Goal: Task Accomplishment & Management: Use online tool/utility

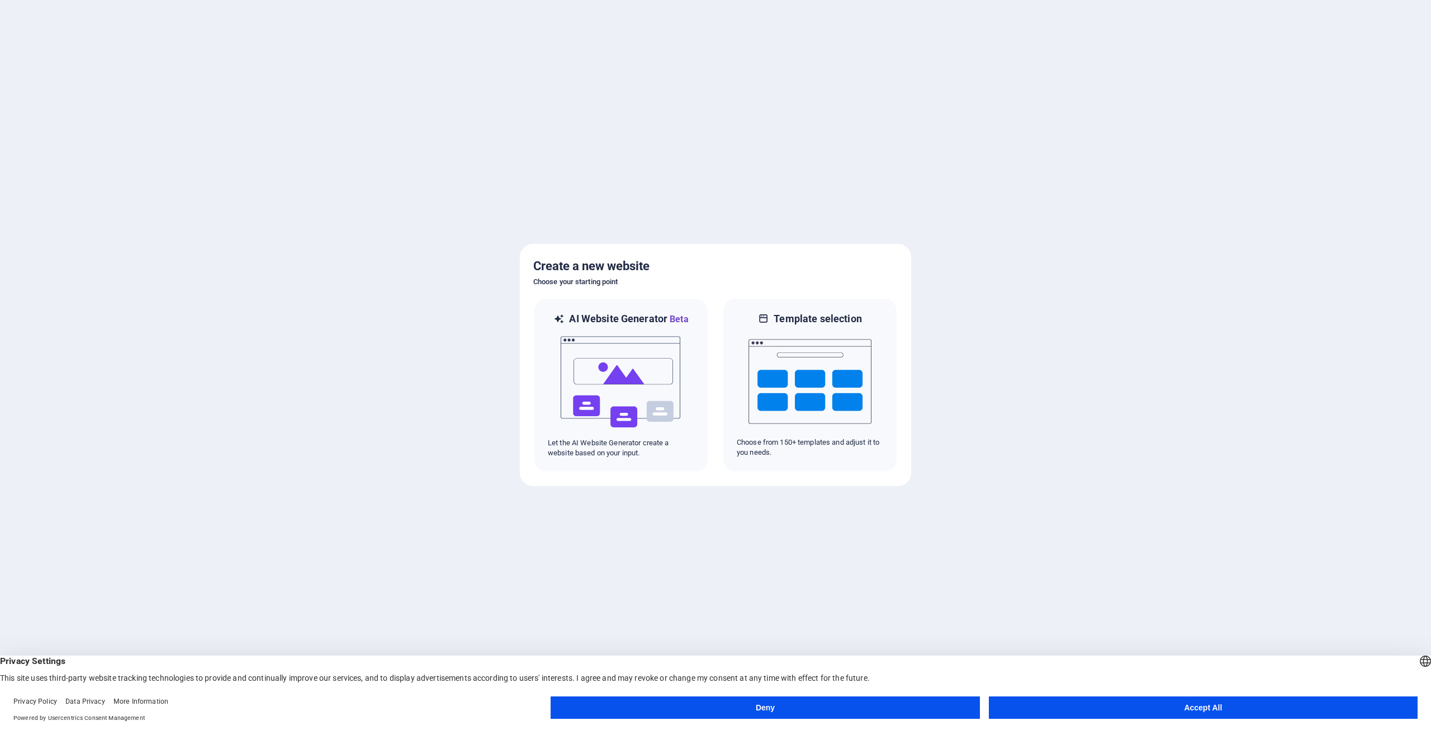
click at [1224, 704] on button "Accept All" at bounding box center [1203, 707] width 429 height 22
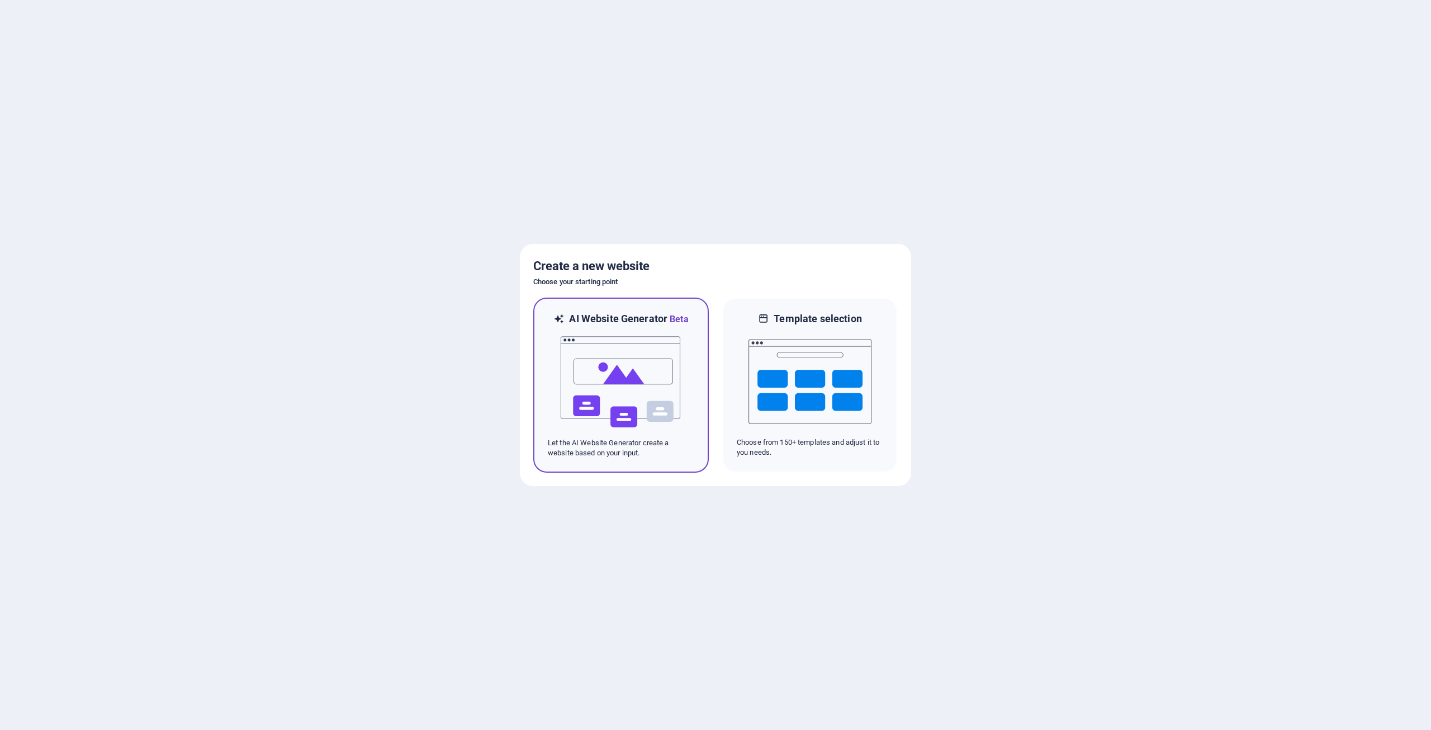
click at [620, 400] on img at bounding box center [621, 382] width 123 height 112
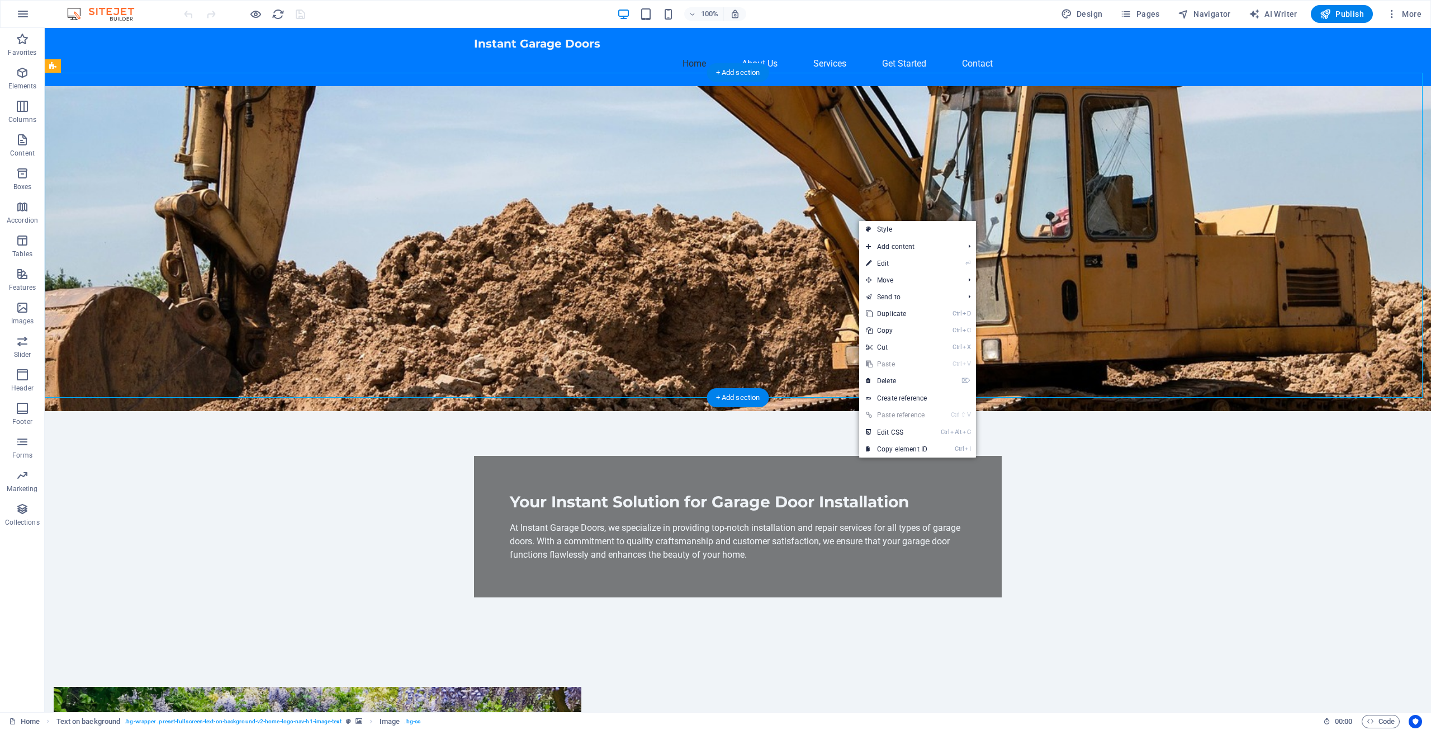
click at [874, 156] on figure at bounding box center [738, 248] width 1386 height 325
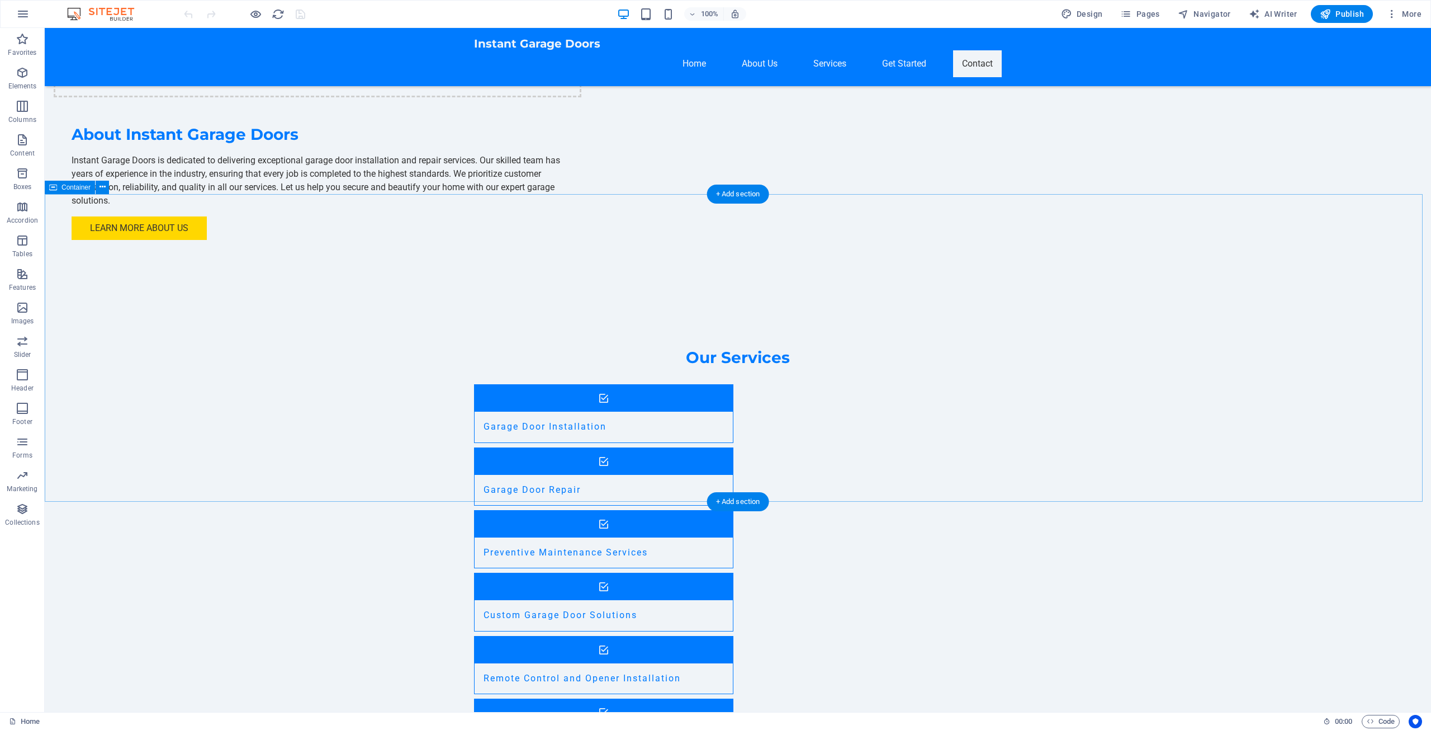
scroll to position [931, 0]
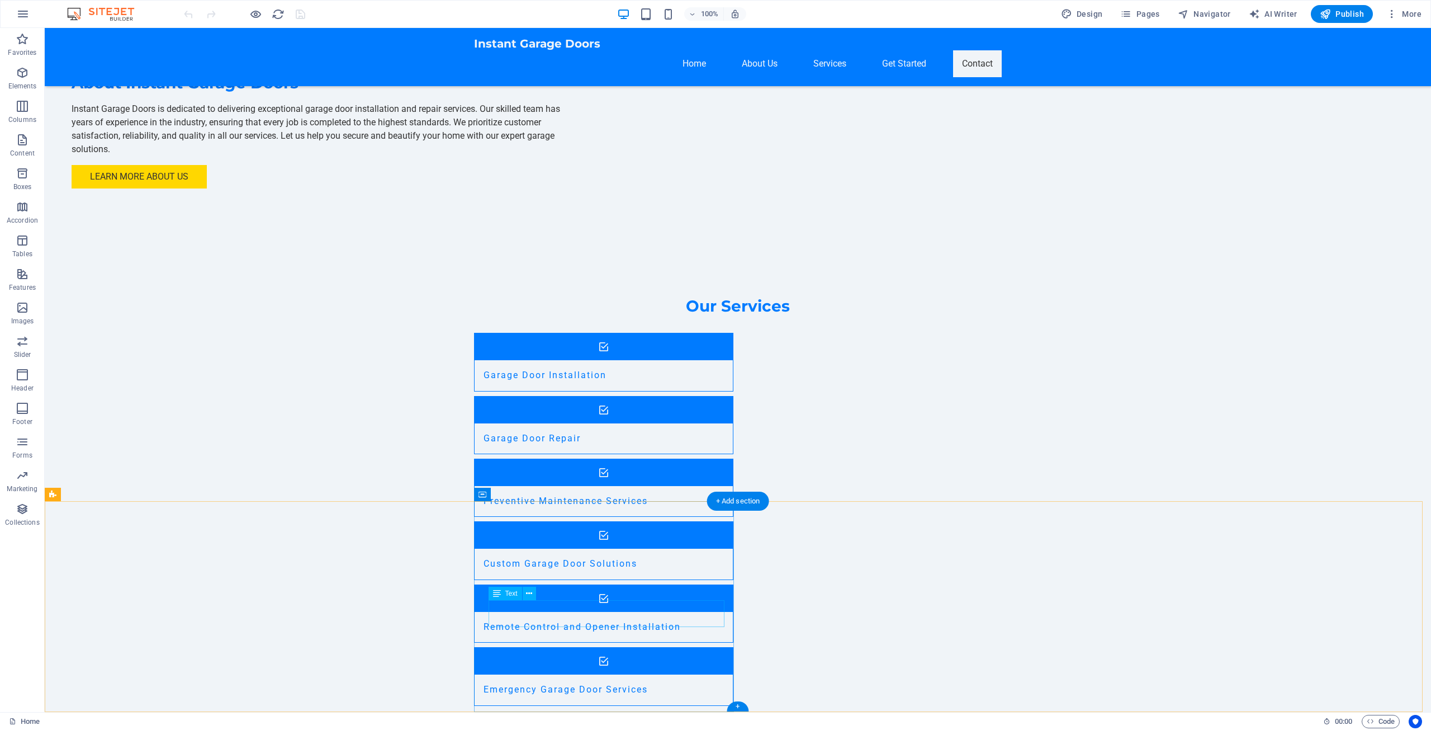
click at [509, 596] on span "Text" at bounding box center [511, 593] width 12 height 7
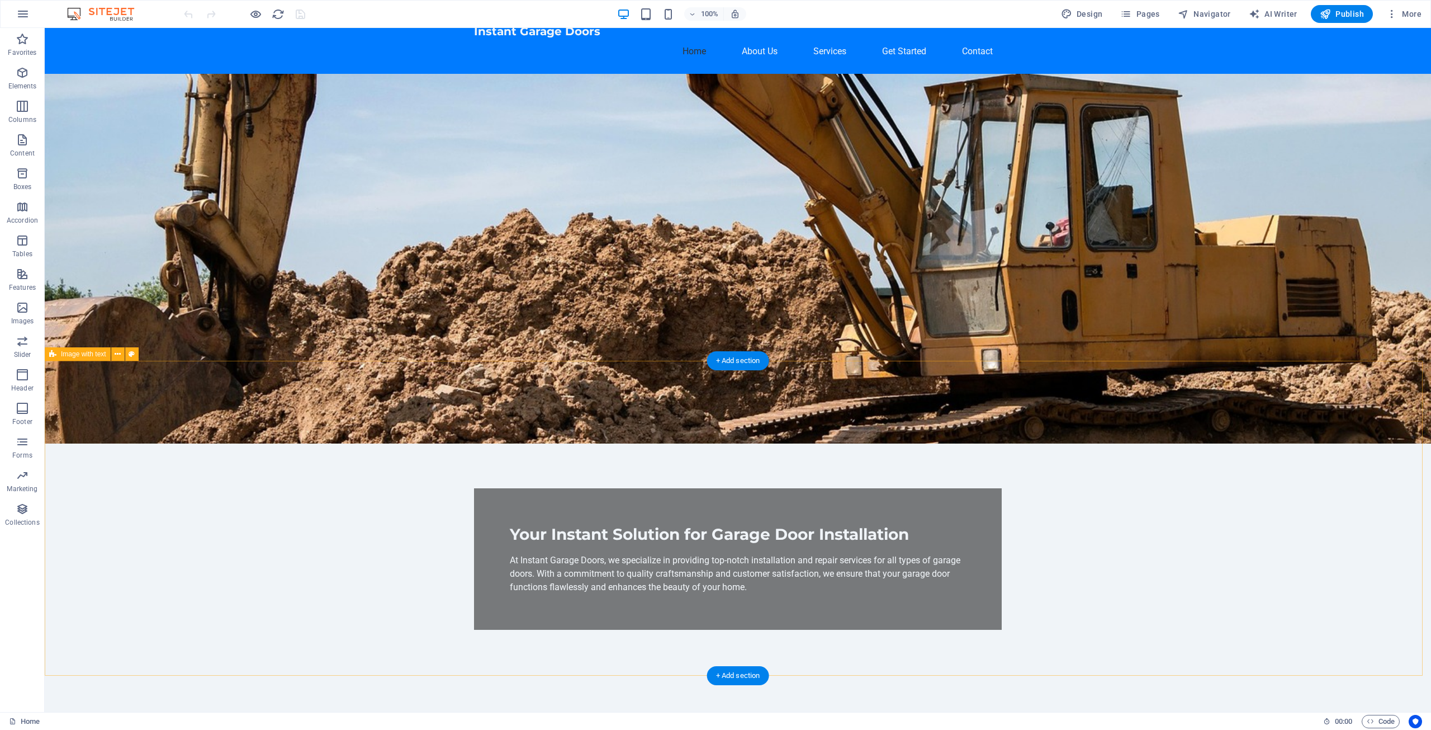
scroll to position [0, 0]
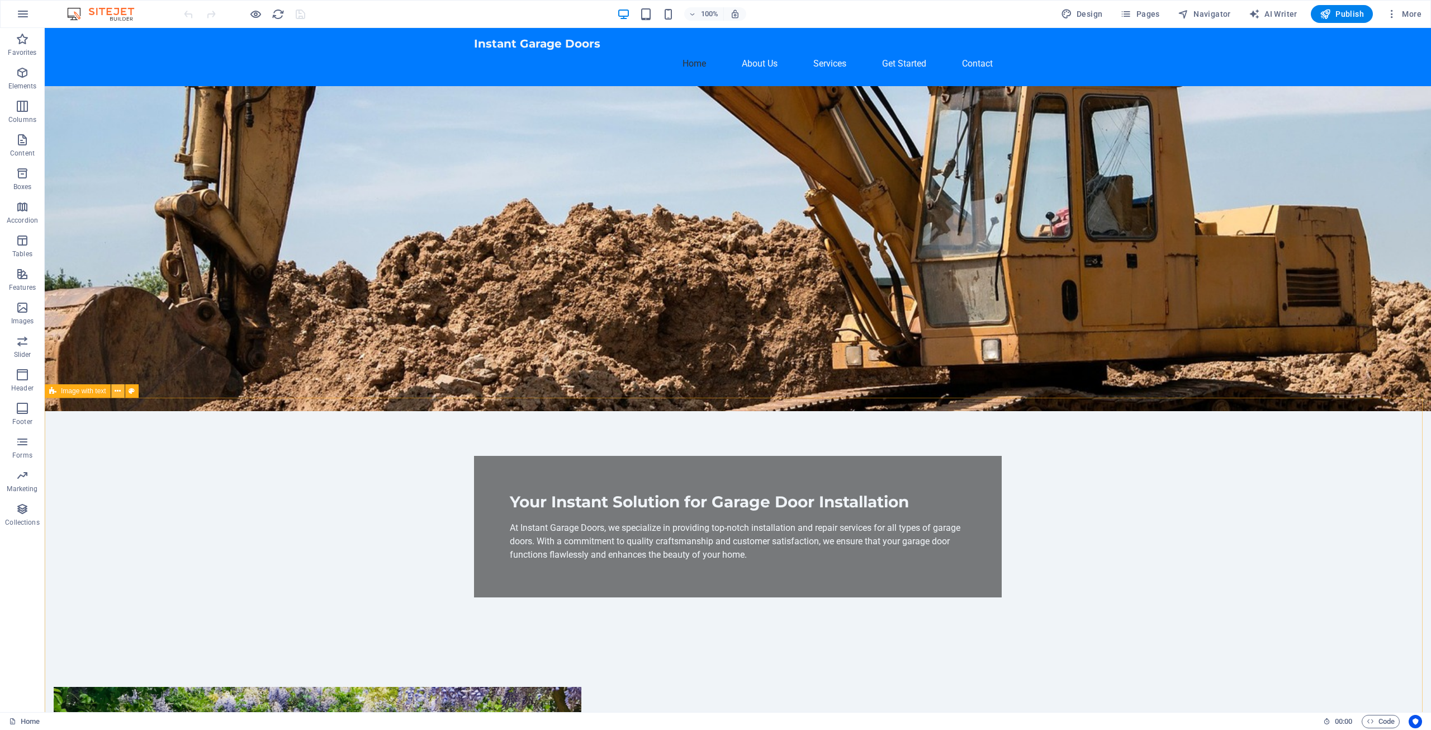
click at [117, 390] on icon at bounding box center [118, 391] width 6 height 12
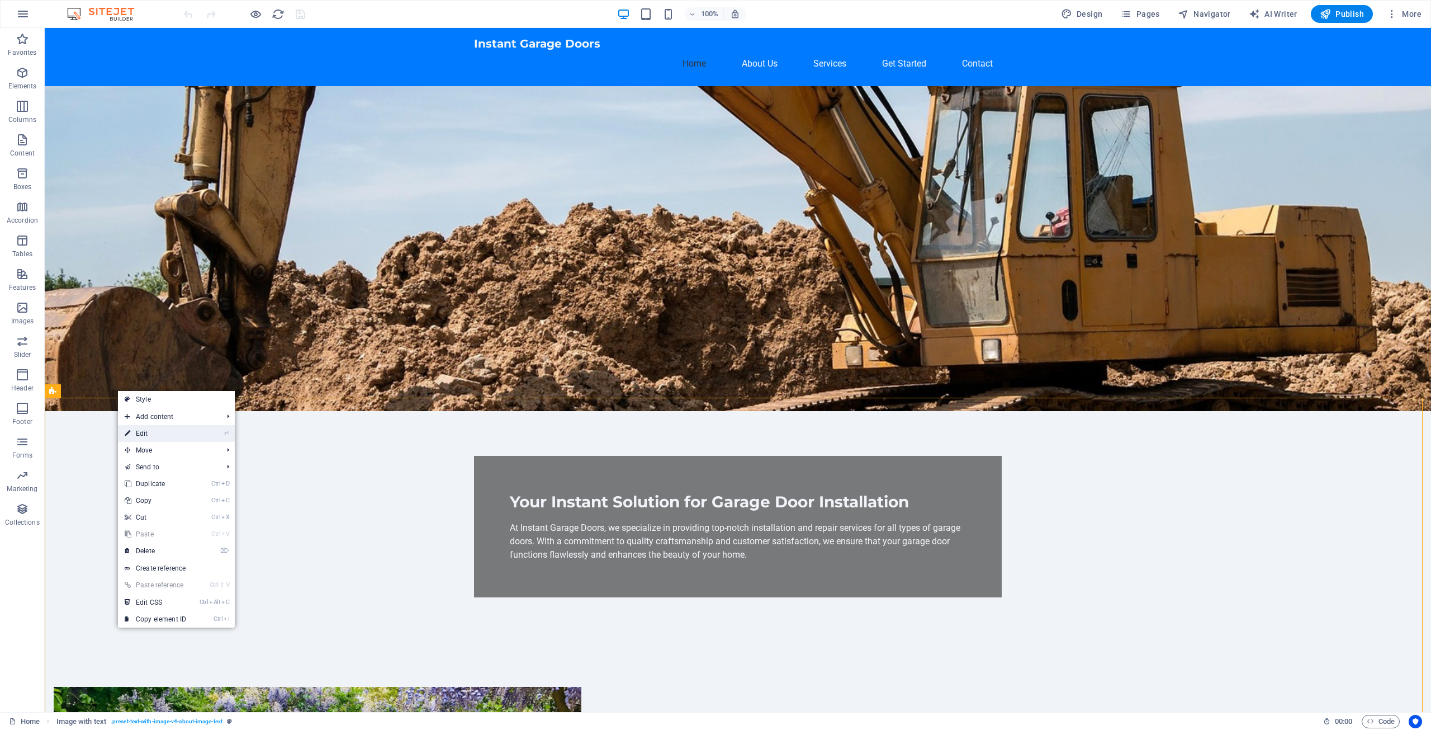
click at [143, 432] on link "⏎ Edit" at bounding box center [155, 433] width 75 height 17
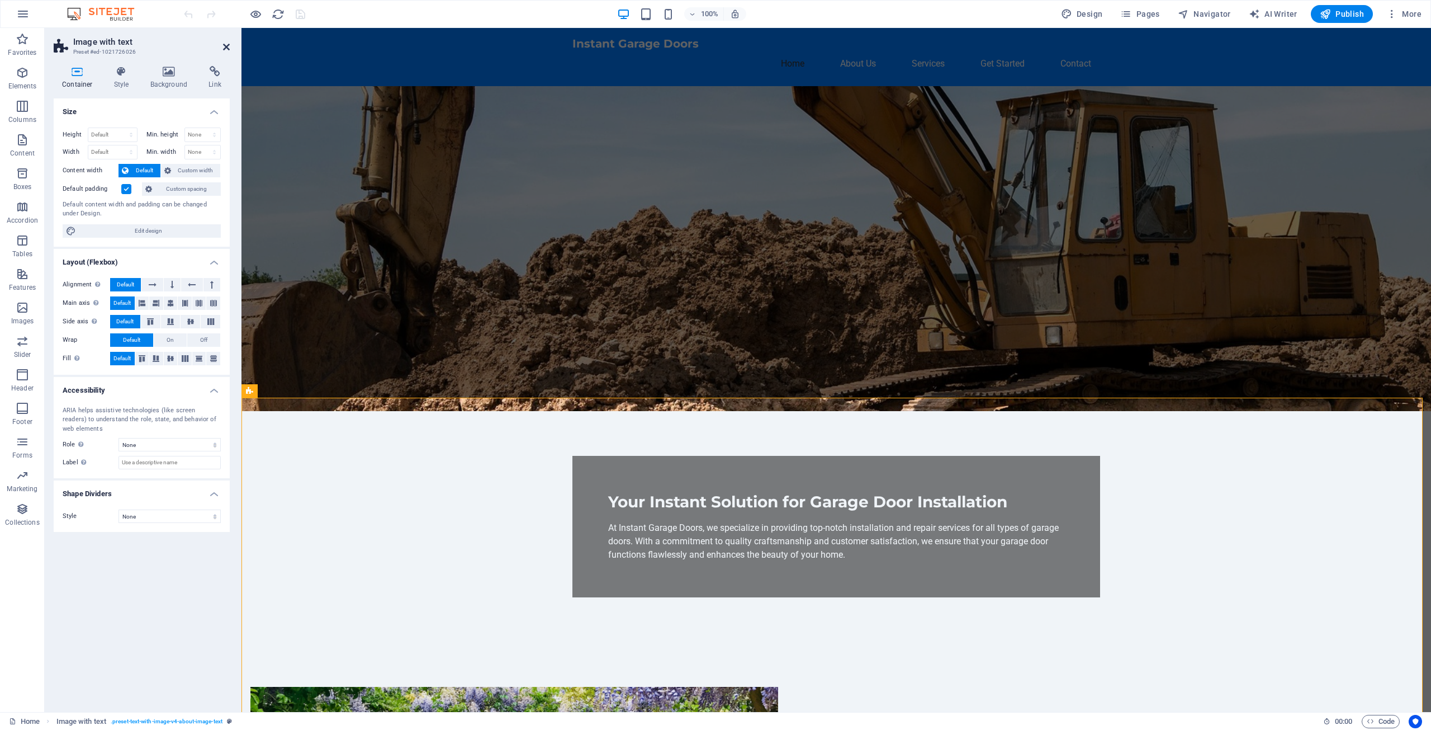
click at [228, 46] on icon at bounding box center [226, 46] width 7 height 9
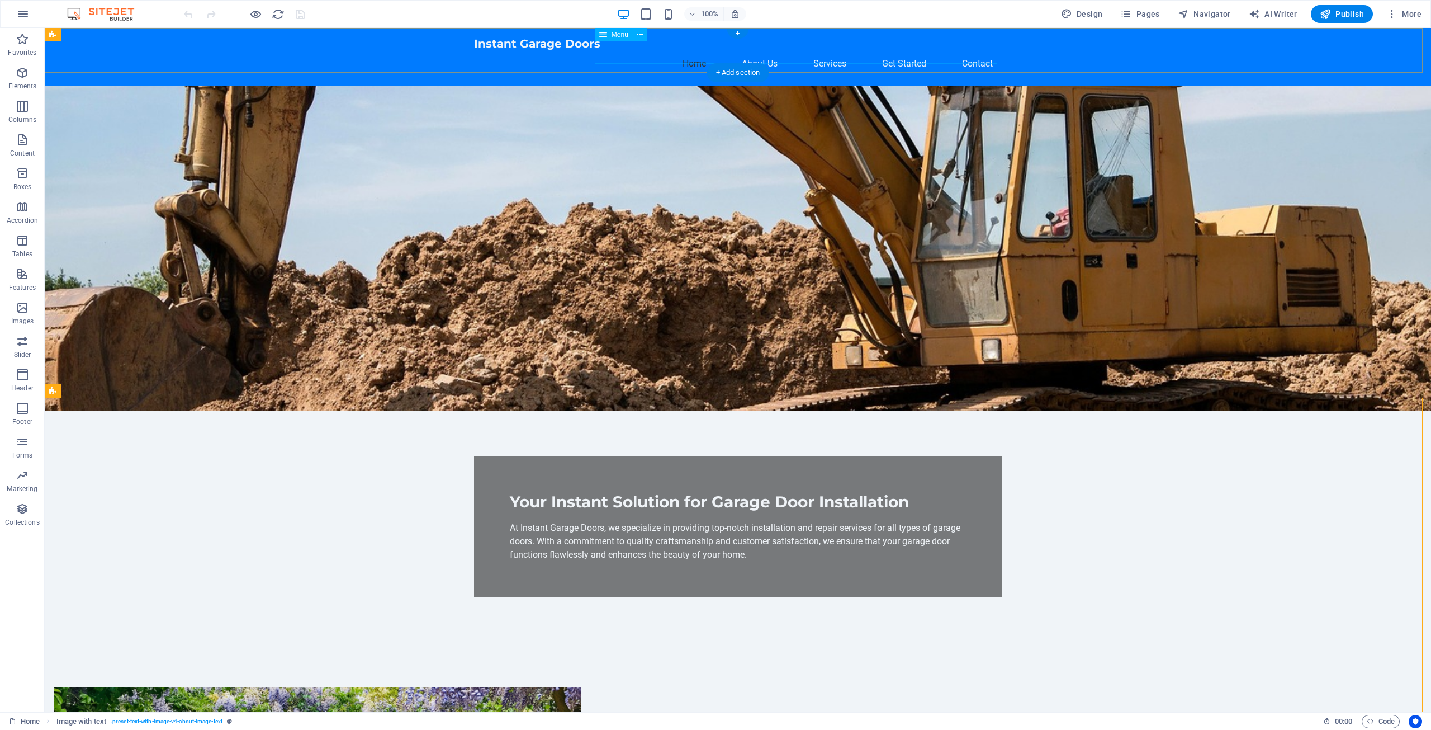
click at [973, 50] on nav "Home About Us Services Get Started Contact" at bounding box center [738, 63] width 528 height 27
click at [972, 50] on nav "Home About Us Services Get Started Contact" at bounding box center [738, 63] width 528 height 27
click at [22, 309] on icon "button" at bounding box center [22, 307] width 13 height 13
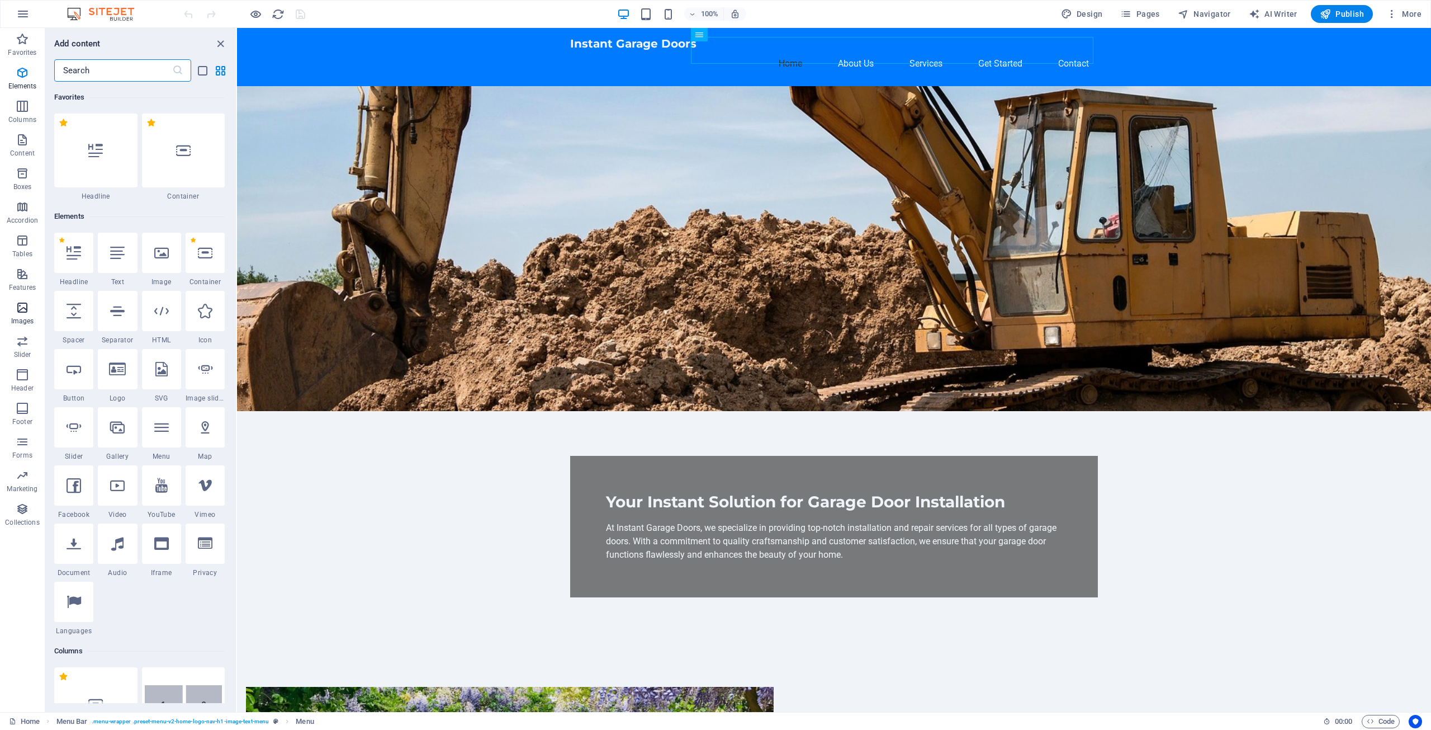
scroll to position [5668, 0]
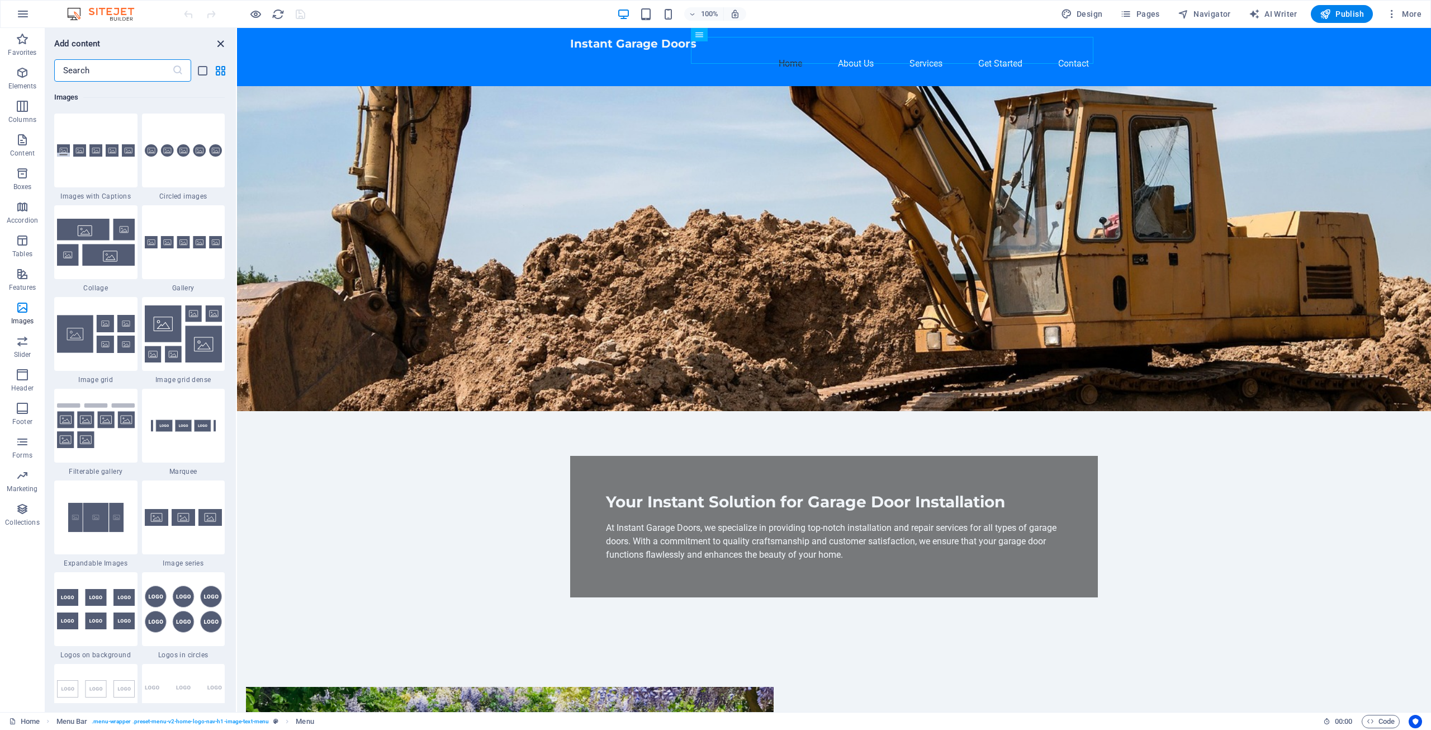
click at [215, 43] on icon "close panel" at bounding box center [220, 43] width 13 height 13
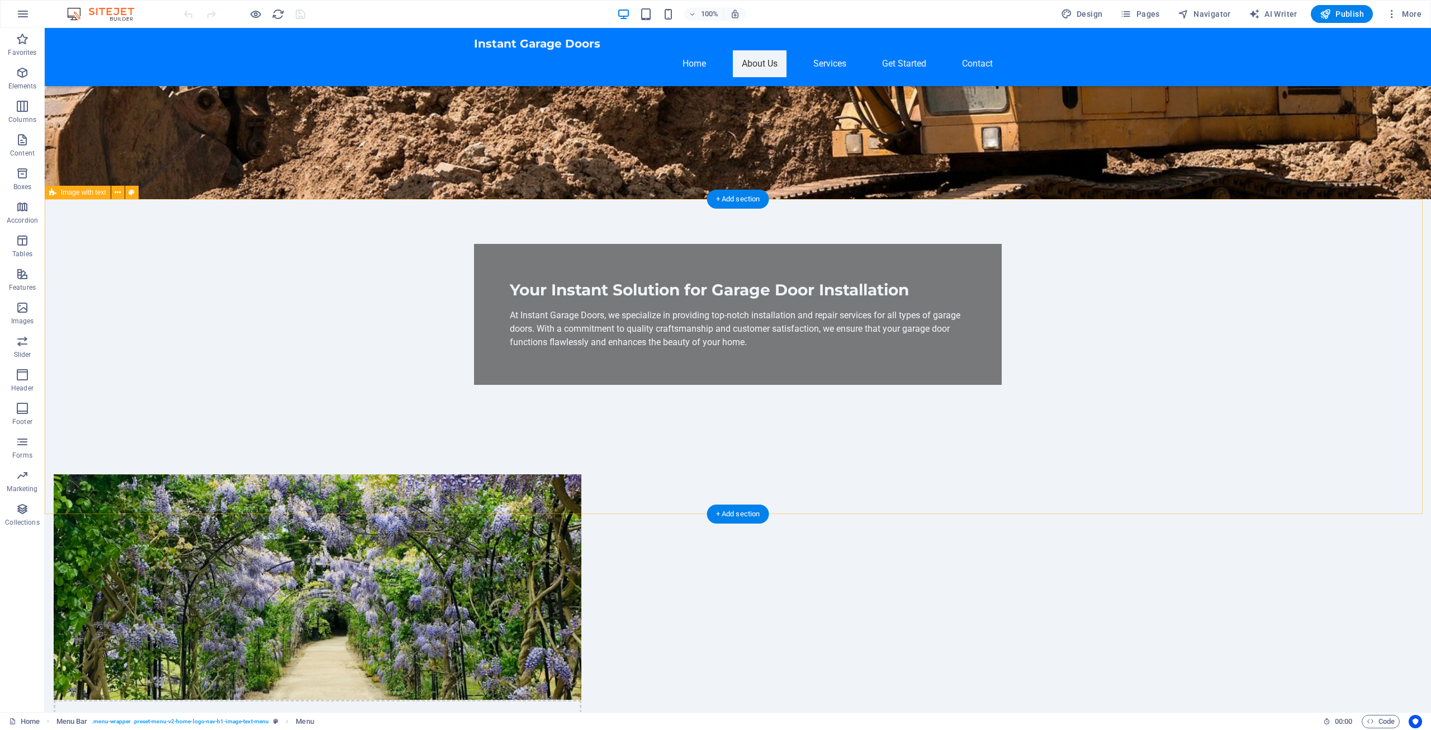
scroll to position [224, 0]
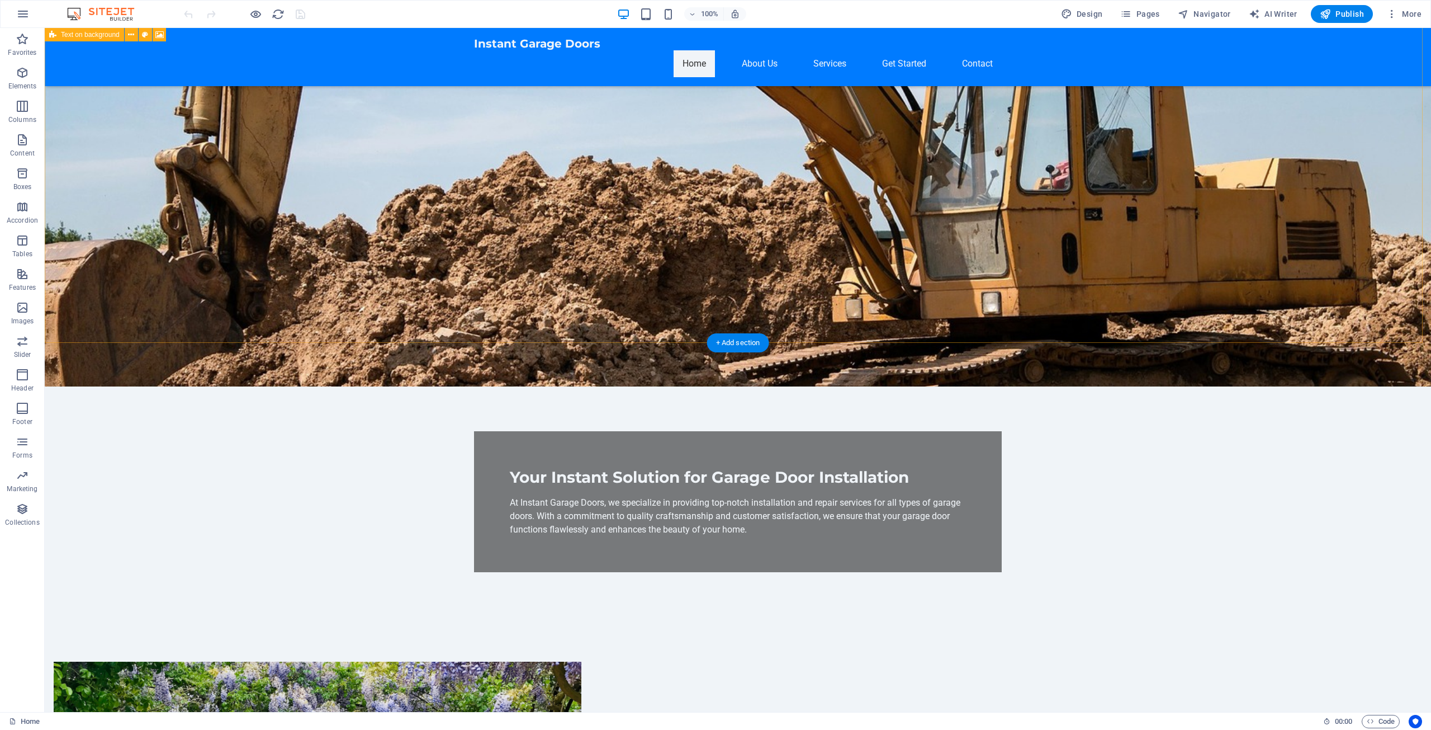
scroll to position [0, 0]
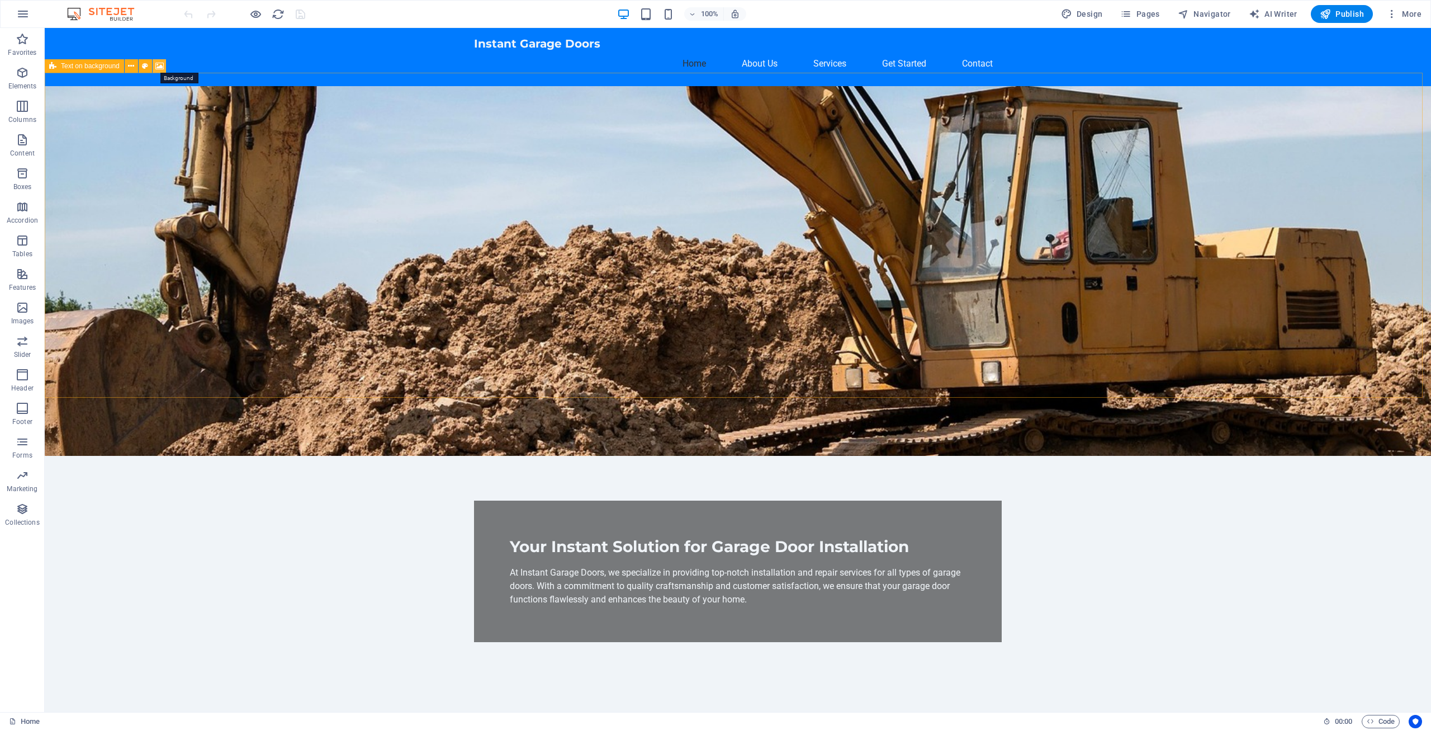
click at [162, 64] on icon at bounding box center [159, 66] width 8 height 12
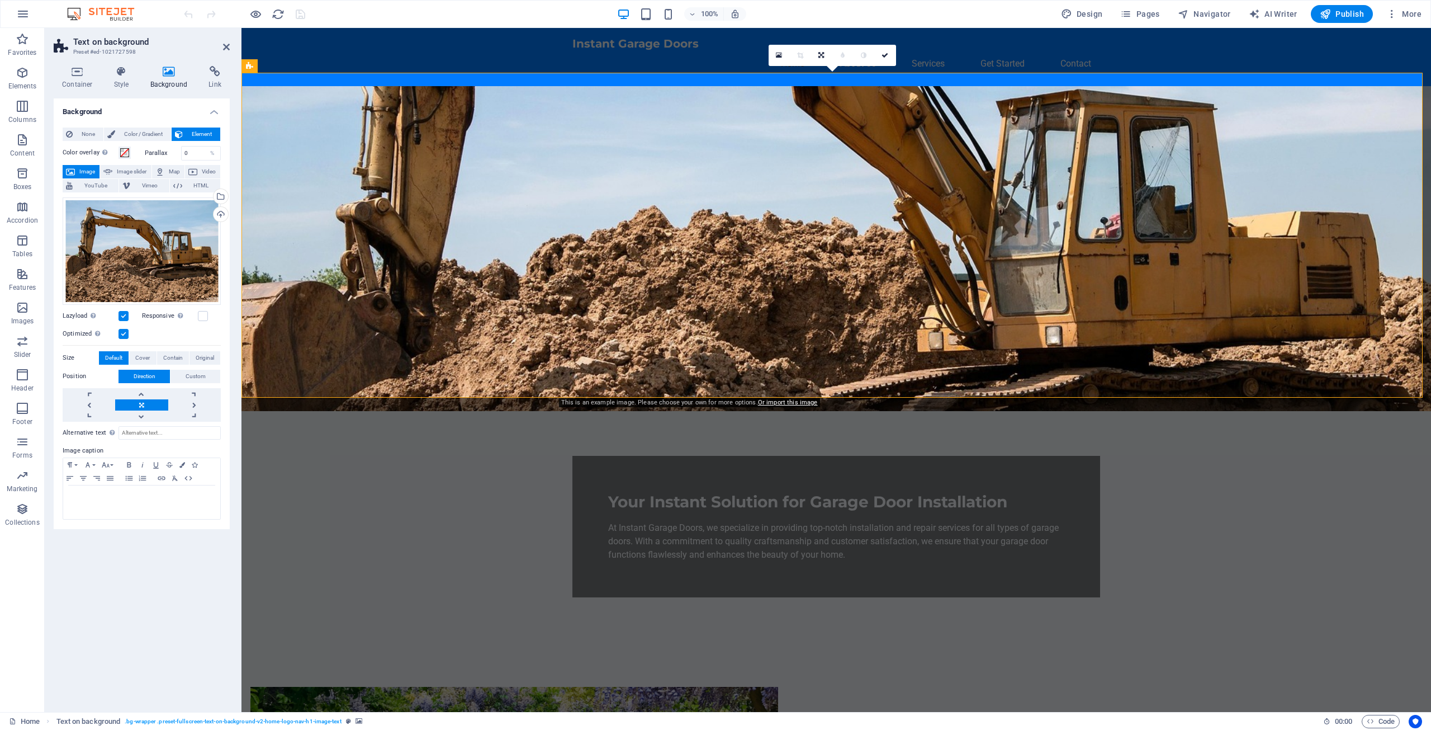
click at [81, 169] on span "Image" at bounding box center [87, 171] width 18 height 13
click at [220, 194] on div "Select files from the file manager, stock photos, or upload file(s)" at bounding box center [219, 197] width 17 height 17
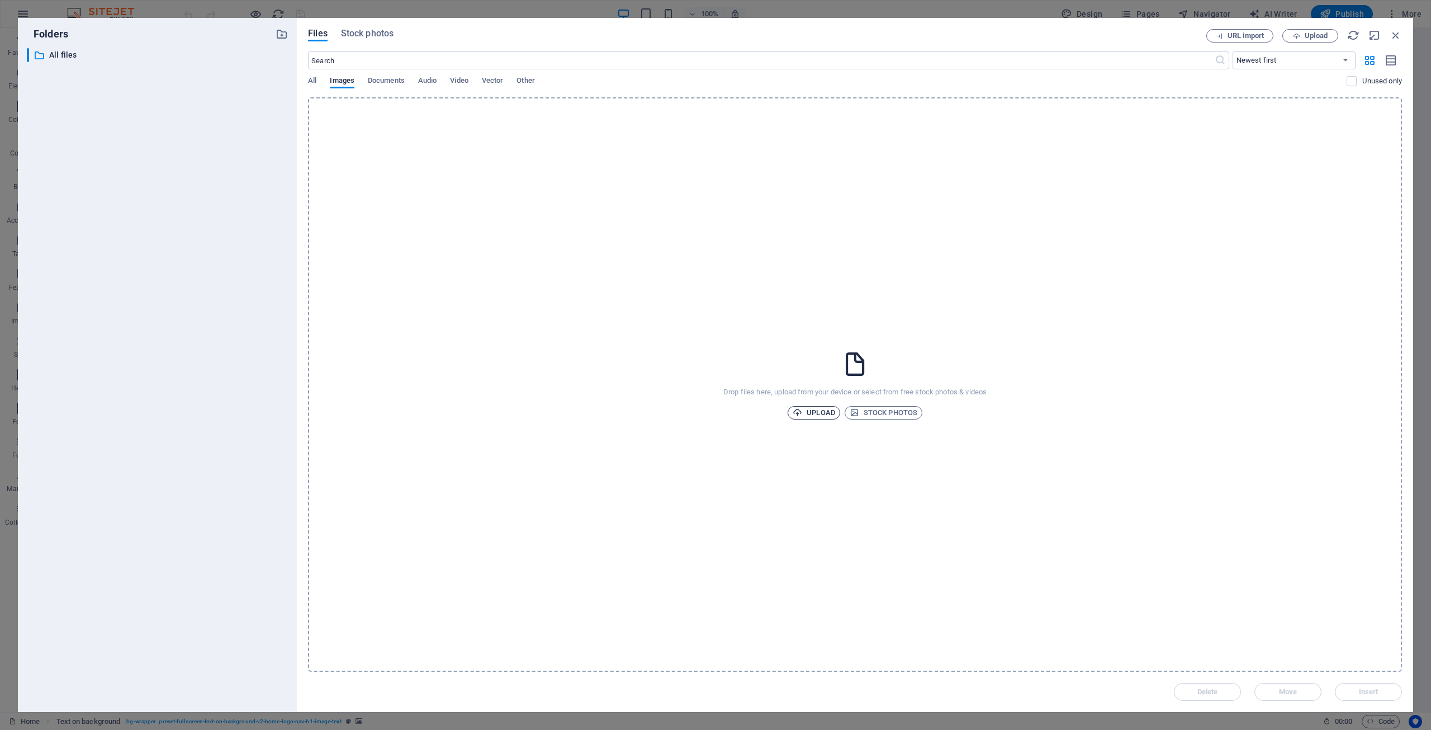
click at [820, 411] on span "Upload" at bounding box center [814, 412] width 42 height 13
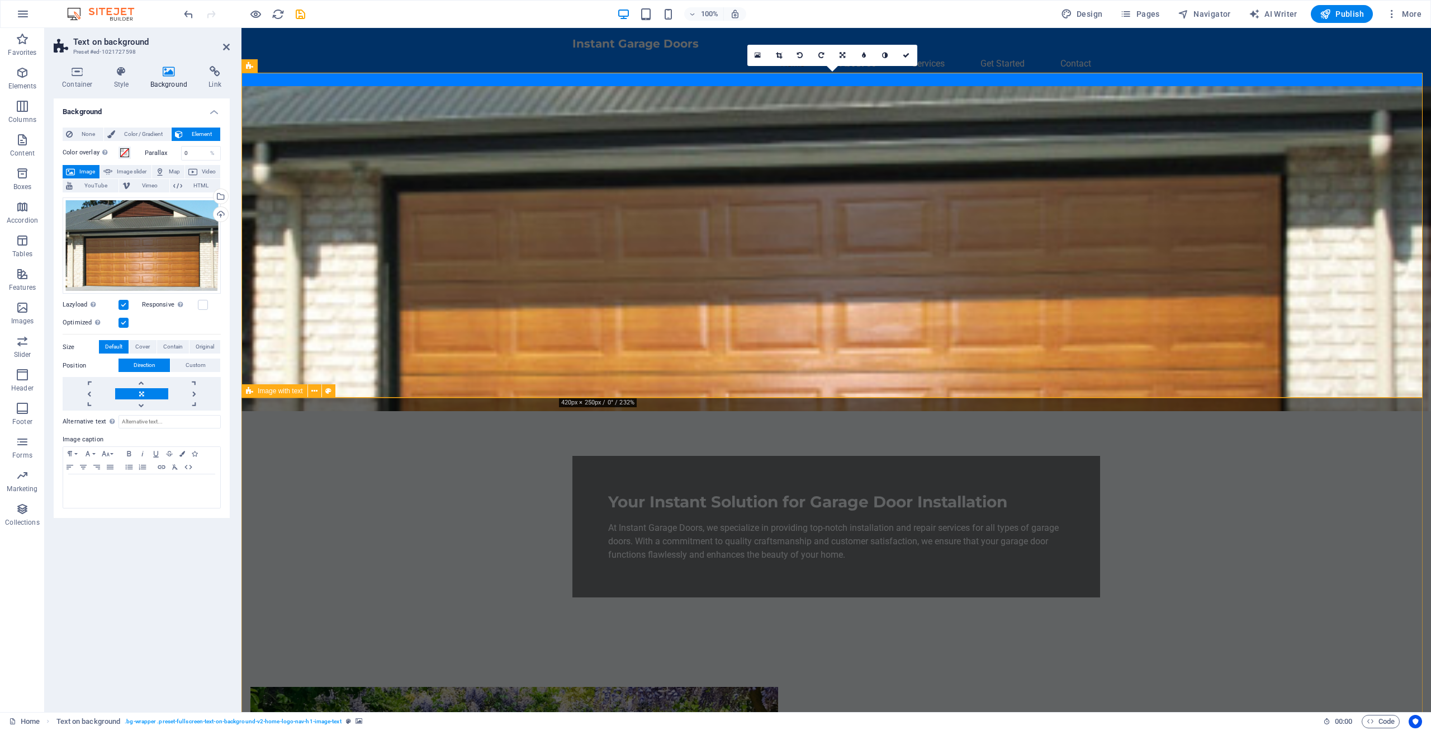
drag, startPoint x: 1187, startPoint y: 435, endPoint x: 1386, endPoint y: 433, distance: 198.5
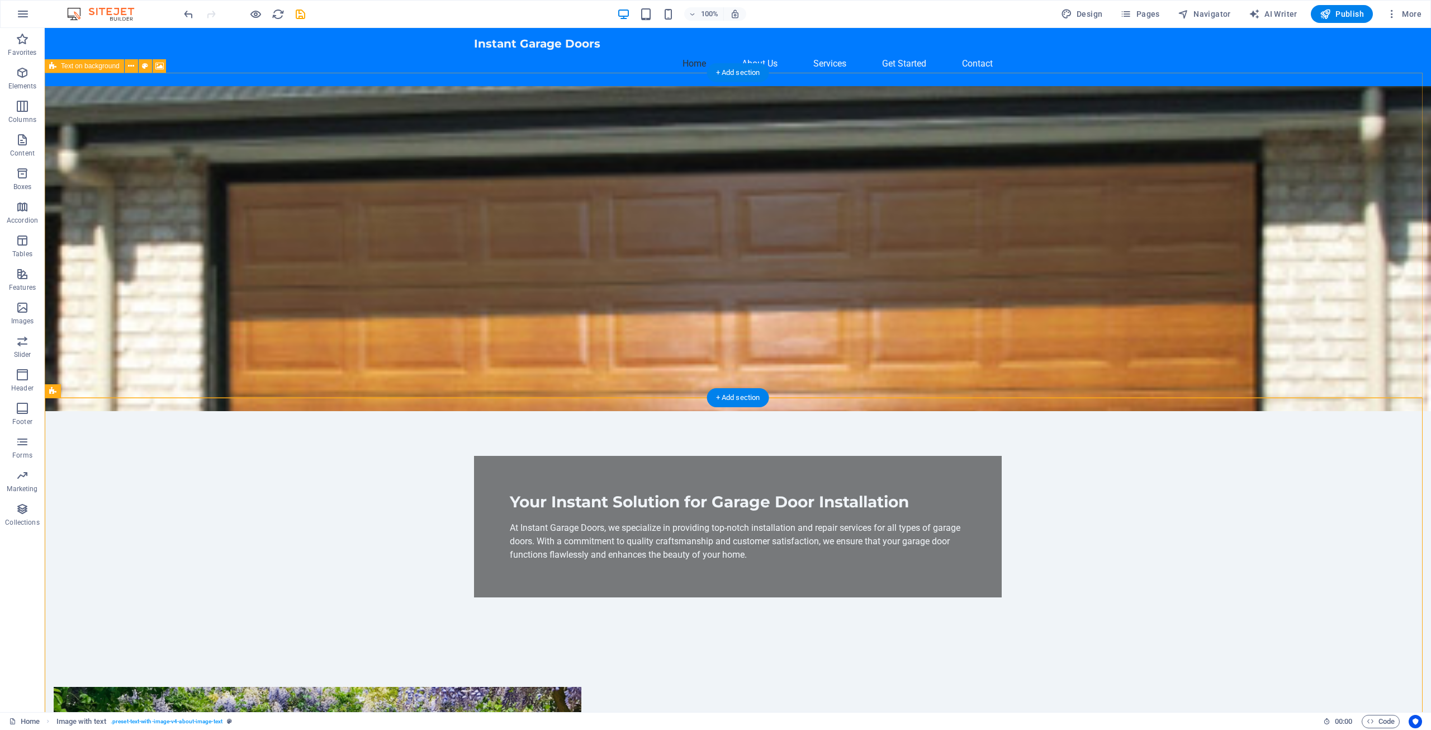
click at [969, 233] on figure at bounding box center [738, 248] width 1386 height 325
click at [160, 66] on icon at bounding box center [159, 66] width 8 height 12
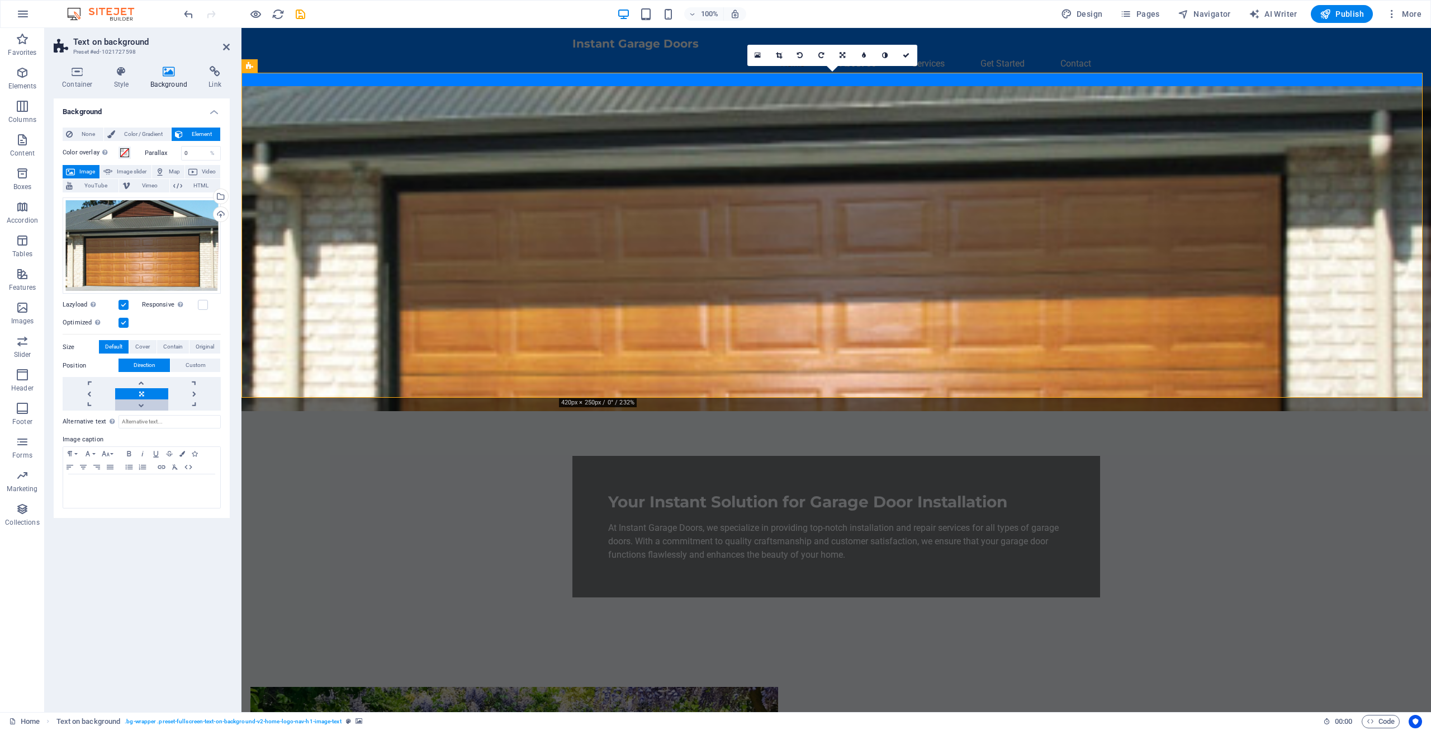
click at [144, 404] on link at bounding box center [141, 404] width 53 height 11
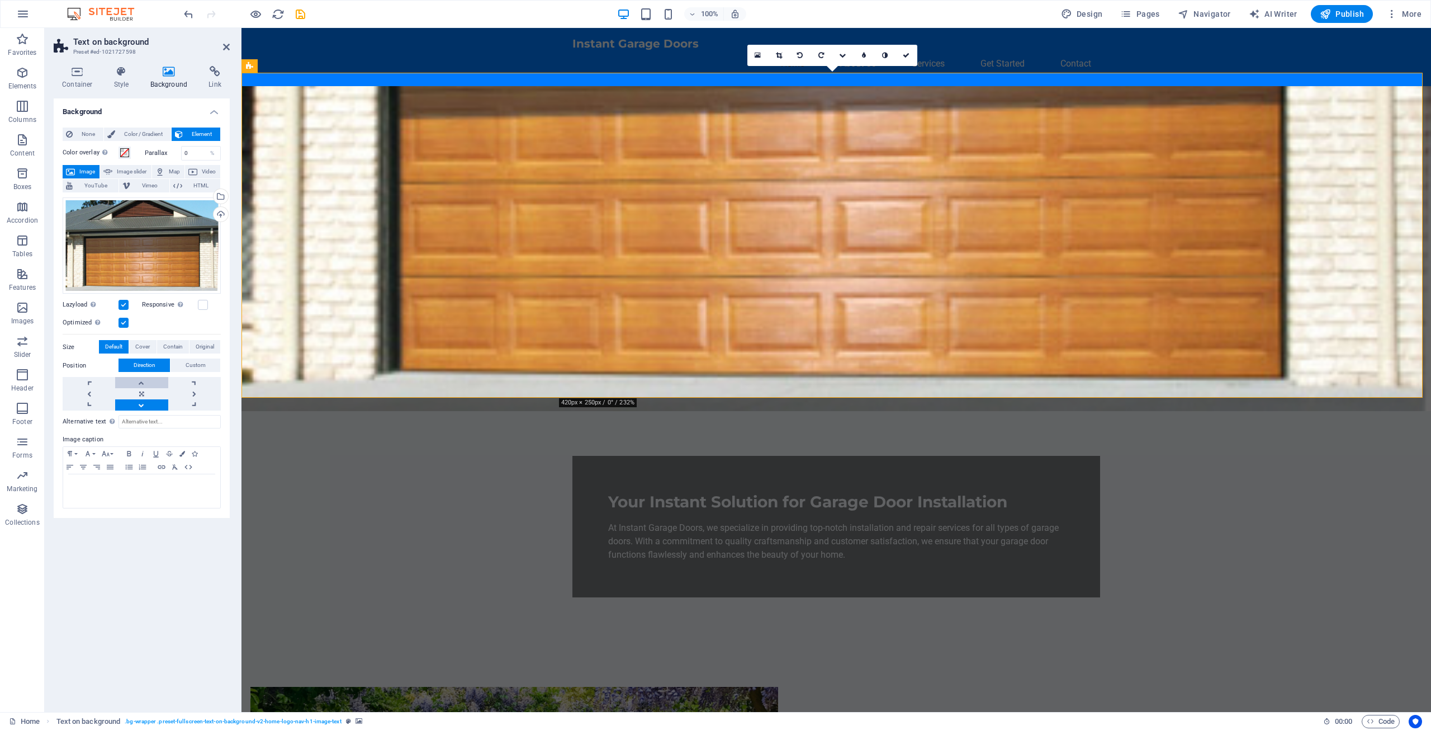
click at [141, 383] on link at bounding box center [141, 382] width 53 height 11
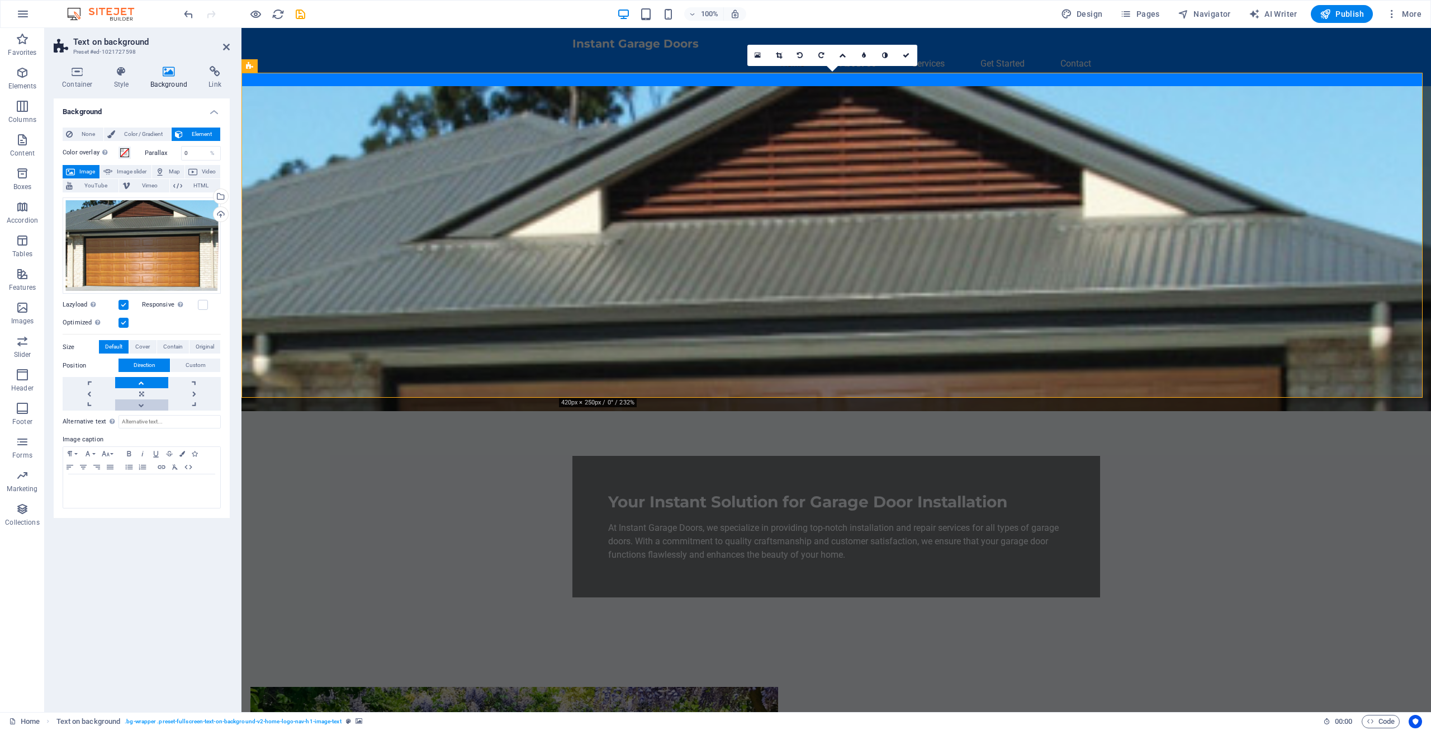
click at [143, 403] on link at bounding box center [141, 404] width 53 height 11
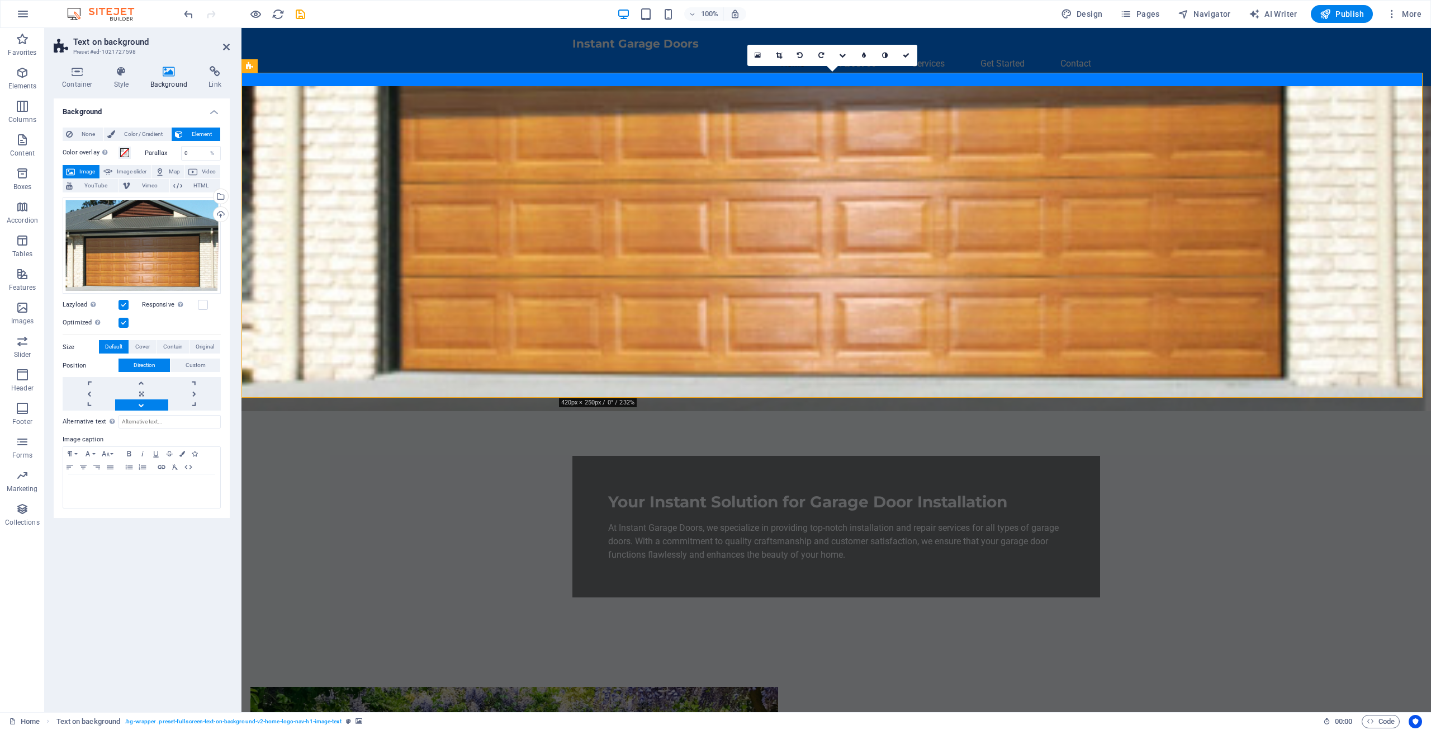
click at [82, 171] on span "Image" at bounding box center [87, 171] width 18 height 13
click at [170, 73] on icon at bounding box center [169, 71] width 54 height 11
click at [224, 212] on div "Upload" at bounding box center [219, 215] width 17 height 17
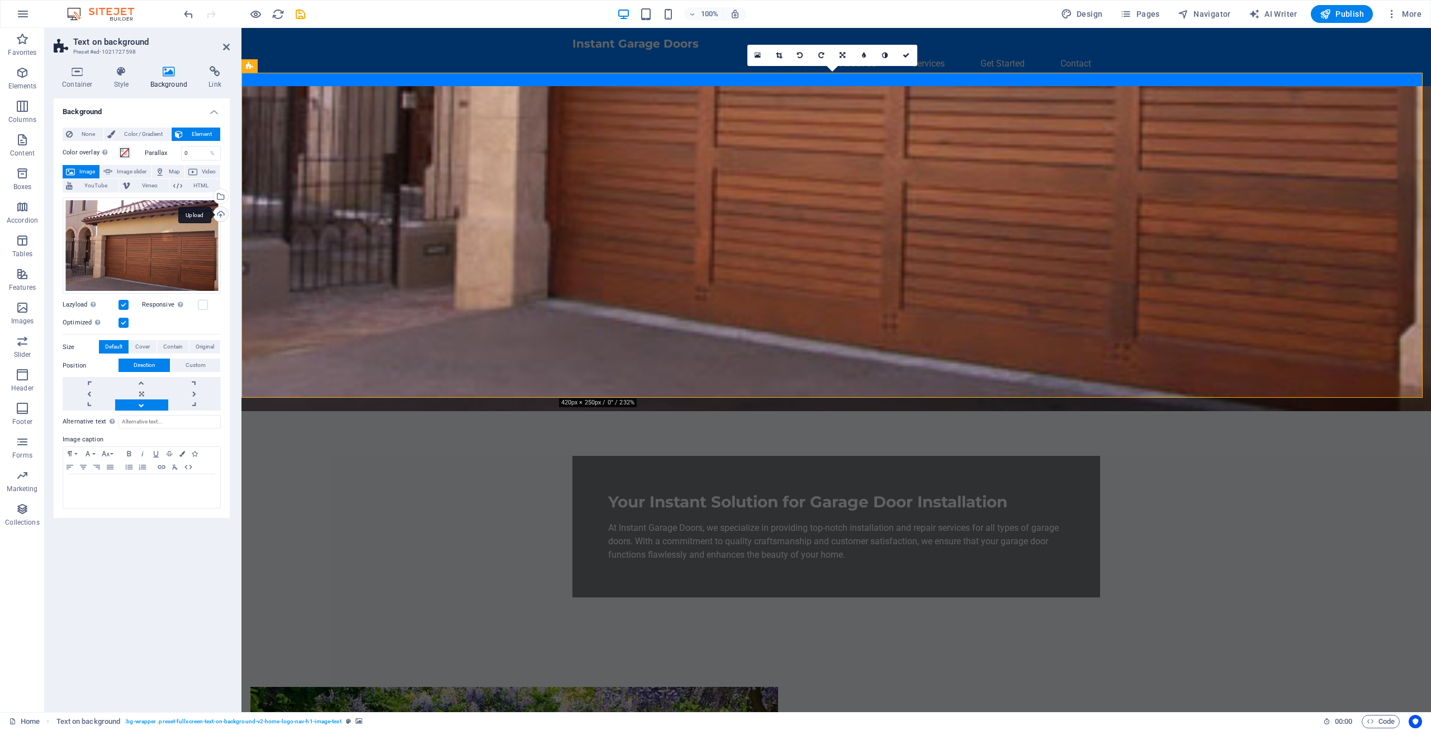
click at [222, 211] on div "Upload" at bounding box center [219, 215] width 17 height 17
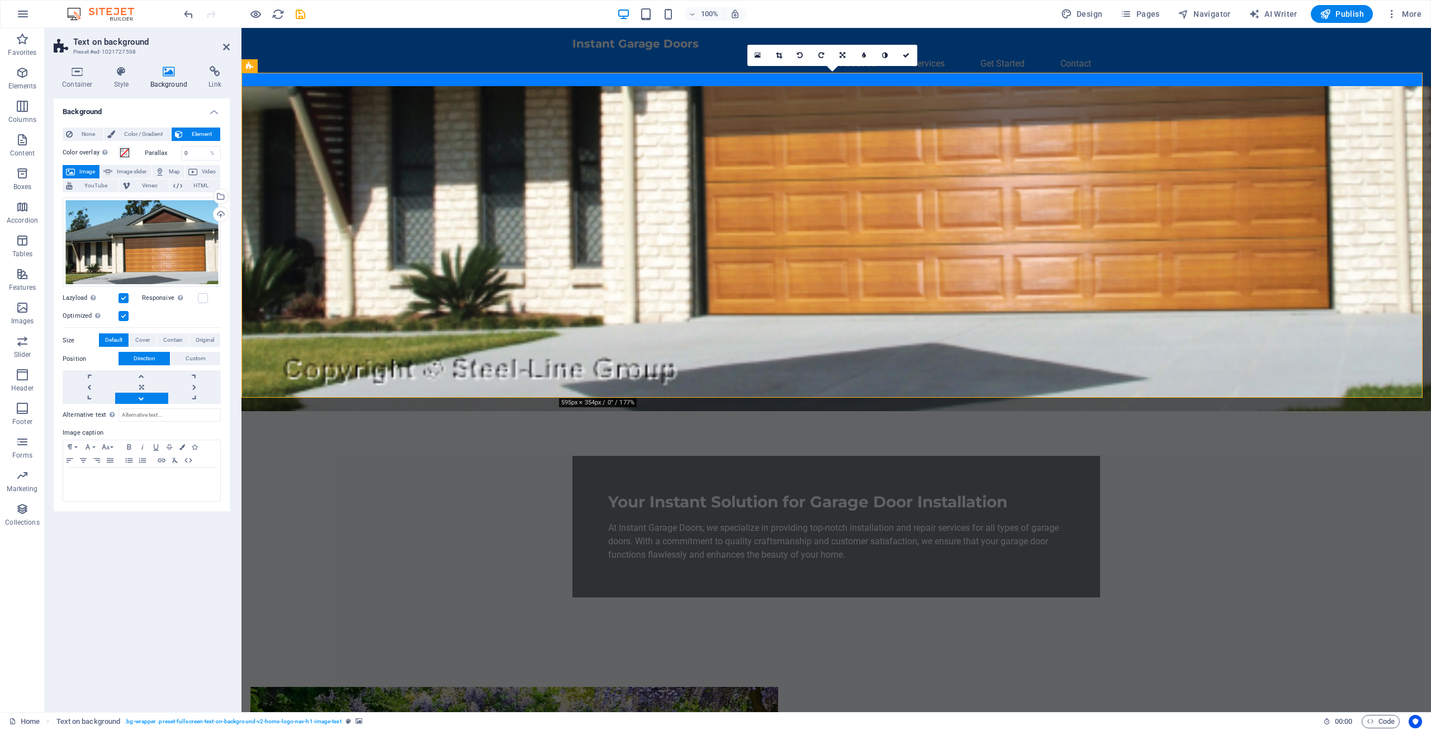
click at [141, 397] on link at bounding box center [141, 397] width 53 height 11
click at [142, 376] on link at bounding box center [141, 375] width 53 height 11
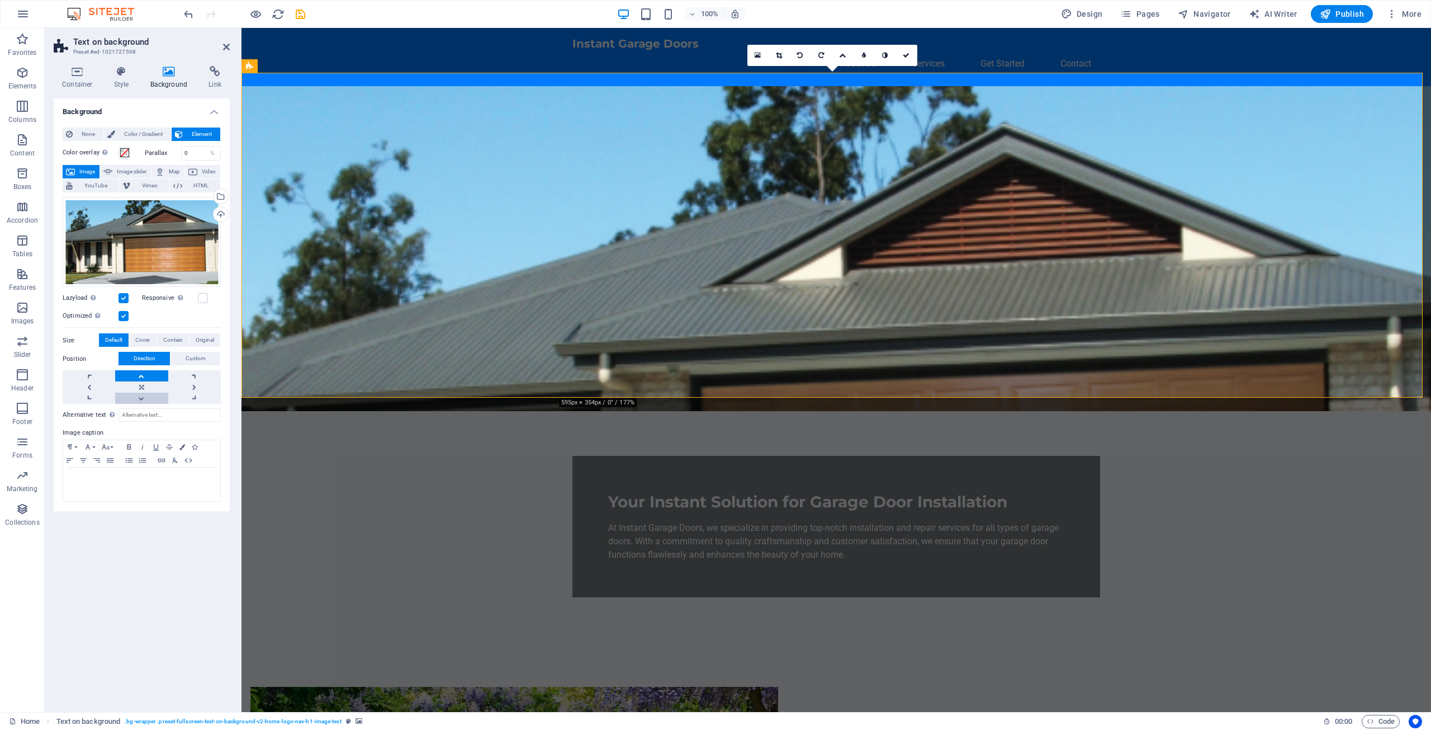
click at [143, 399] on link at bounding box center [141, 397] width 53 height 11
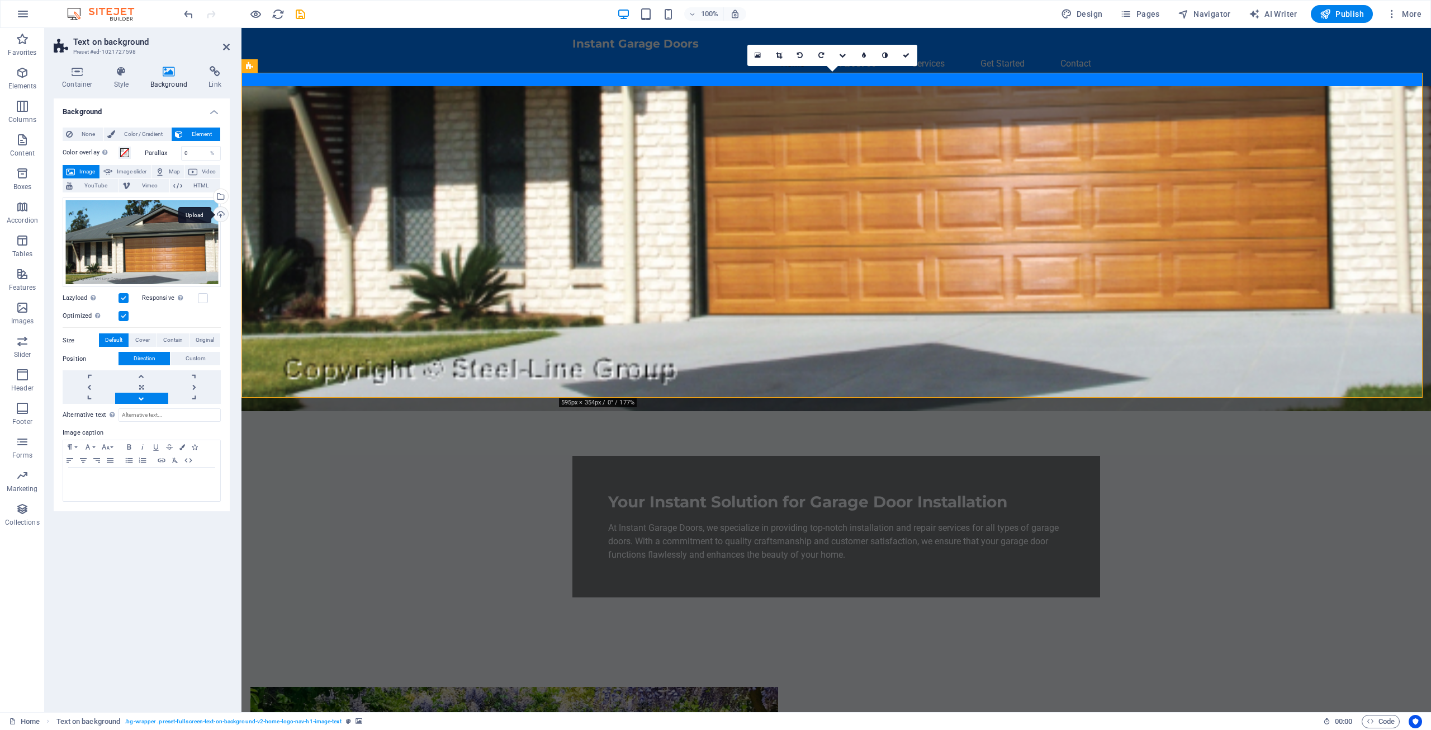
click at [221, 215] on div "Upload" at bounding box center [219, 215] width 17 height 17
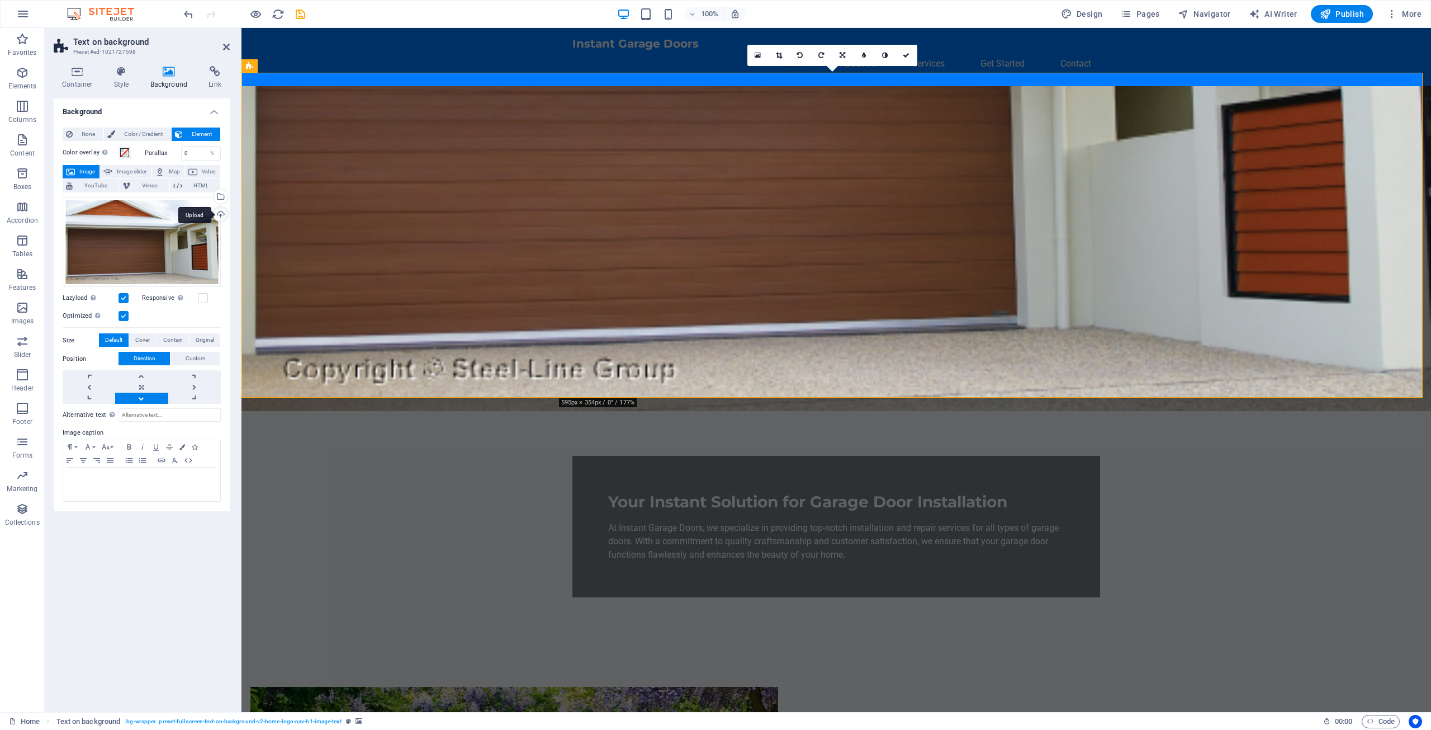
click at [219, 214] on div "Upload" at bounding box center [219, 215] width 17 height 17
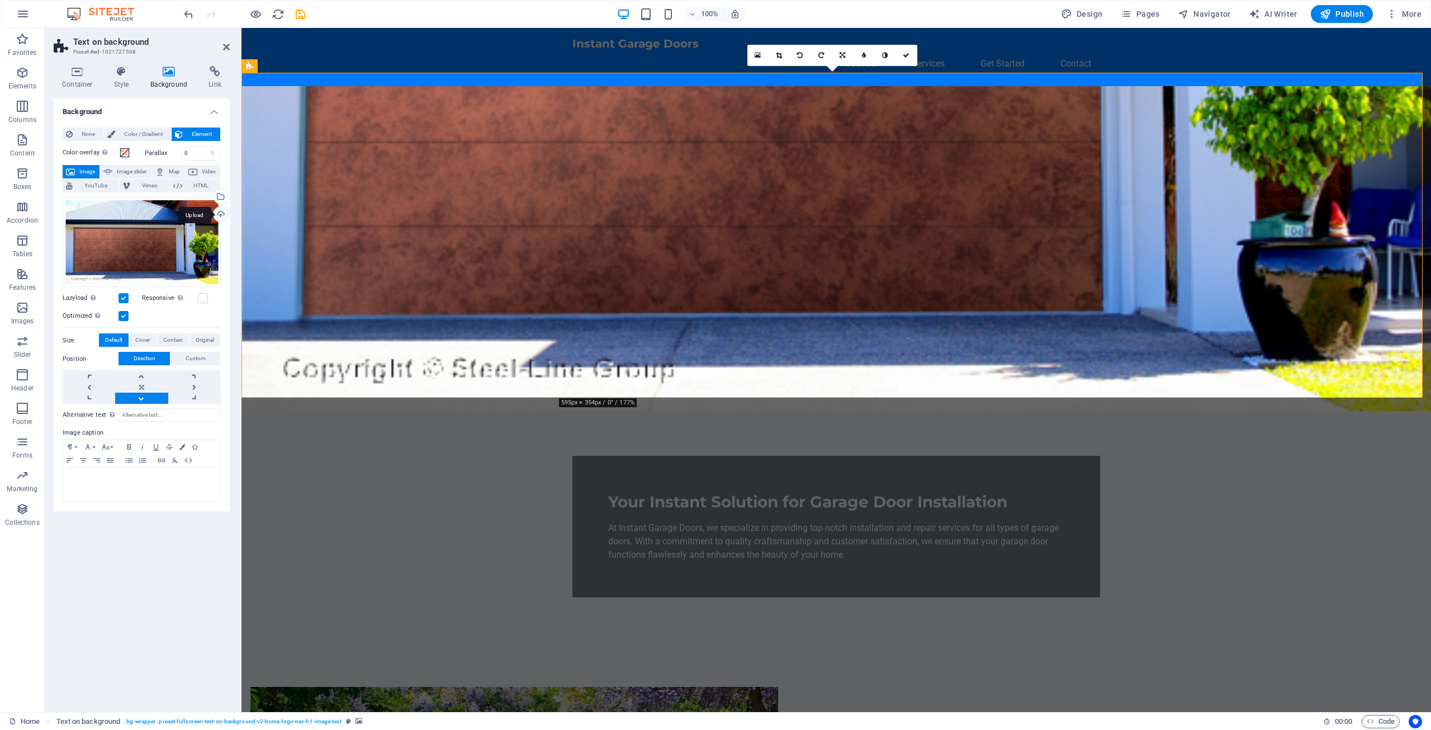
click at [221, 214] on div "Upload" at bounding box center [219, 215] width 17 height 17
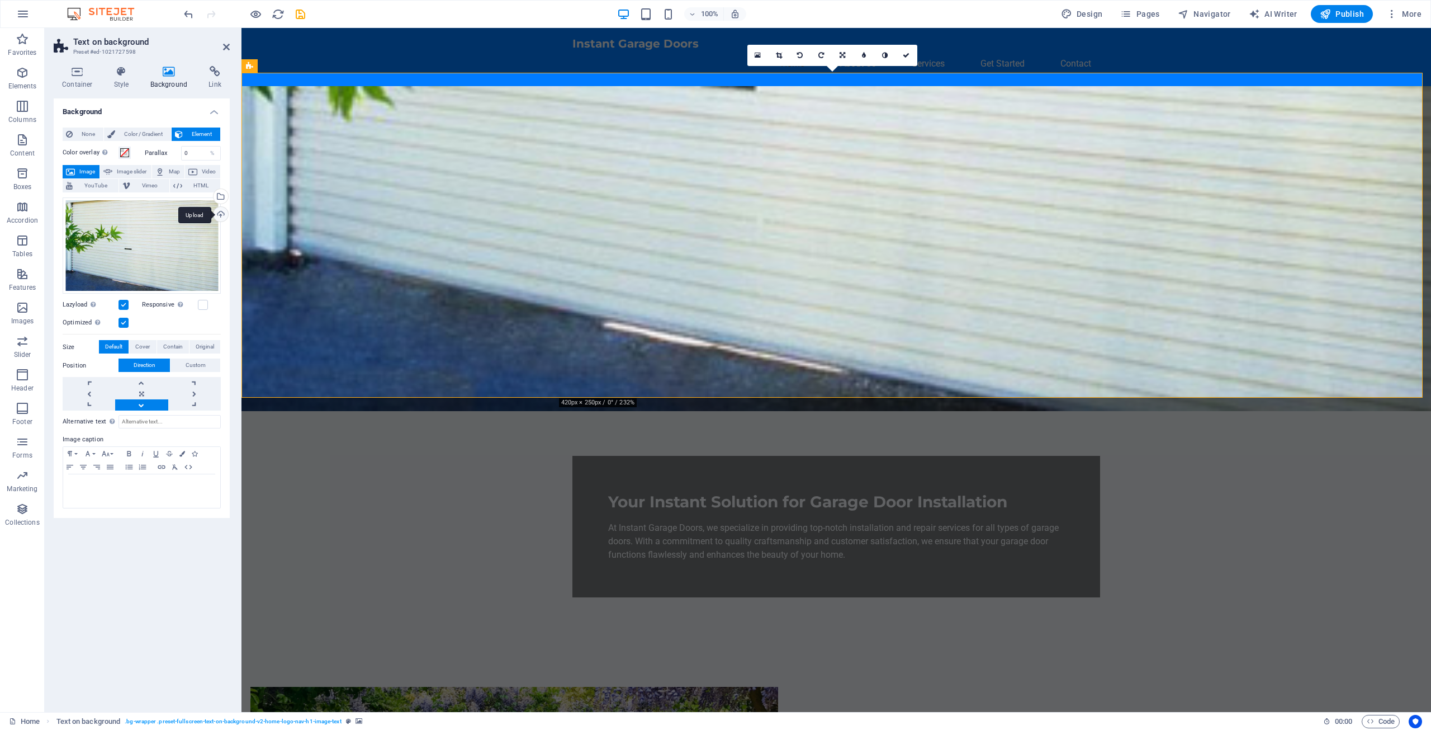
click at [221, 215] on div "Upload" at bounding box center [219, 215] width 17 height 17
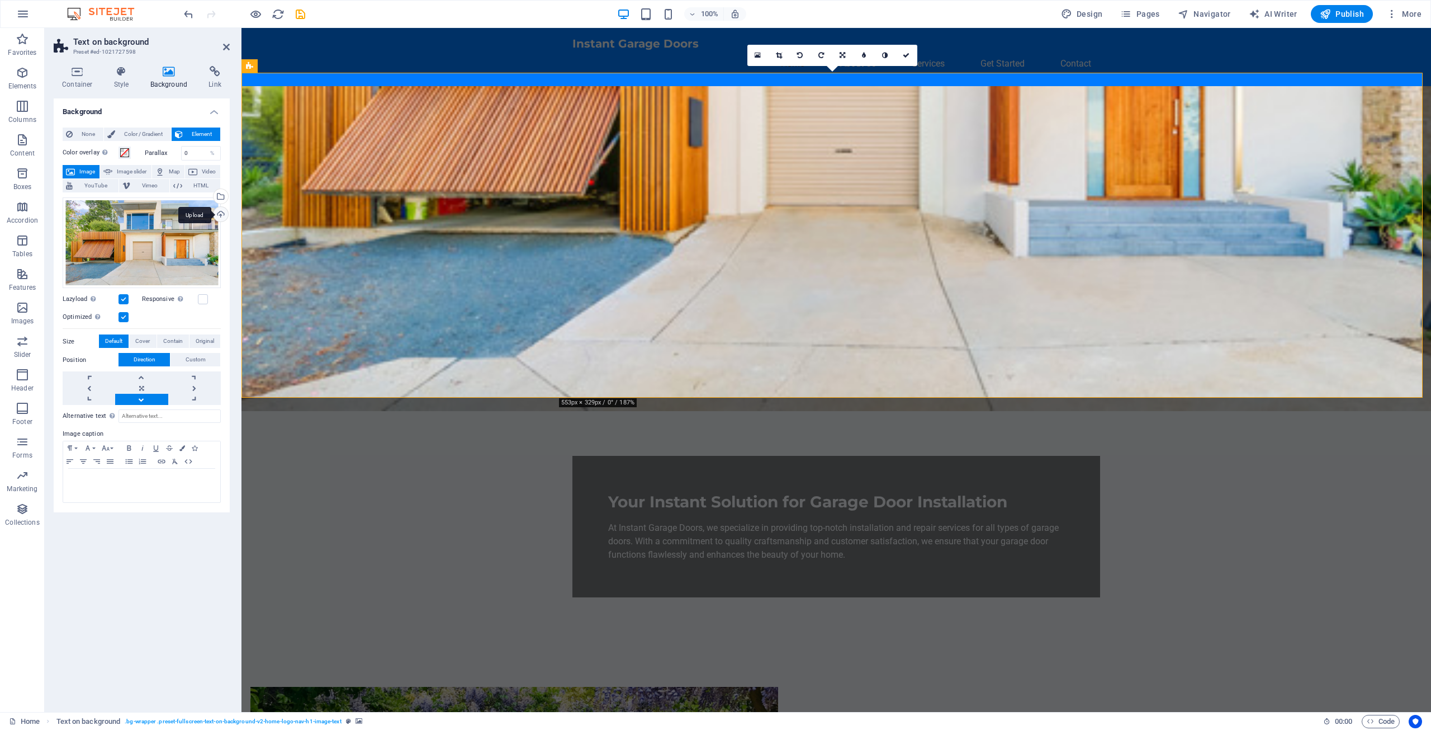
click at [220, 215] on div "Upload" at bounding box center [219, 215] width 17 height 17
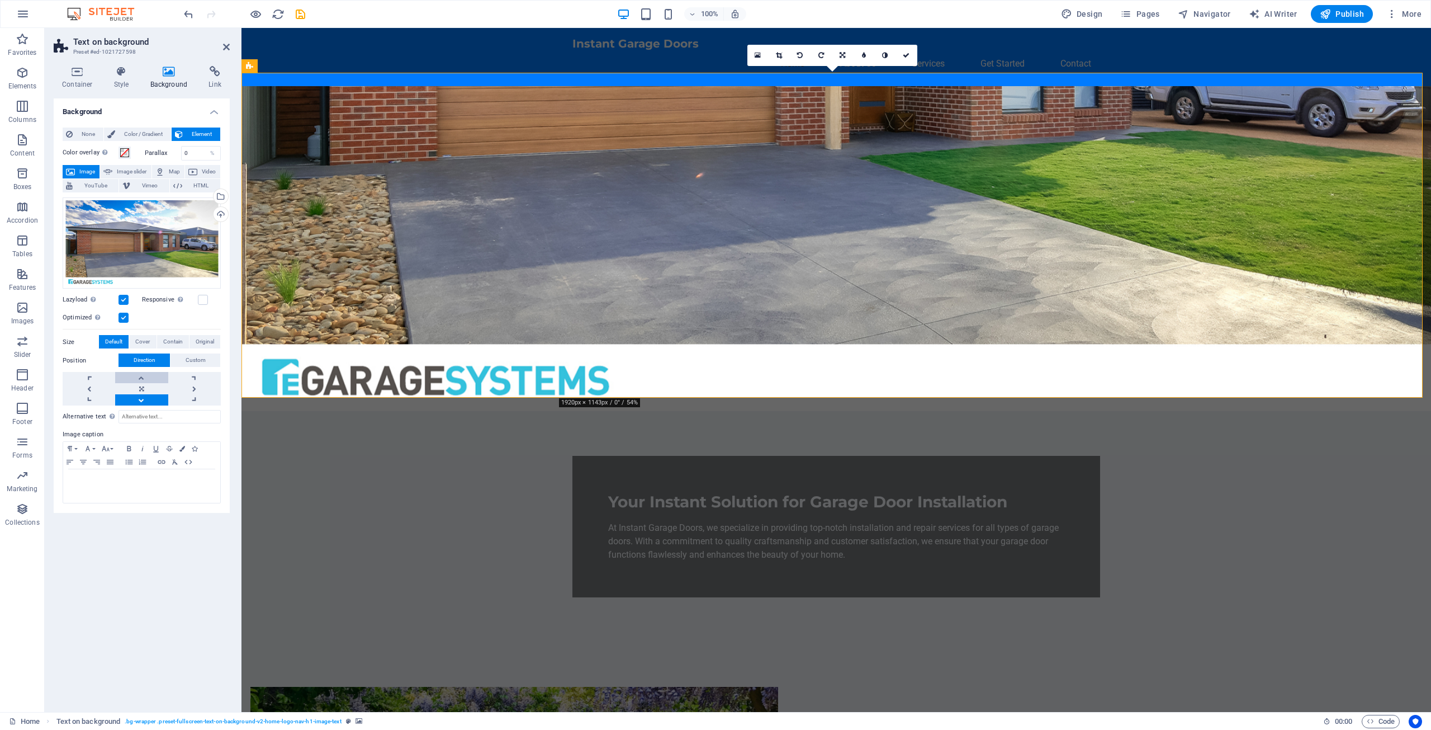
click at [141, 376] on link at bounding box center [141, 377] width 53 height 11
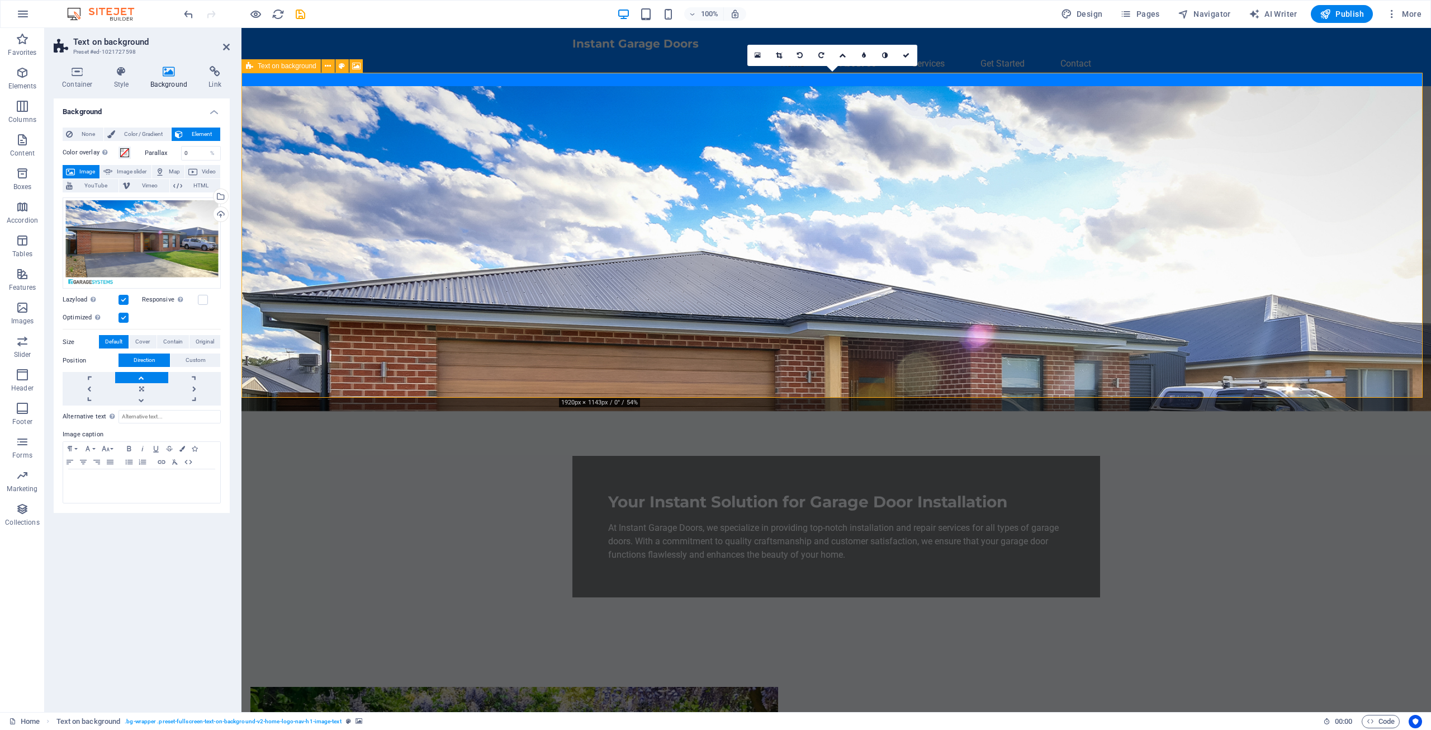
drag, startPoint x: 876, startPoint y: 262, endPoint x: 877, endPoint y: 210, distance: 52.0
click at [877, 210] on figure at bounding box center [836, 248] width 1190 height 325
click at [221, 215] on div "Upload" at bounding box center [219, 215] width 17 height 17
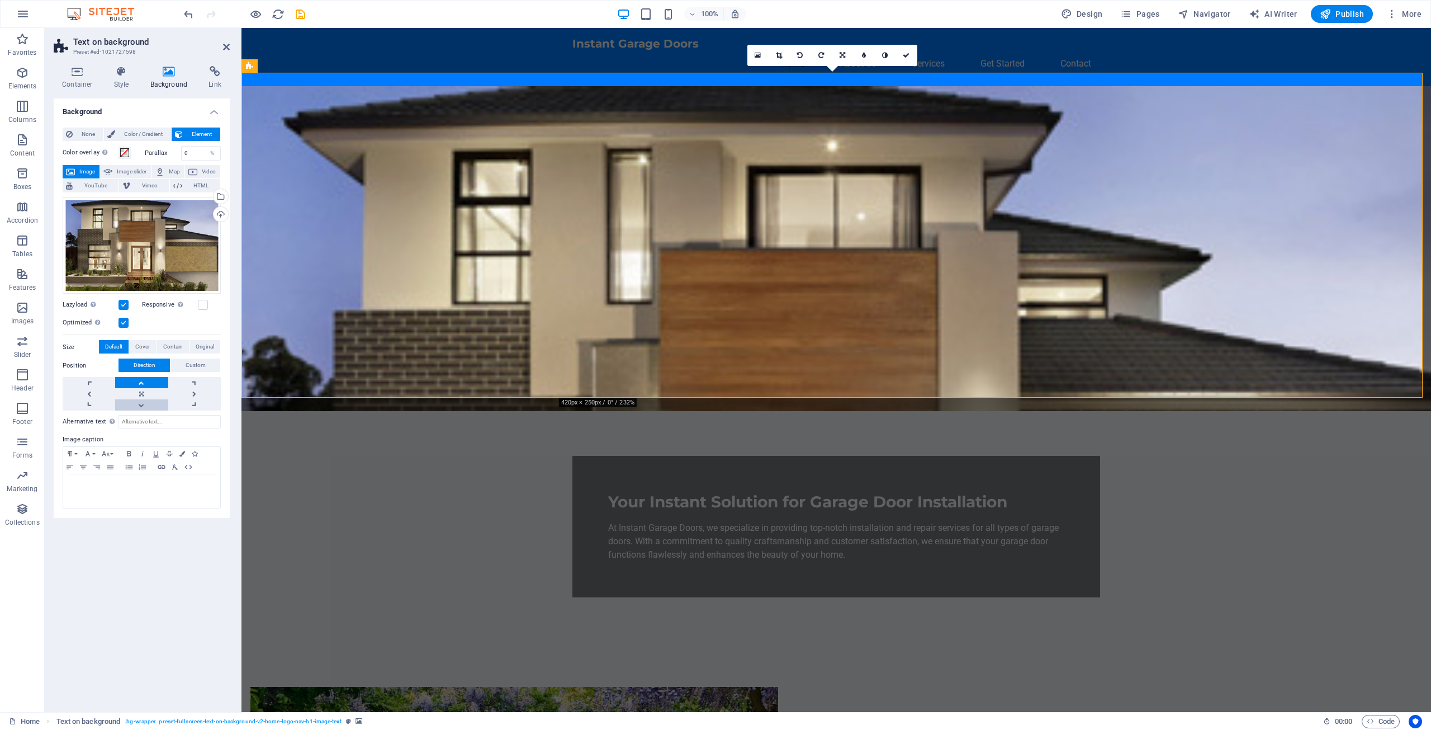
click at [140, 402] on link at bounding box center [141, 404] width 53 height 11
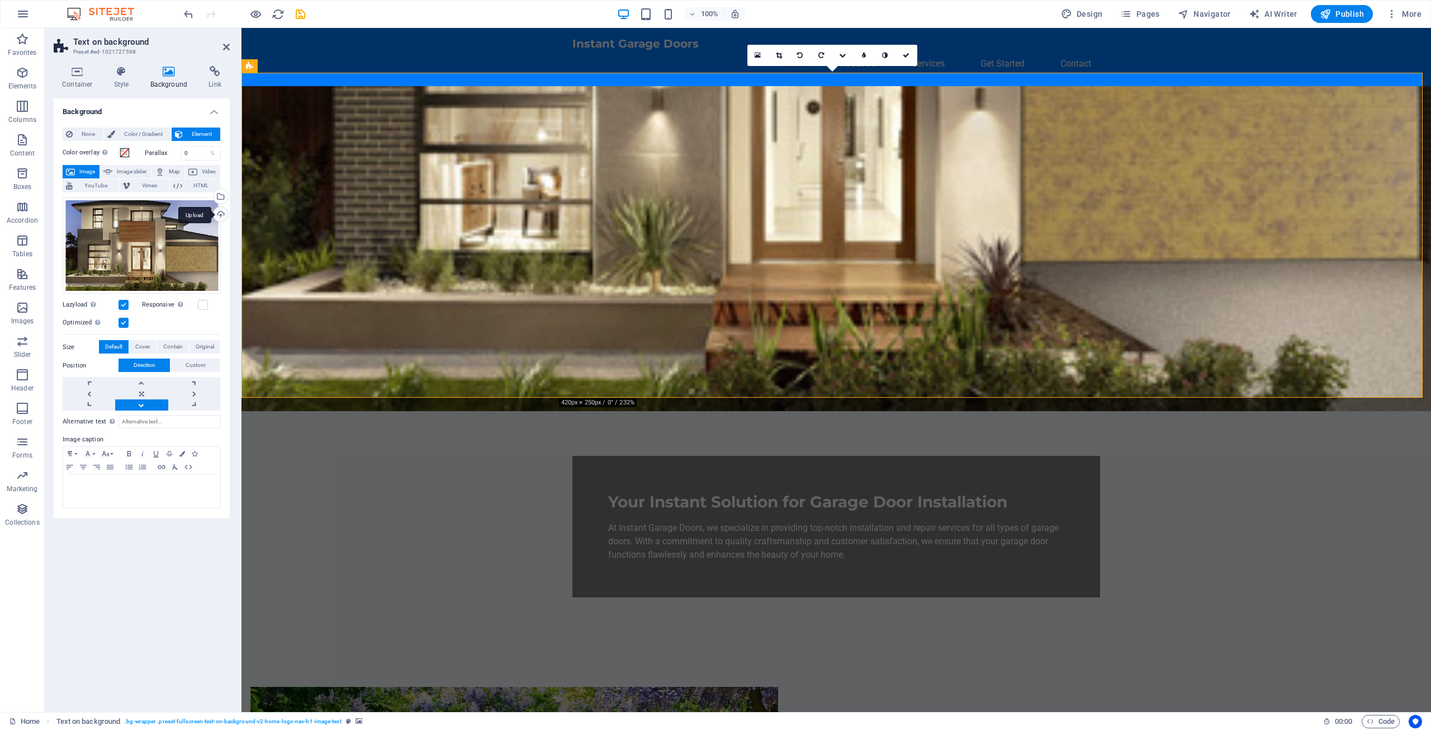
click at [221, 214] on div "Upload" at bounding box center [219, 215] width 17 height 17
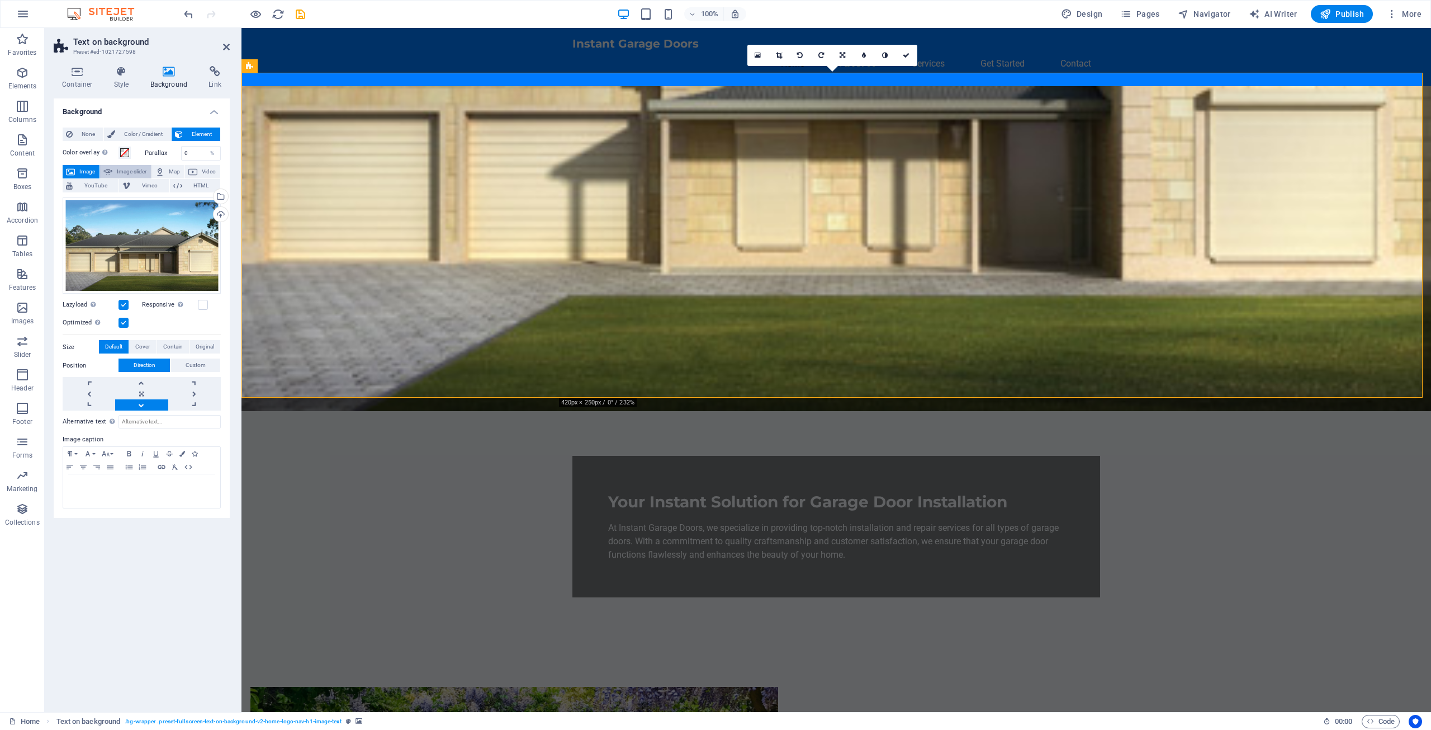
click at [126, 171] on span "Image slider" at bounding box center [132, 171] width 32 height 13
select select "ms"
select select "s"
select select "progressive"
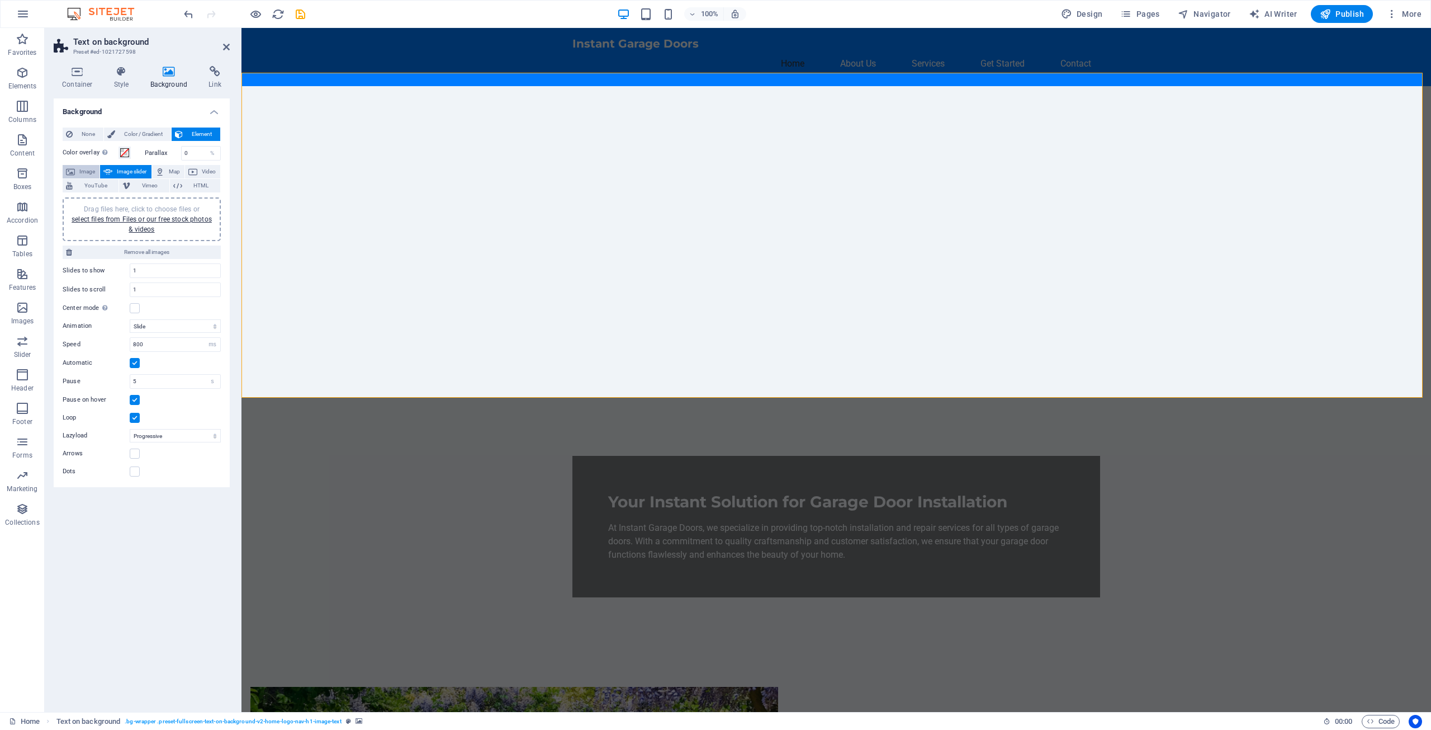
click at [84, 169] on span "Image" at bounding box center [87, 171] width 18 height 13
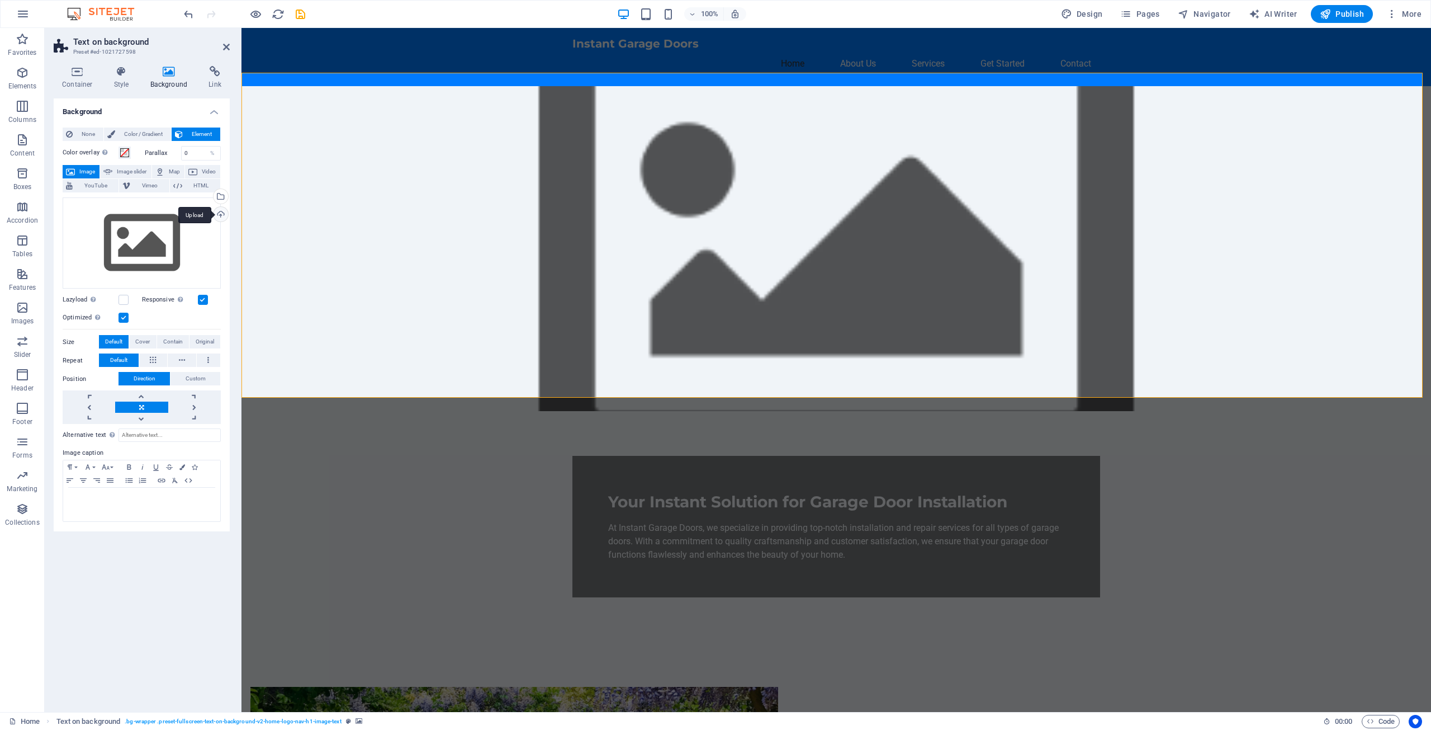
click at [222, 211] on div "Upload" at bounding box center [219, 215] width 17 height 17
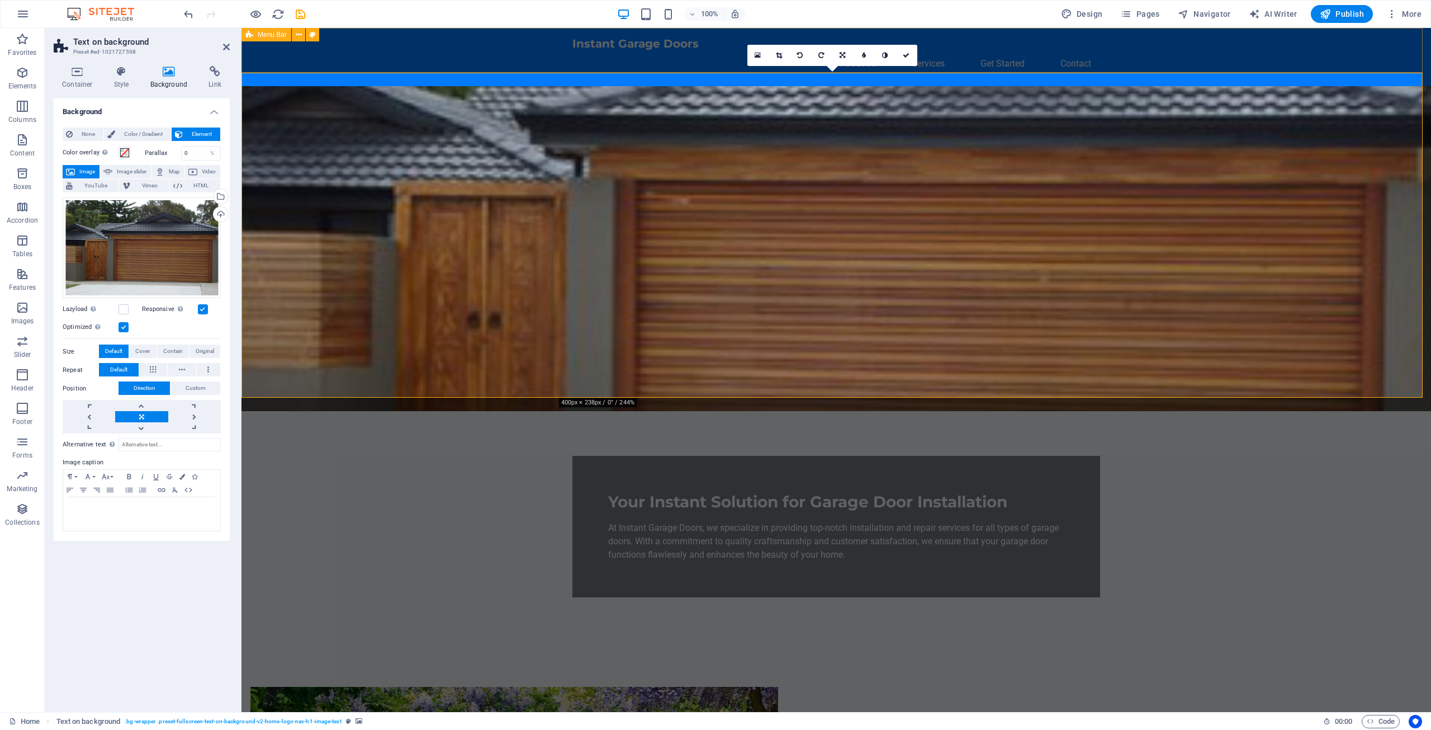
click at [499, 56] on div "Instant Garage Doors Home About Us Services Get Started Contact" at bounding box center [836, 57] width 1190 height 58
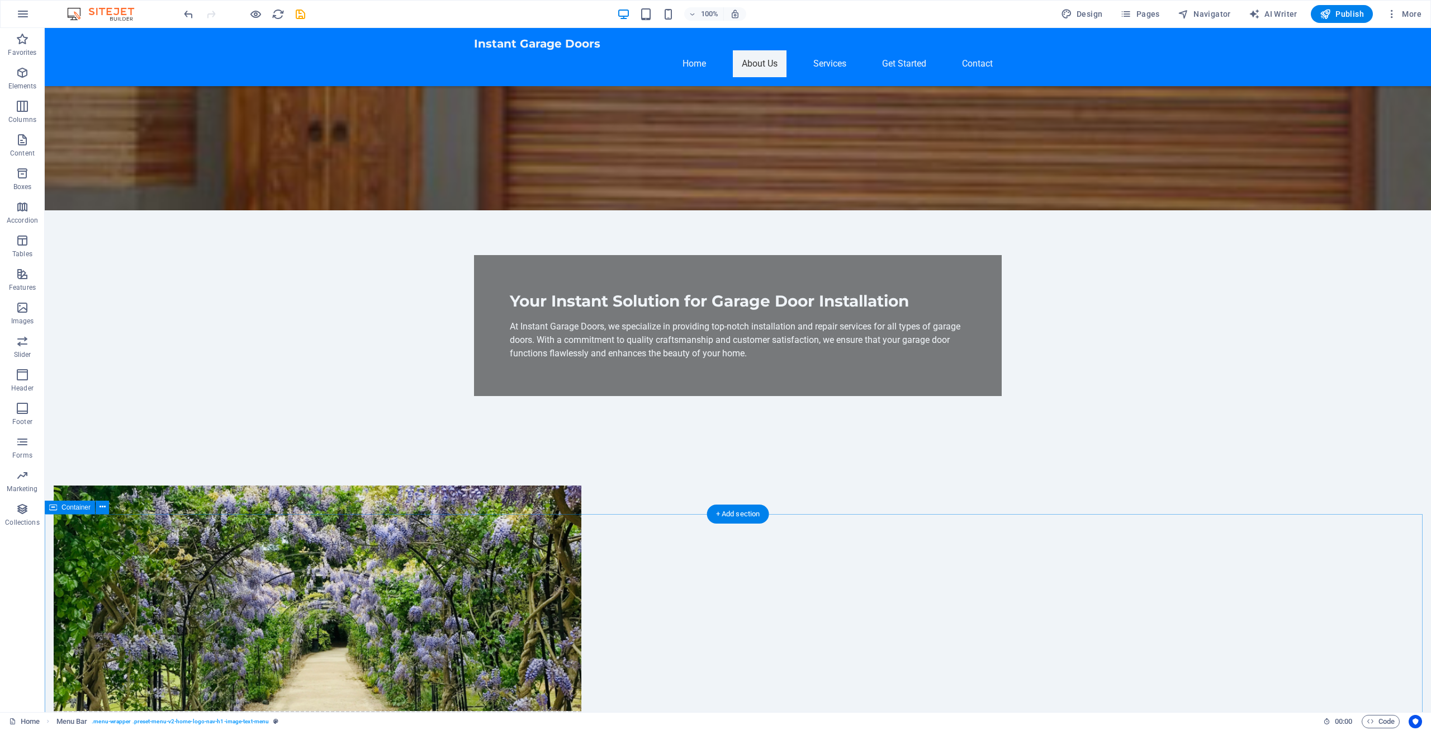
scroll to position [224, 0]
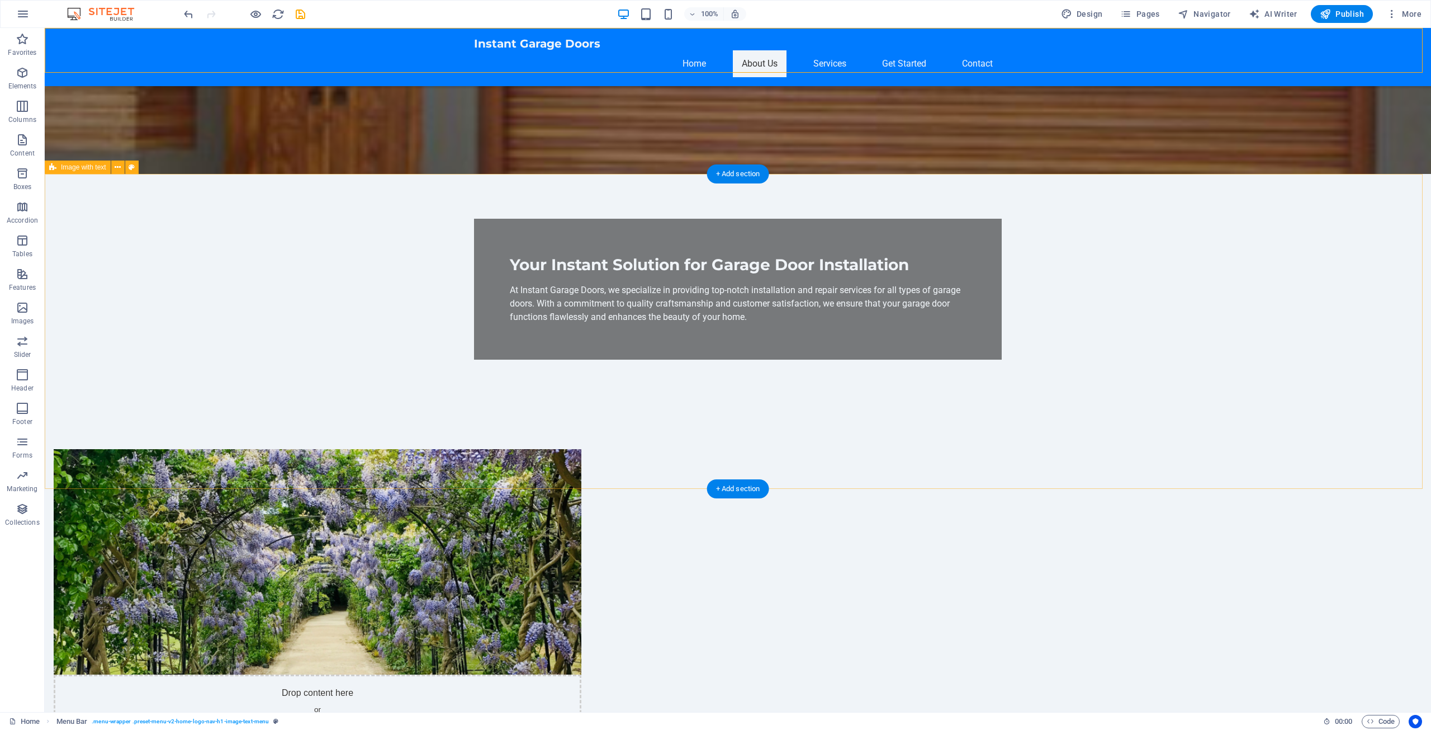
click at [581, 449] on figure at bounding box center [318, 561] width 528 height 225
click at [569, 449] on figure at bounding box center [318, 561] width 528 height 225
click at [120, 167] on icon at bounding box center [118, 168] width 6 height 12
click at [510, 449] on figure at bounding box center [318, 561] width 528 height 225
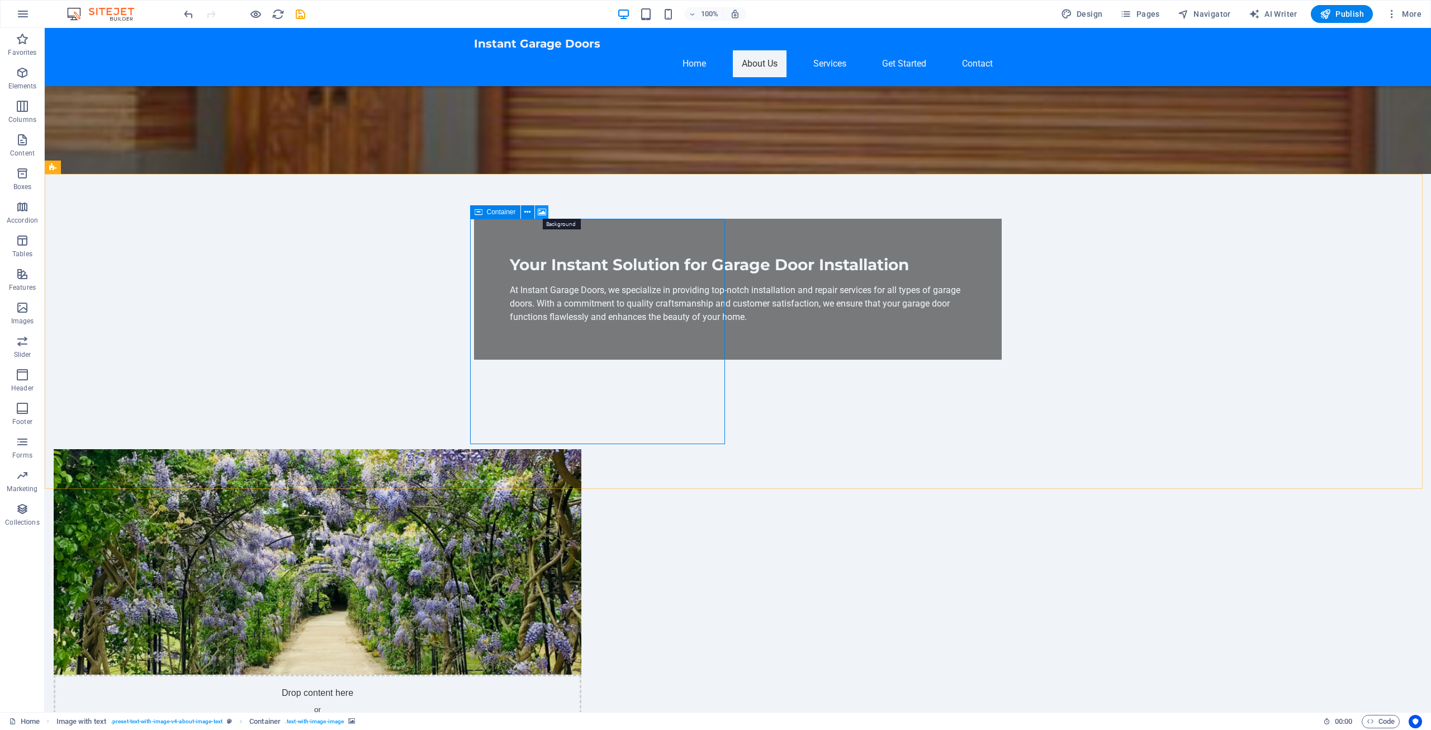
click at [540, 211] on icon at bounding box center [542, 212] width 8 height 12
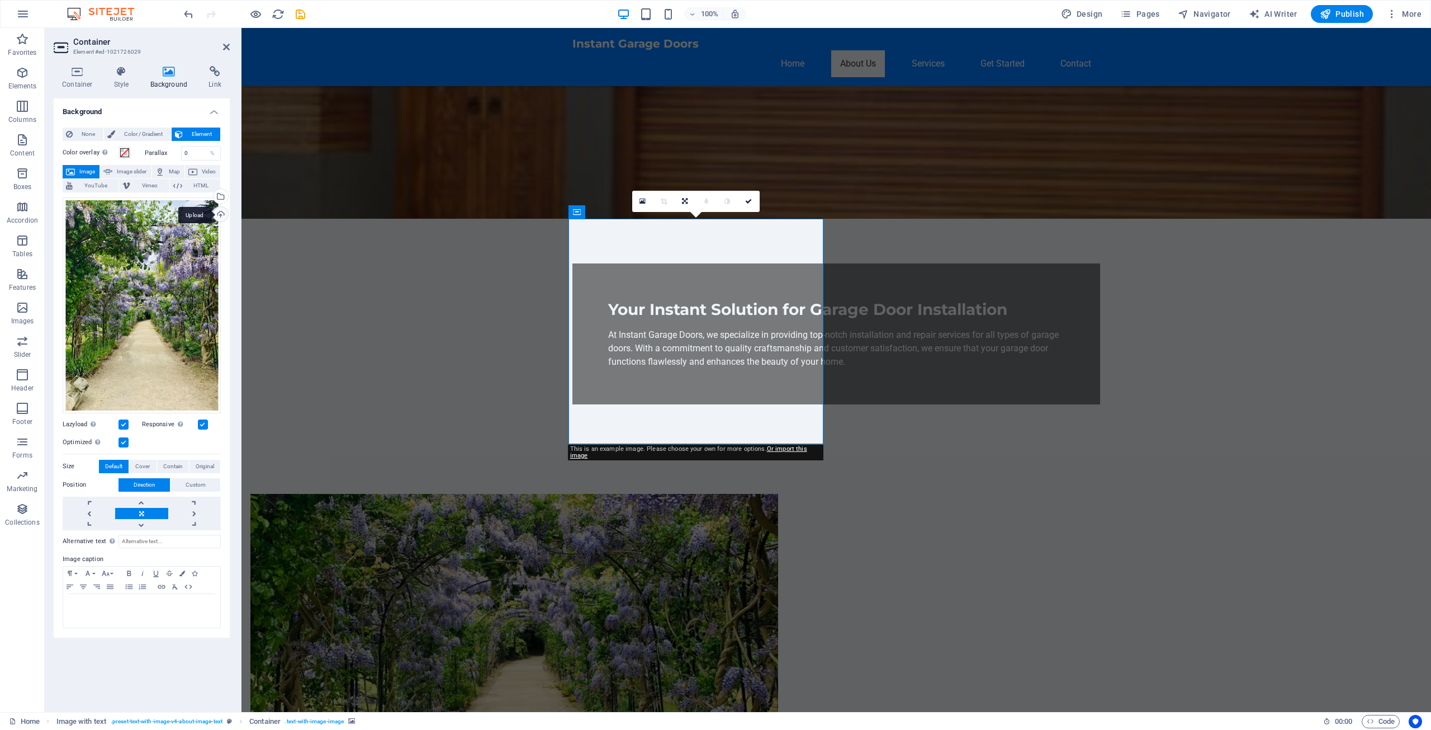
click at [220, 214] on div "Upload" at bounding box center [219, 215] width 17 height 17
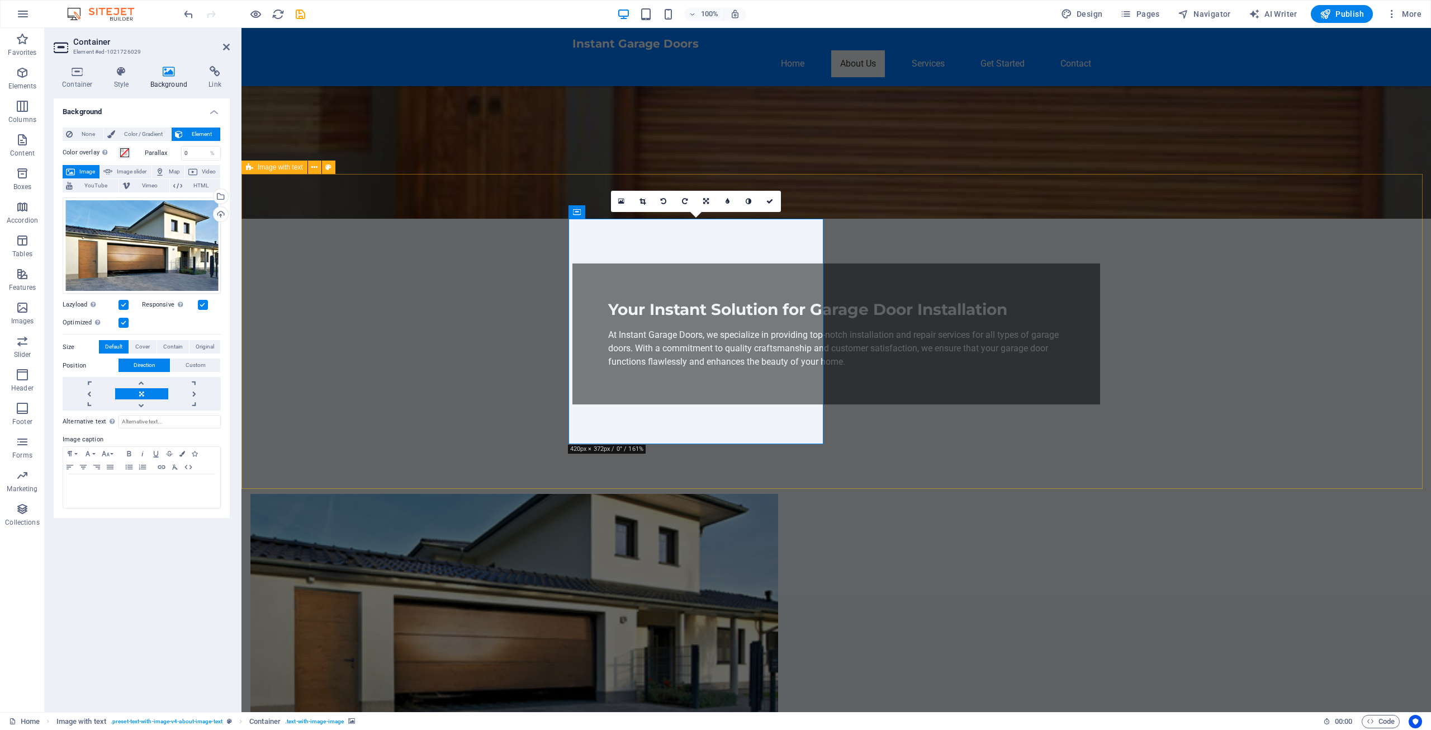
click at [1181, 449] on div "Drop content here or Add elements Paste clipboard About Instant Garage Doors In…" at bounding box center [836, 726] width 1190 height 554
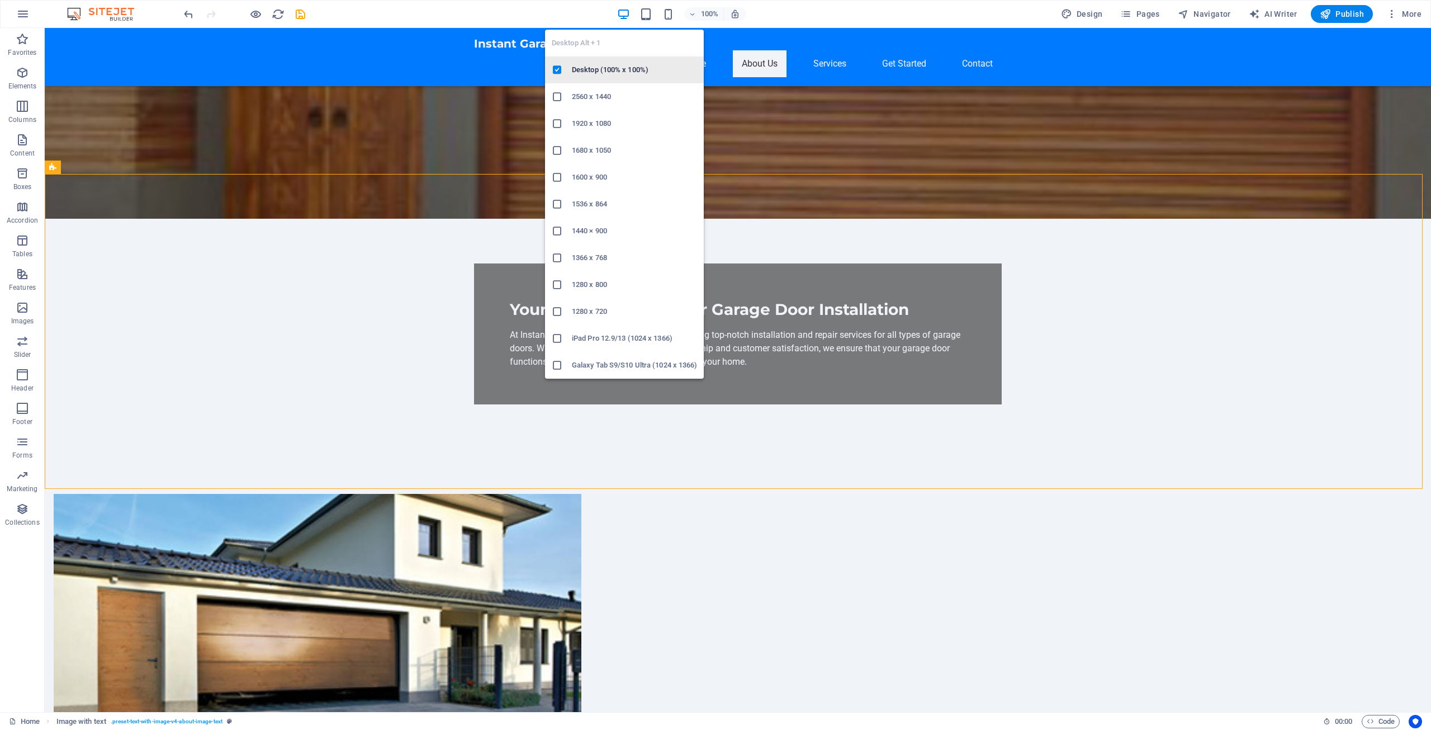
click at [610, 70] on h6 "Desktop (100% x 100%)" at bounding box center [634, 69] width 125 height 13
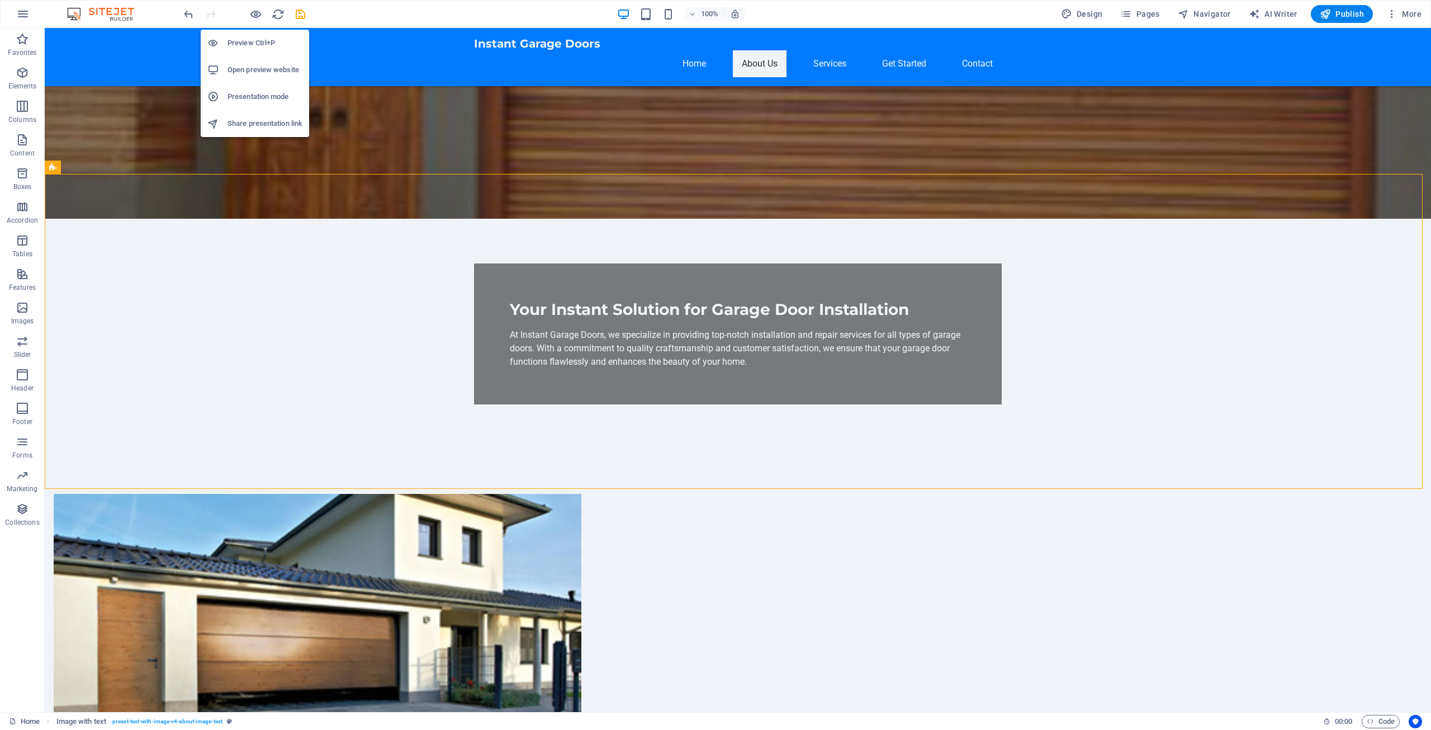
click at [252, 41] on h6 "Preview Ctrl+P" at bounding box center [265, 42] width 75 height 13
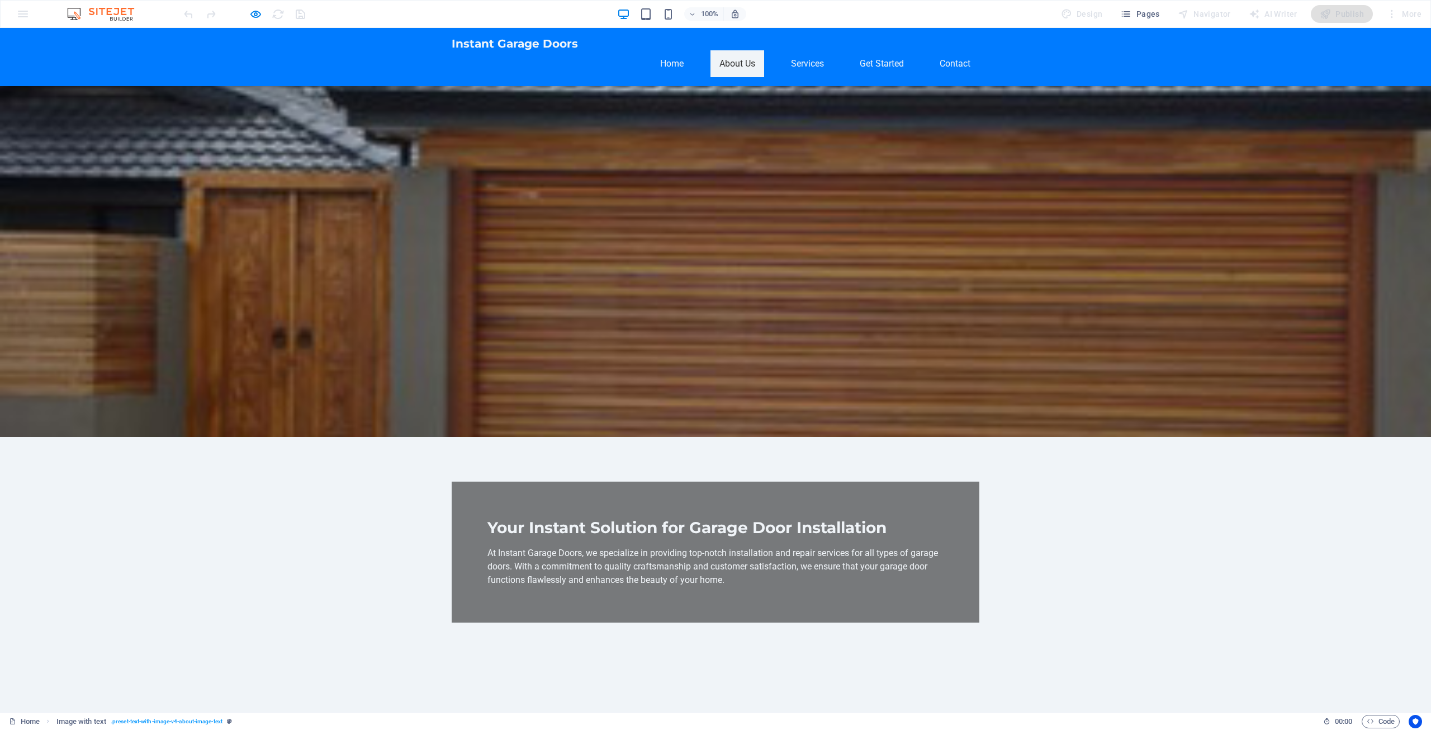
scroll to position [0, 0]
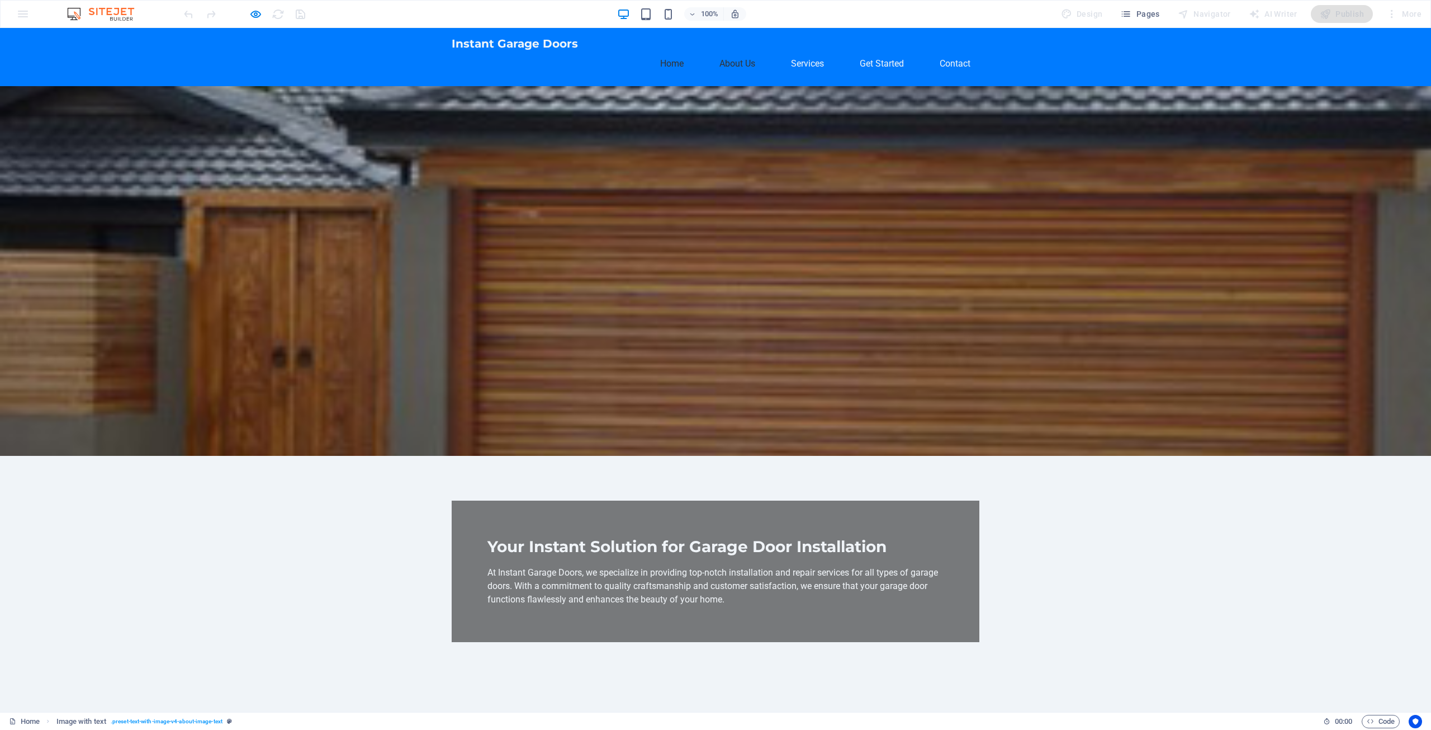
click at [736, 50] on link "About Us" at bounding box center [738, 63] width 54 height 27
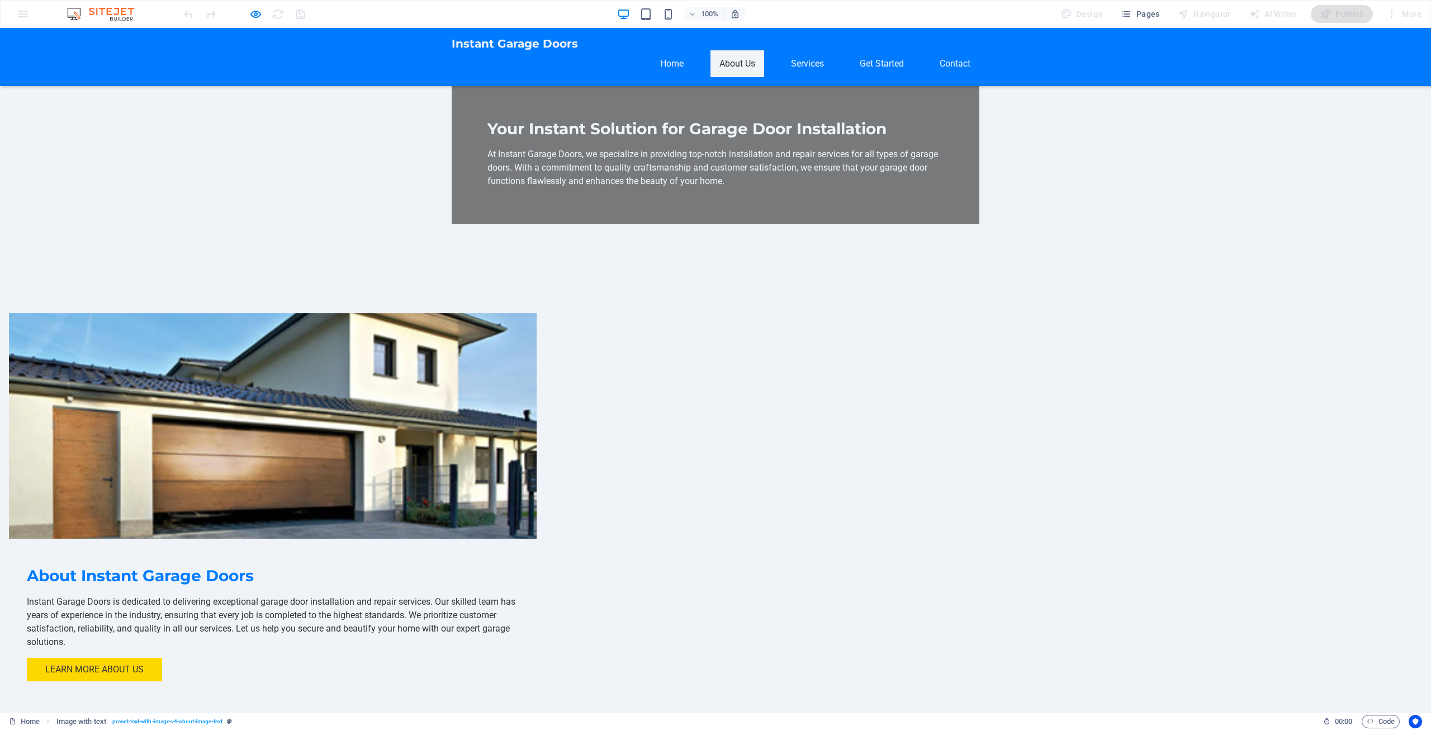
scroll to position [316, 0]
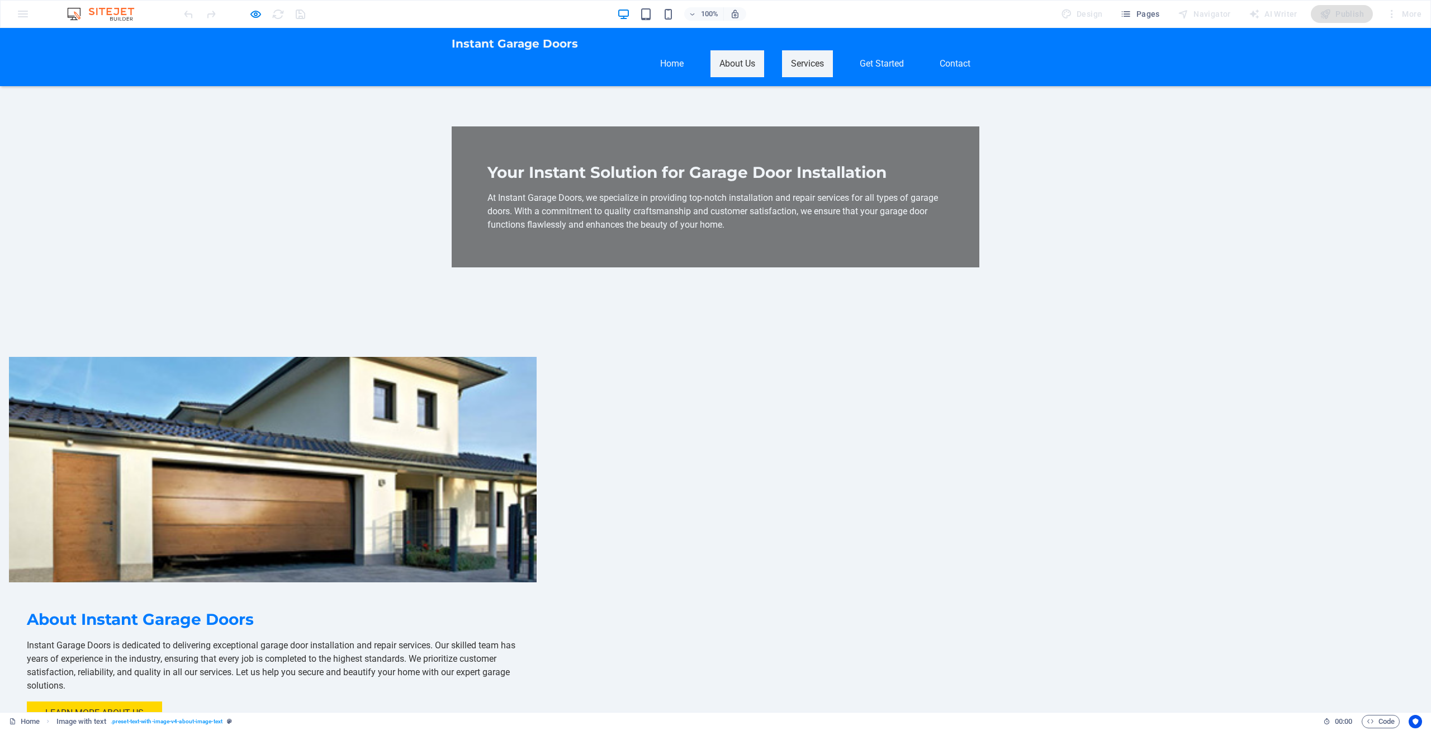
click at [801, 51] on link "Services" at bounding box center [807, 63] width 51 height 27
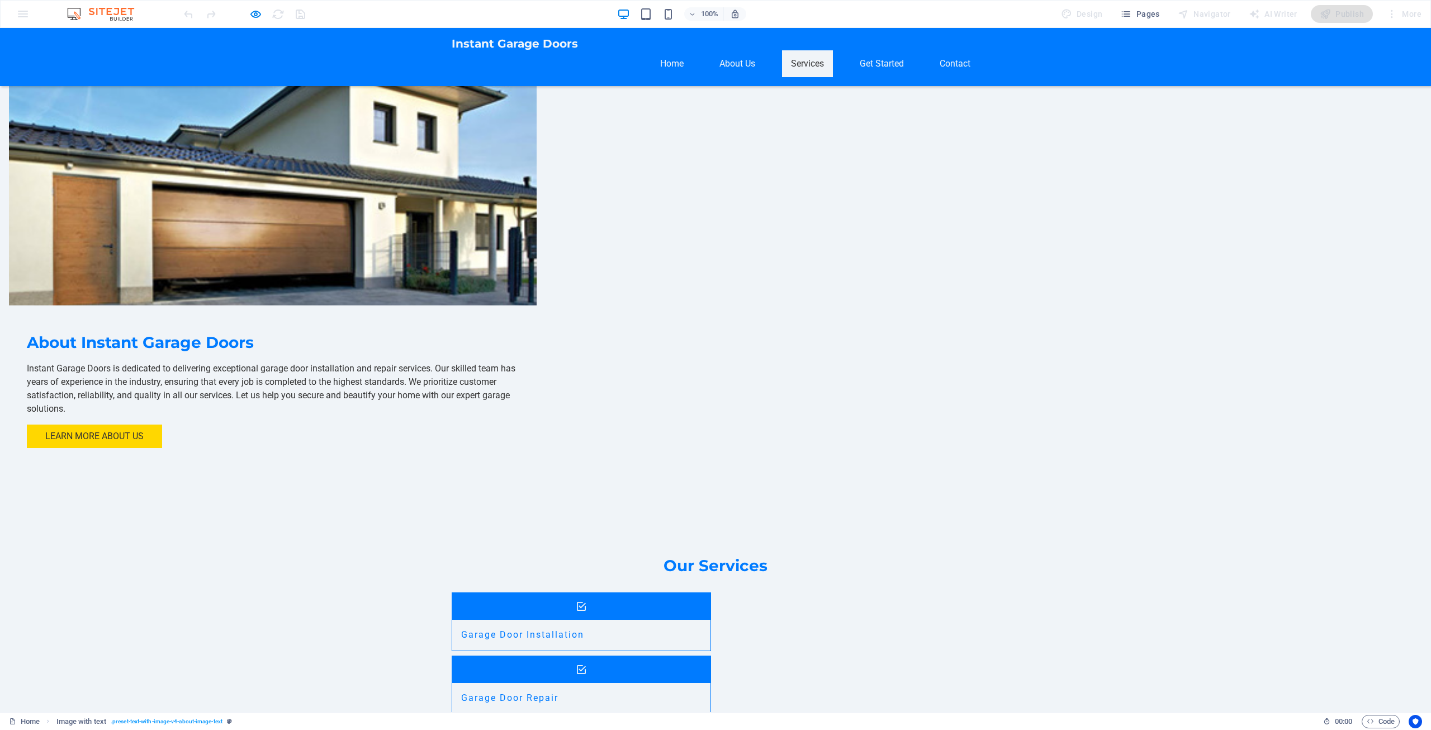
scroll to position [640, 0]
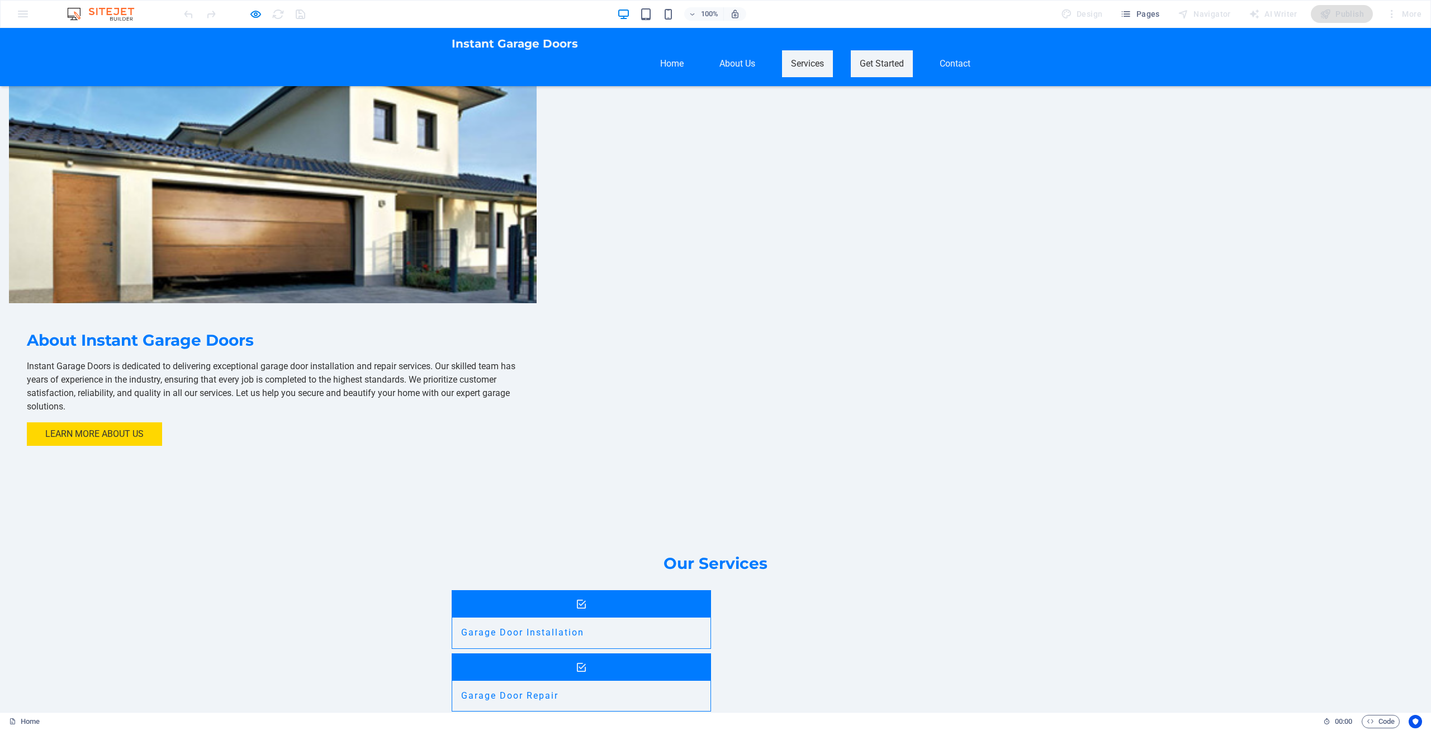
click at [875, 50] on link "Get Started" at bounding box center [882, 63] width 62 height 27
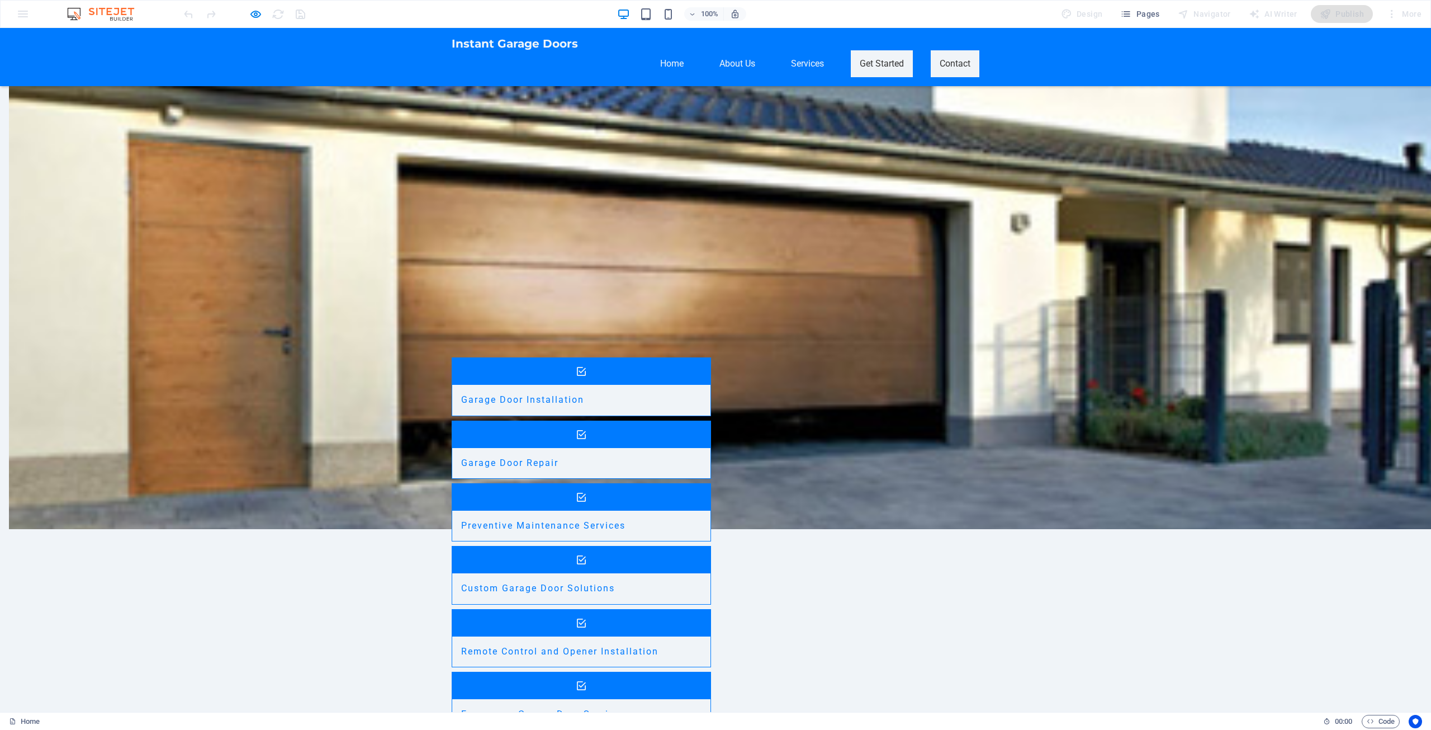
scroll to position [879, 0]
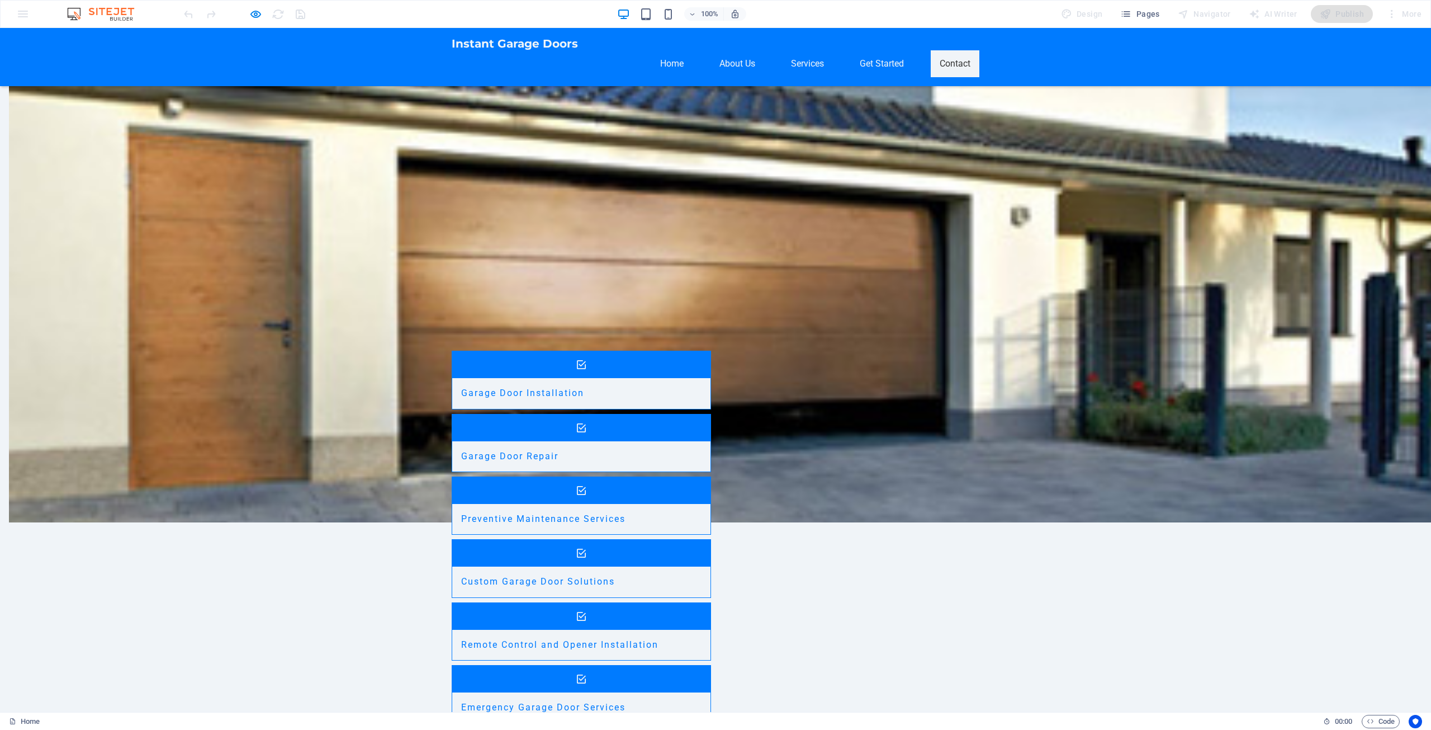
click at [958, 53] on link "Contact" at bounding box center [955, 63] width 49 height 27
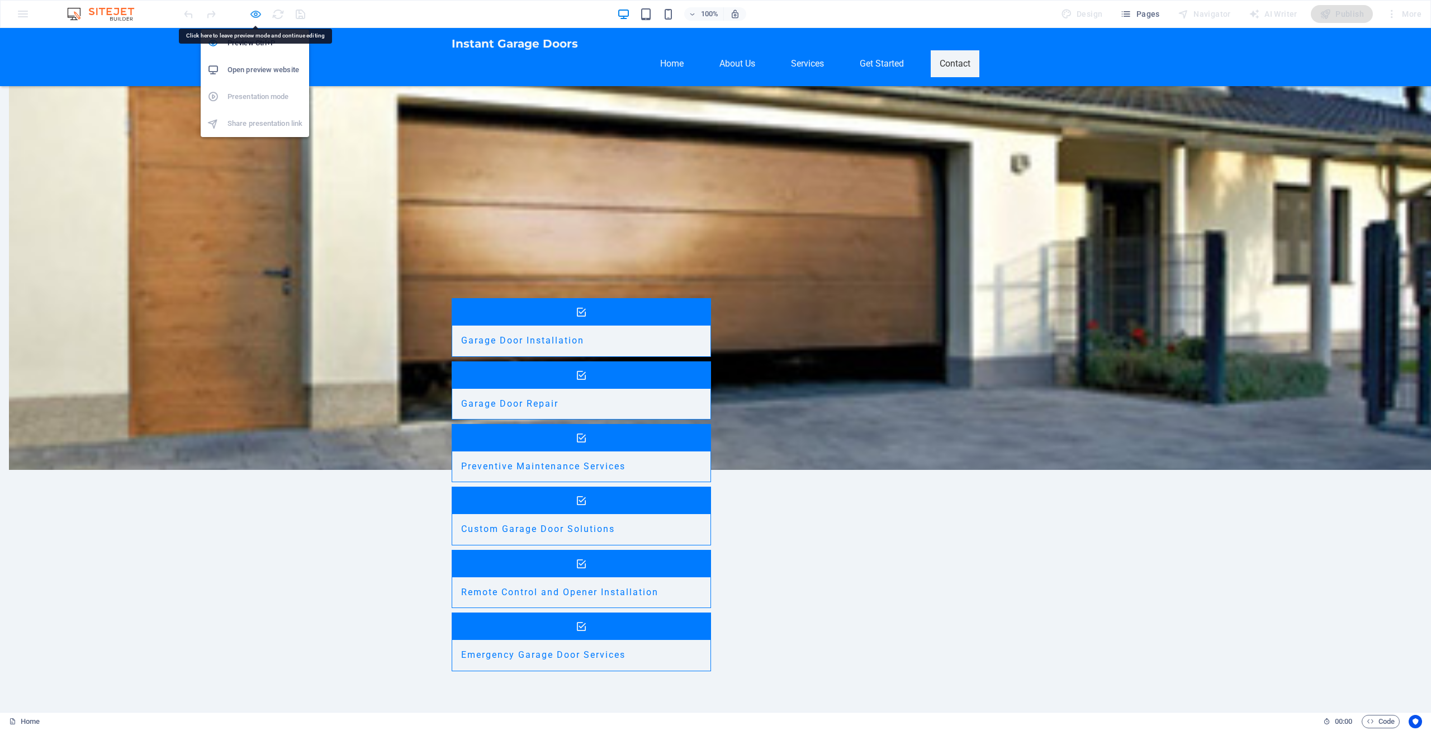
click at [255, 17] on icon "button" at bounding box center [255, 14] width 13 height 13
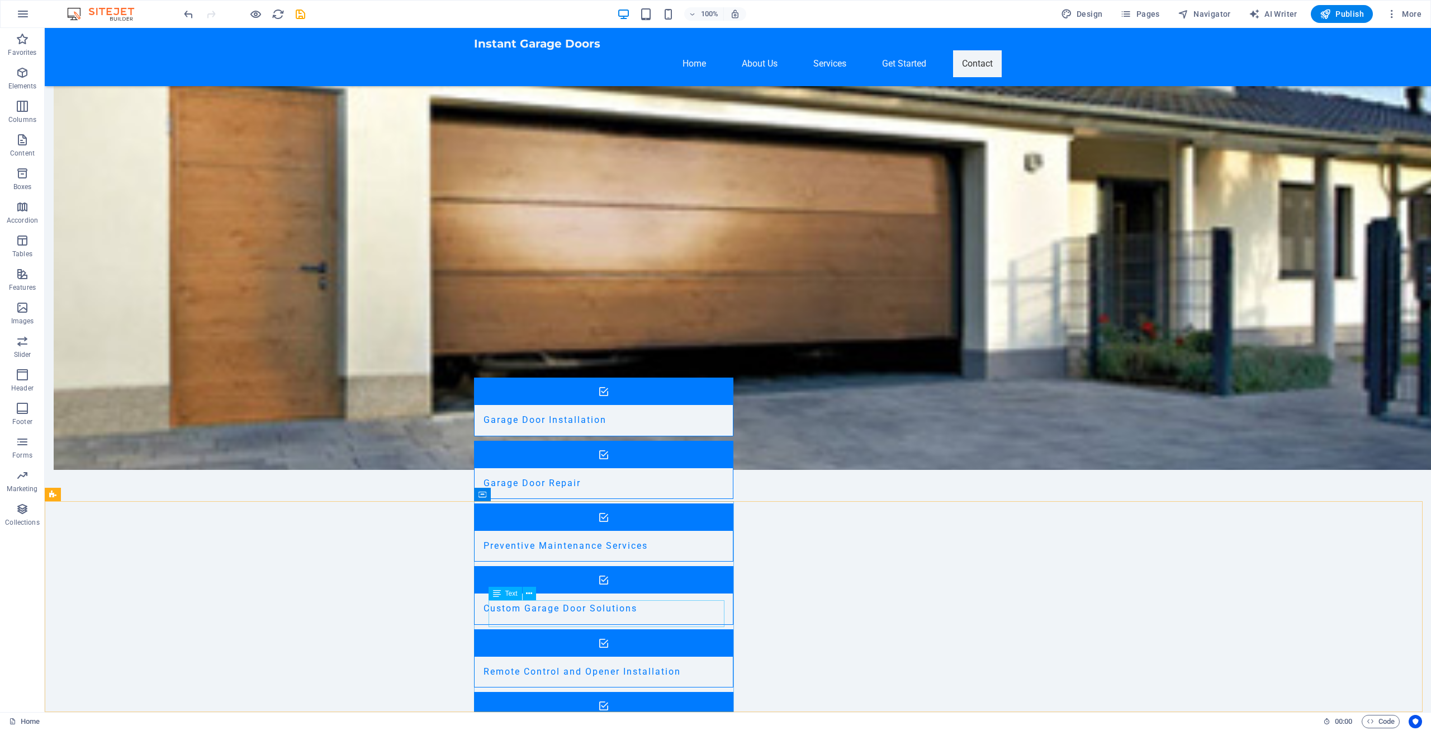
click at [504, 594] on div "Text" at bounding box center [506, 592] width 34 height 13
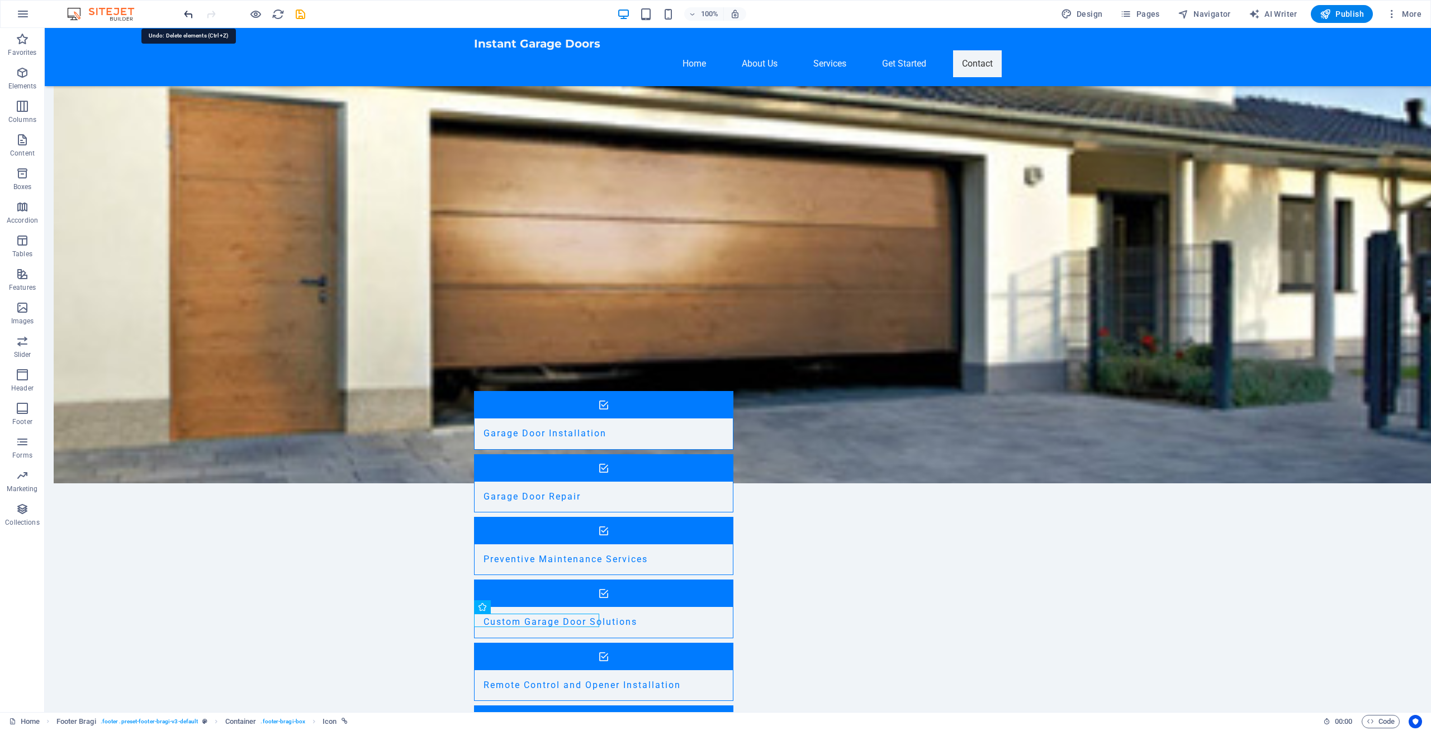
click at [186, 13] on icon "undo" at bounding box center [188, 14] width 13 height 13
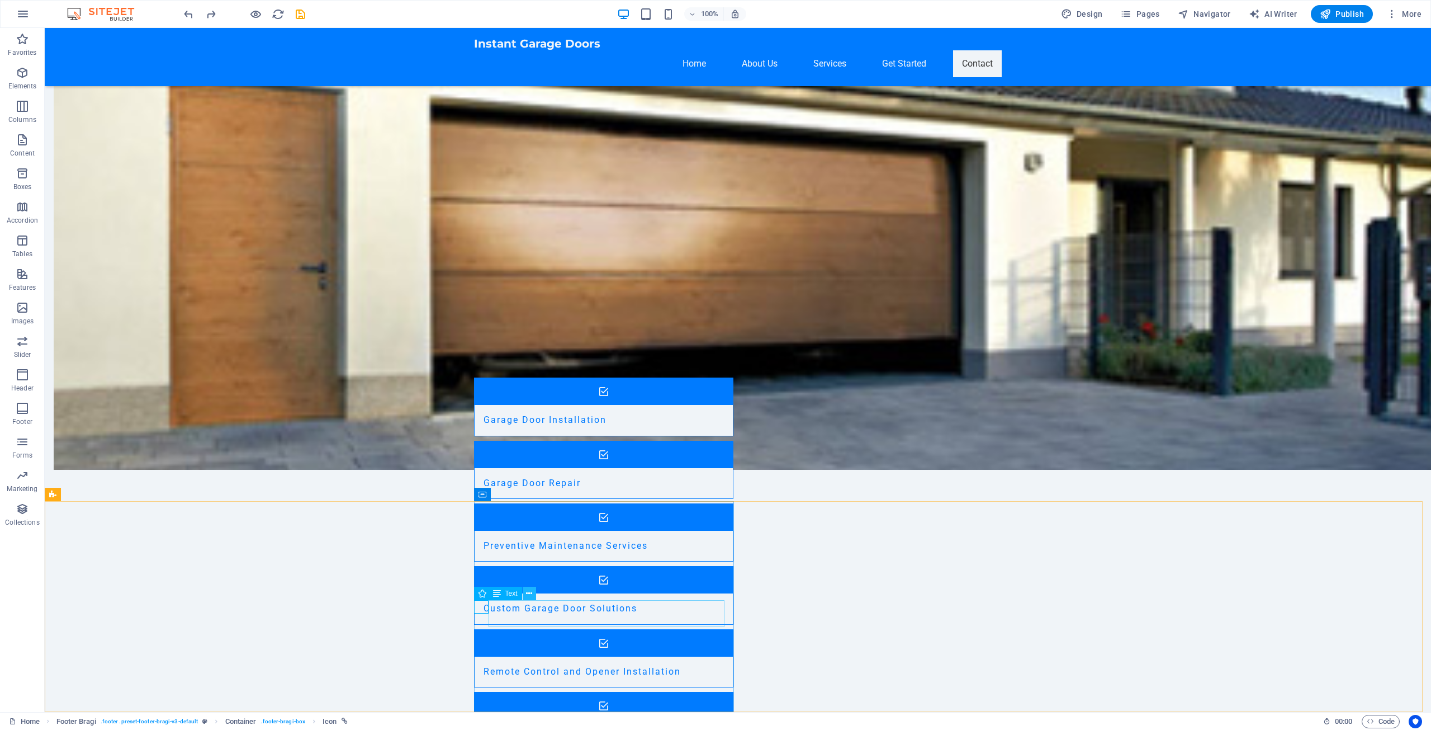
click at [529, 591] on icon at bounding box center [529, 594] width 6 height 12
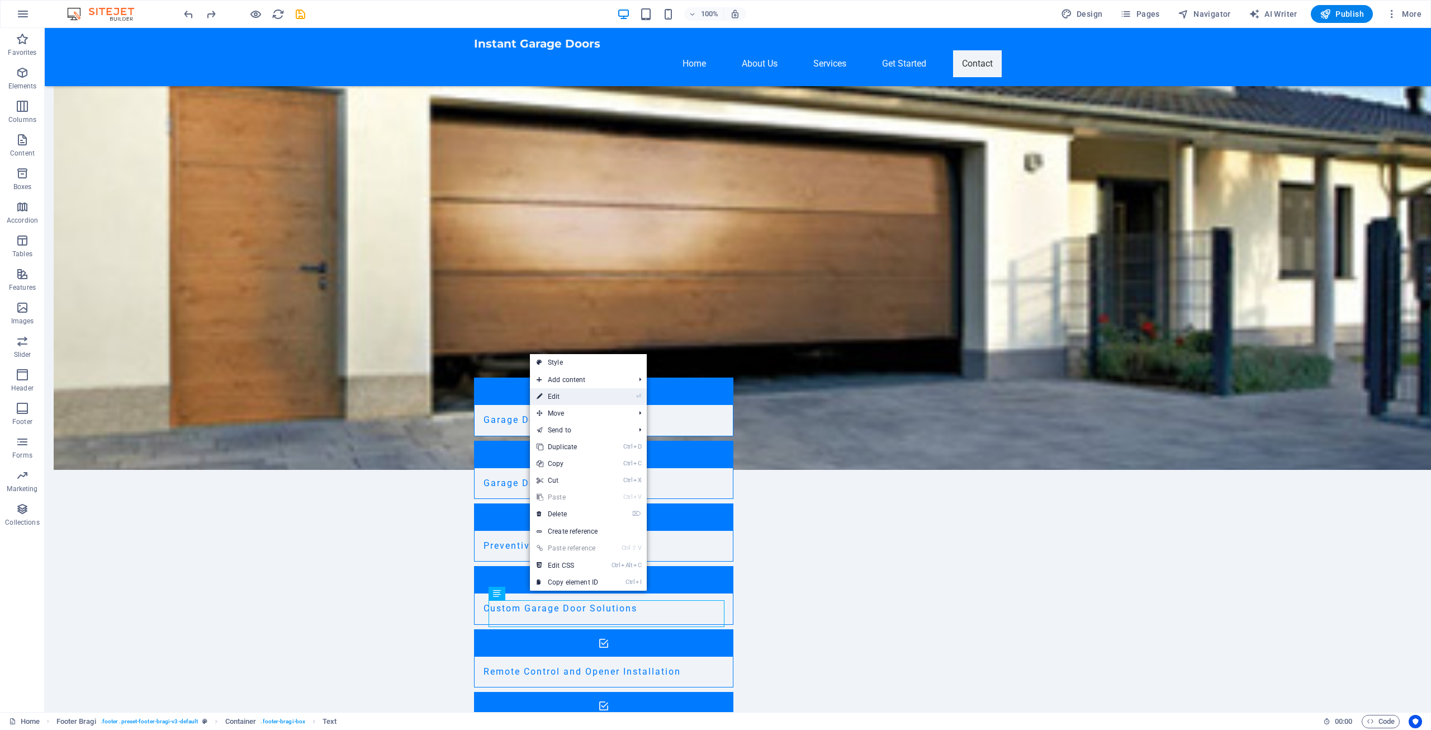
click at [565, 394] on link "⏎ Edit" at bounding box center [567, 396] width 75 height 17
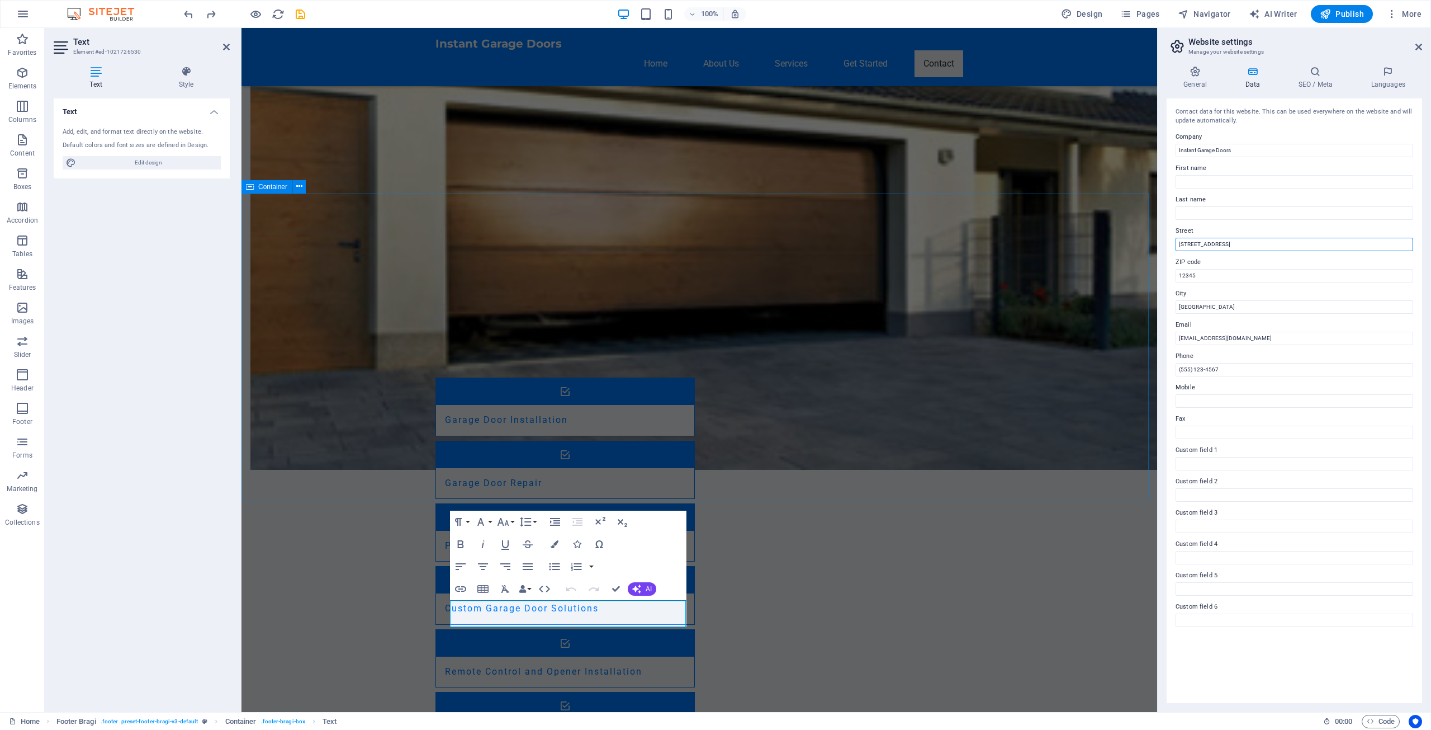
drag, startPoint x: 1463, startPoint y: 271, endPoint x: 1146, endPoint y: 243, distance: 318.2
click at [1230, 240] on input "123 Garage Lane" at bounding box center [1295, 244] width 238 height 13
drag, startPoint x: 1228, startPoint y: 242, endPoint x: 1166, endPoint y: 245, distance: 62.1
click at [1166, 245] on div "General Data SEO / Meta Languages Website name instantgroupwa.techweb.com.au Lo…" at bounding box center [1294, 384] width 273 height 655
type input "u8 660 Robertson Rd"
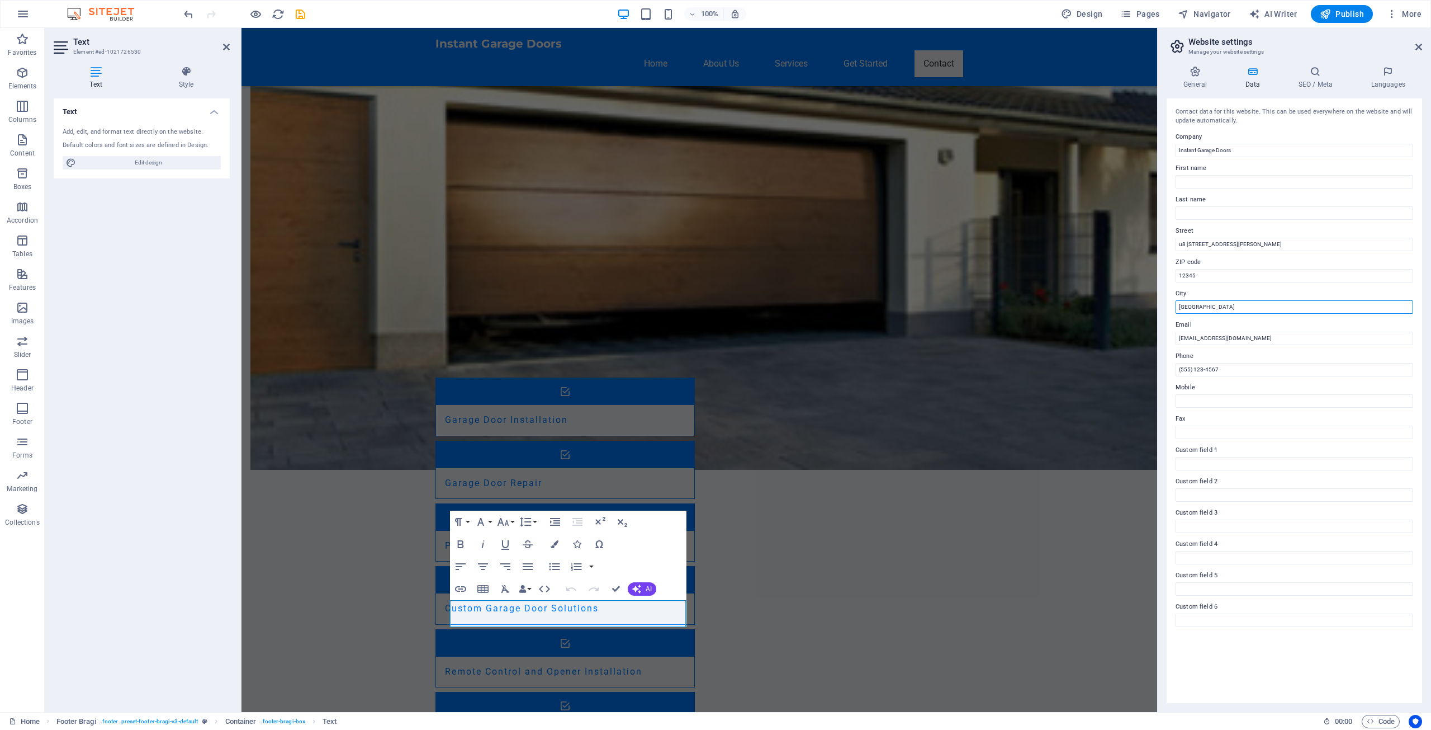
drag, startPoint x: 1212, startPoint y: 306, endPoint x: 1167, endPoint y: 305, distance: 44.7
click at [1167, 305] on div "Contact data for this website. This can be used everywhere on the website and w…" at bounding box center [1294, 400] width 255 height 604
type input "byford"
drag, startPoint x: 1440, startPoint y: 302, endPoint x: 1151, endPoint y: 273, distance: 290.5
type input "6122"
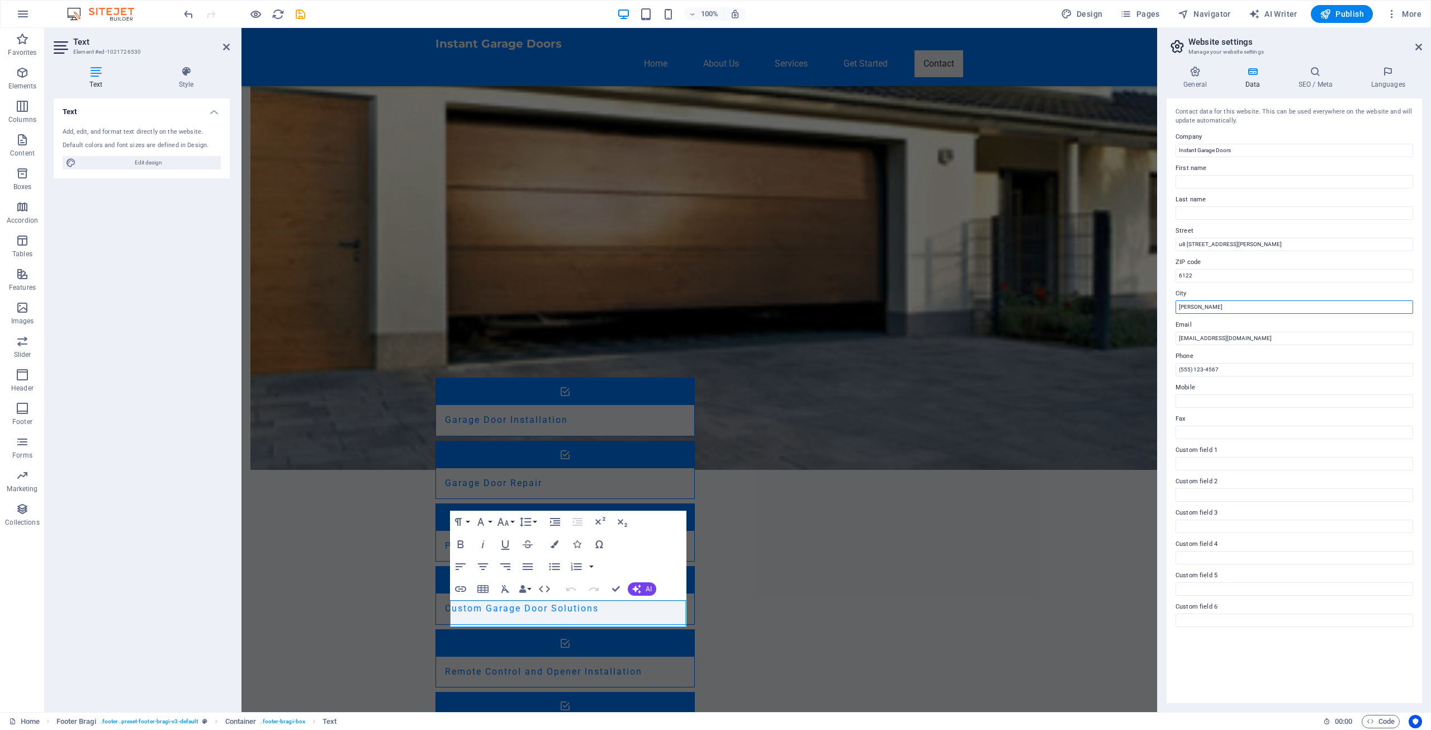
click at [1182, 307] on input "byford" at bounding box center [1295, 306] width 238 height 13
click at [1203, 302] on input "Byford" at bounding box center [1295, 306] width 238 height 13
type input "[PERSON_NAME]. [GEOGRAPHIC_DATA]"
drag, startPoint x: 1262, startPoint y: 337, endPoint x: 1171, endPoint y: 337, distance: 90.6
click at [1171, 337] on div "Contact data for this website. This can be used everywhere on the website and w…" at bounding box center [1294, 400] width 255 height 604
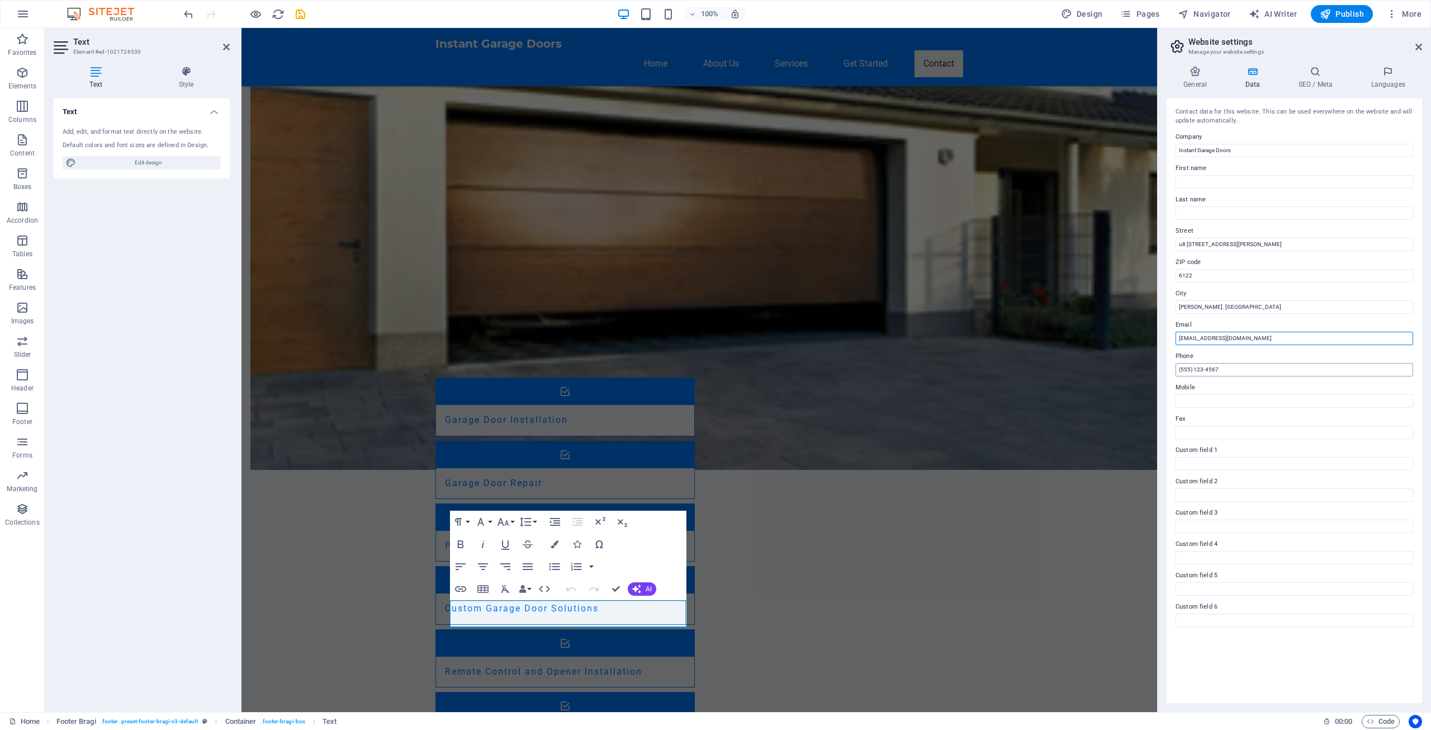
type input "[EMAIL_ADDRESS][DOMAIN_NAME]"
drag, startPoint x: 1464, startPoint y: 397, endPoint x: 1147, endPoint y: 366, distance: 319.0
type input "08 63858030"
click at [1196, 76] on icon at bounding box center [1195, 71] width 57 height 11
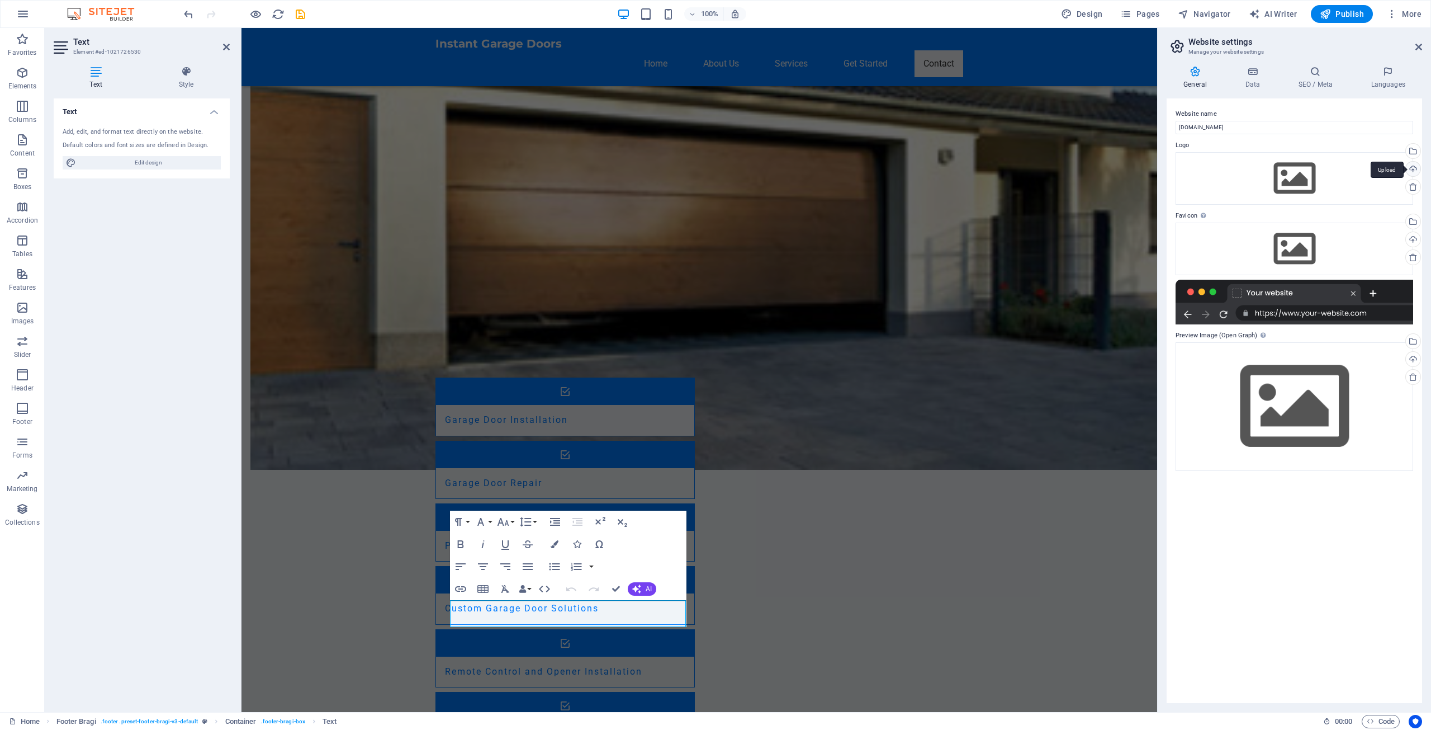
click at [1418, 171] on div "Upload" at bounding box center [1412, 170] width 17 height 17
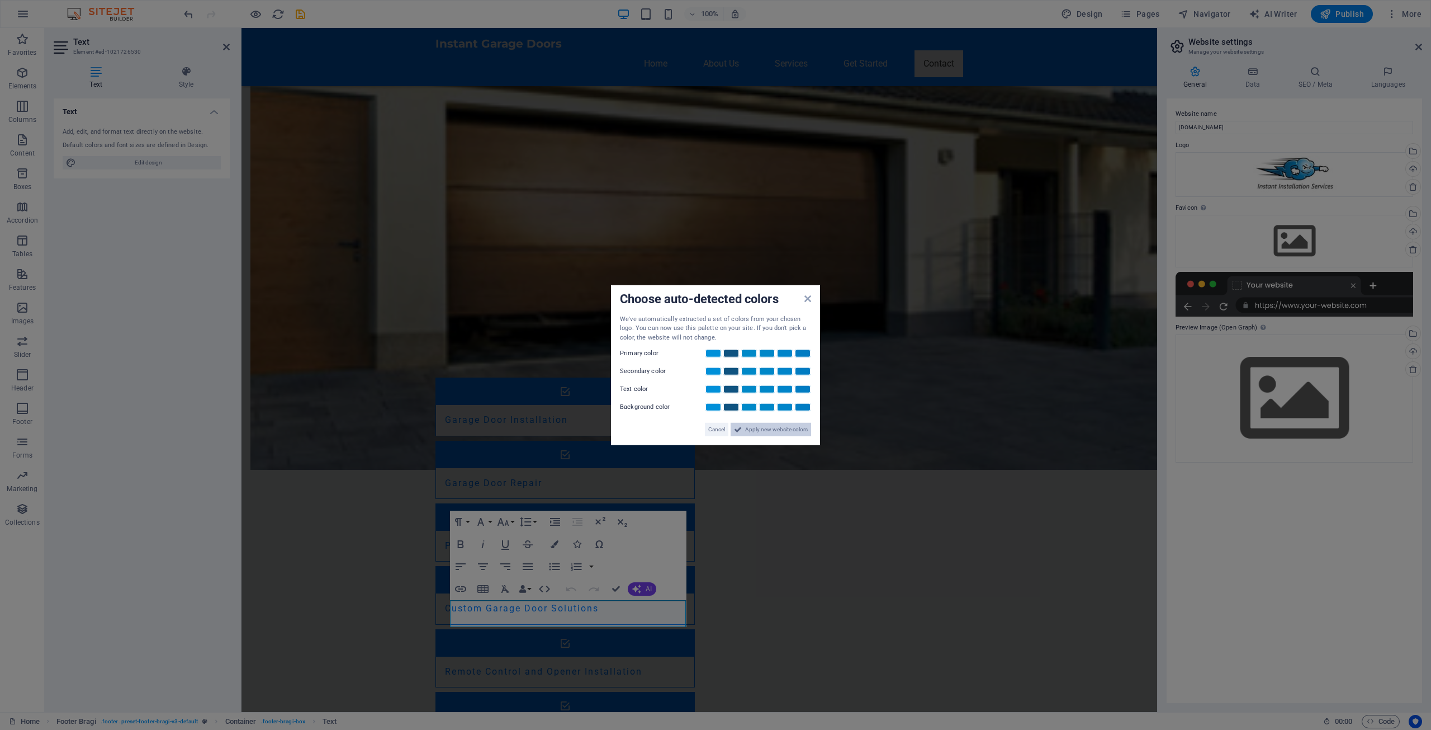
click at [768, 429] on span "Apply new website colors" at bounding box center [776, 429] width 63 height 13
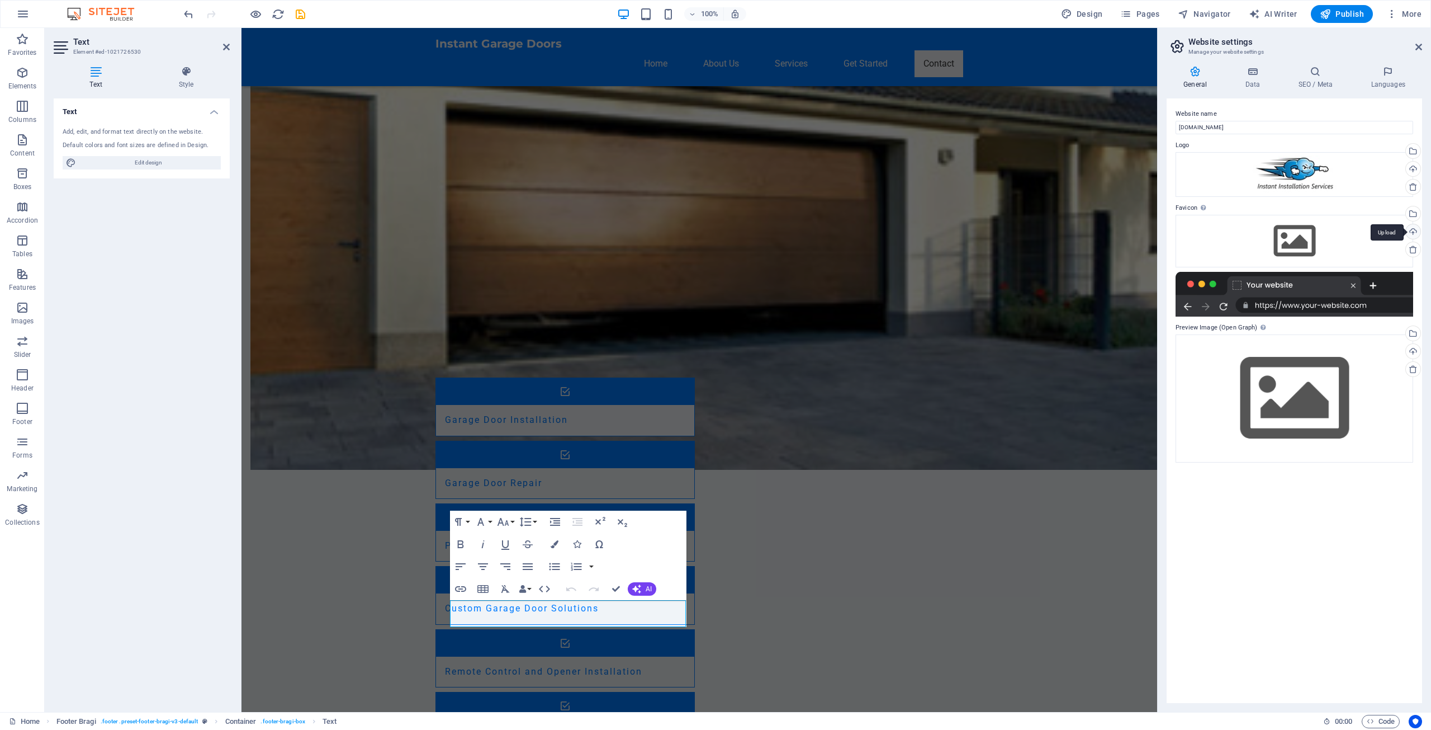
click at [1413, 231] on div "Upload" at bounding box center [1412, 232] width 17 height 17
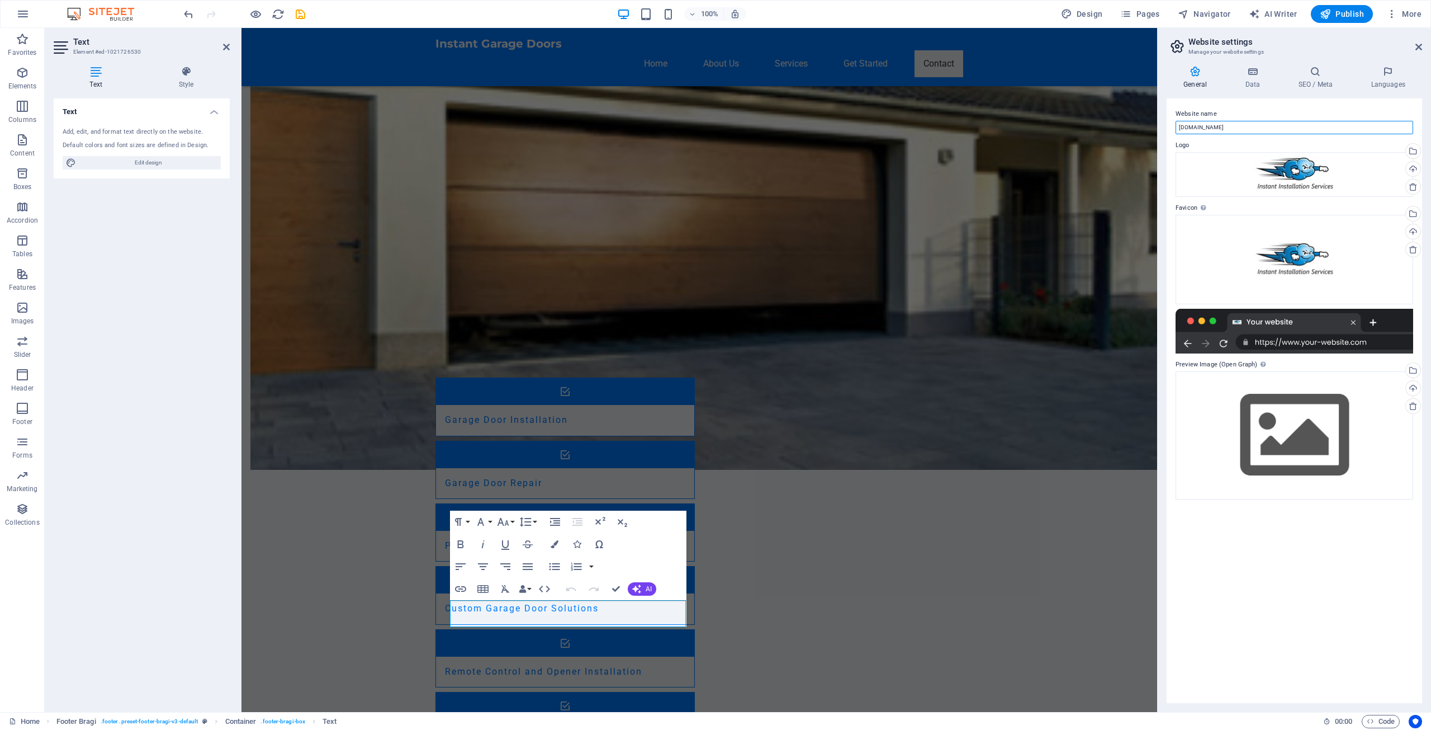
drag, startPoint x: 1514, startPoint y: 155, endPoint x: 1156, endPoint y: 126, distance: 359.0
type input "i"
type input "[DOMAIN_NAME]"
click at [1412, 387] on div "Upload" at bounding box center [1412, 389] width 17 height 17
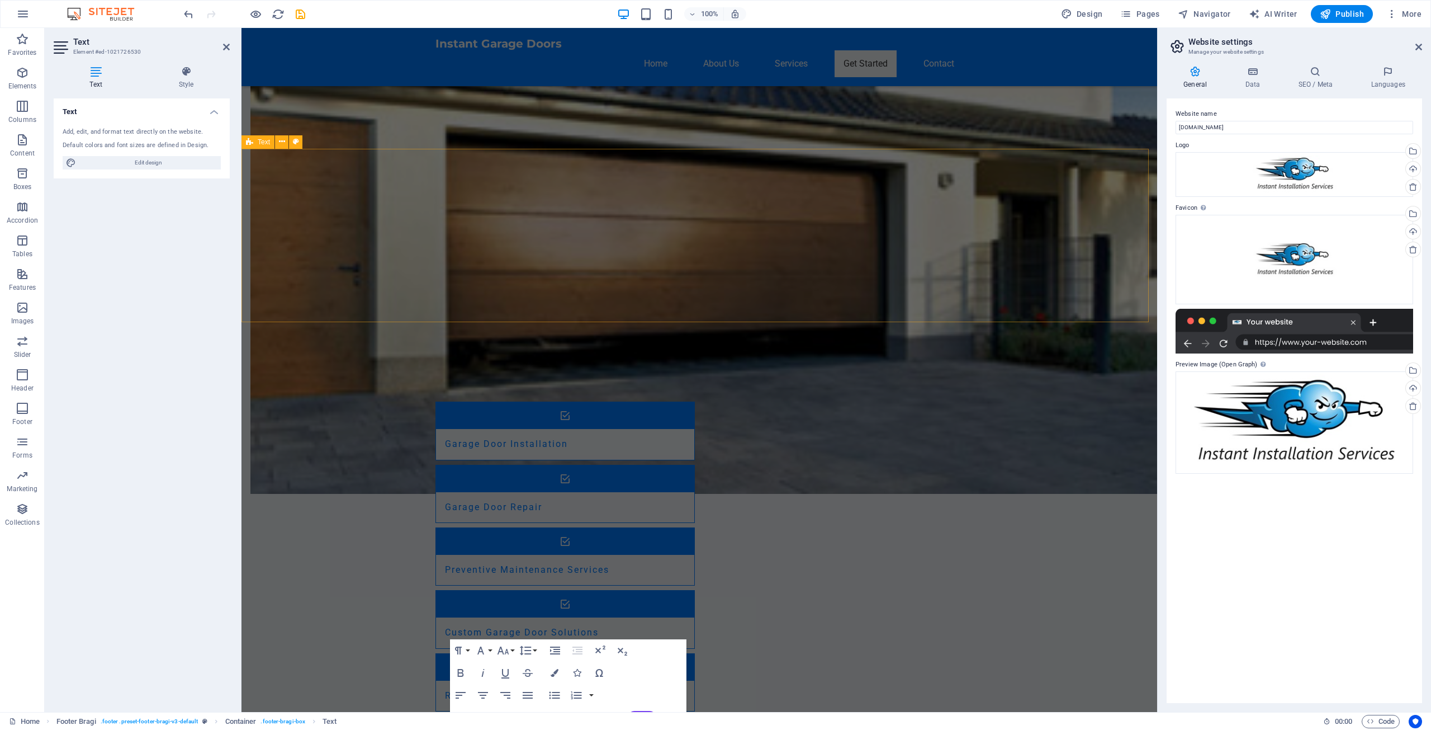
scroll to position [764, 0]
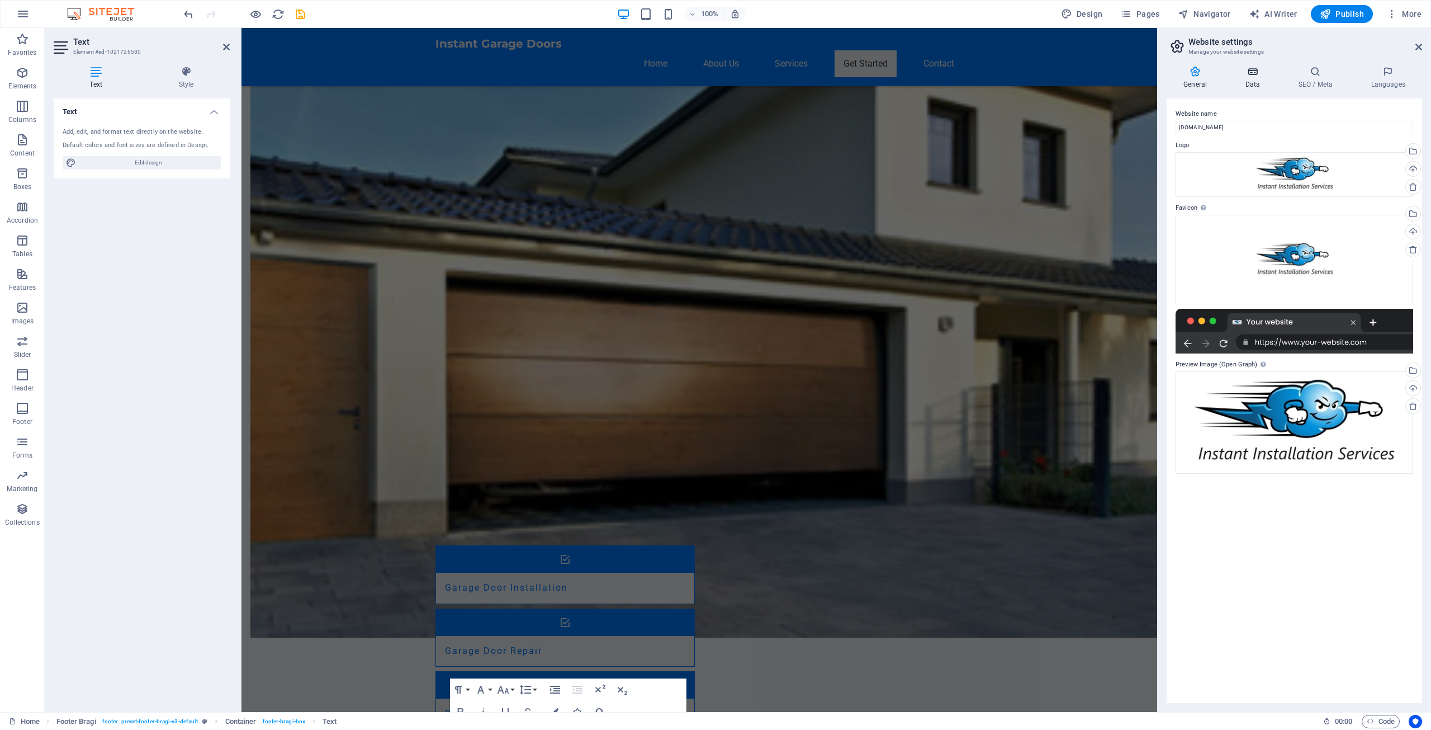
click at [1251, 75] on icon at bounding box center [1252, 71] width 49 height 11
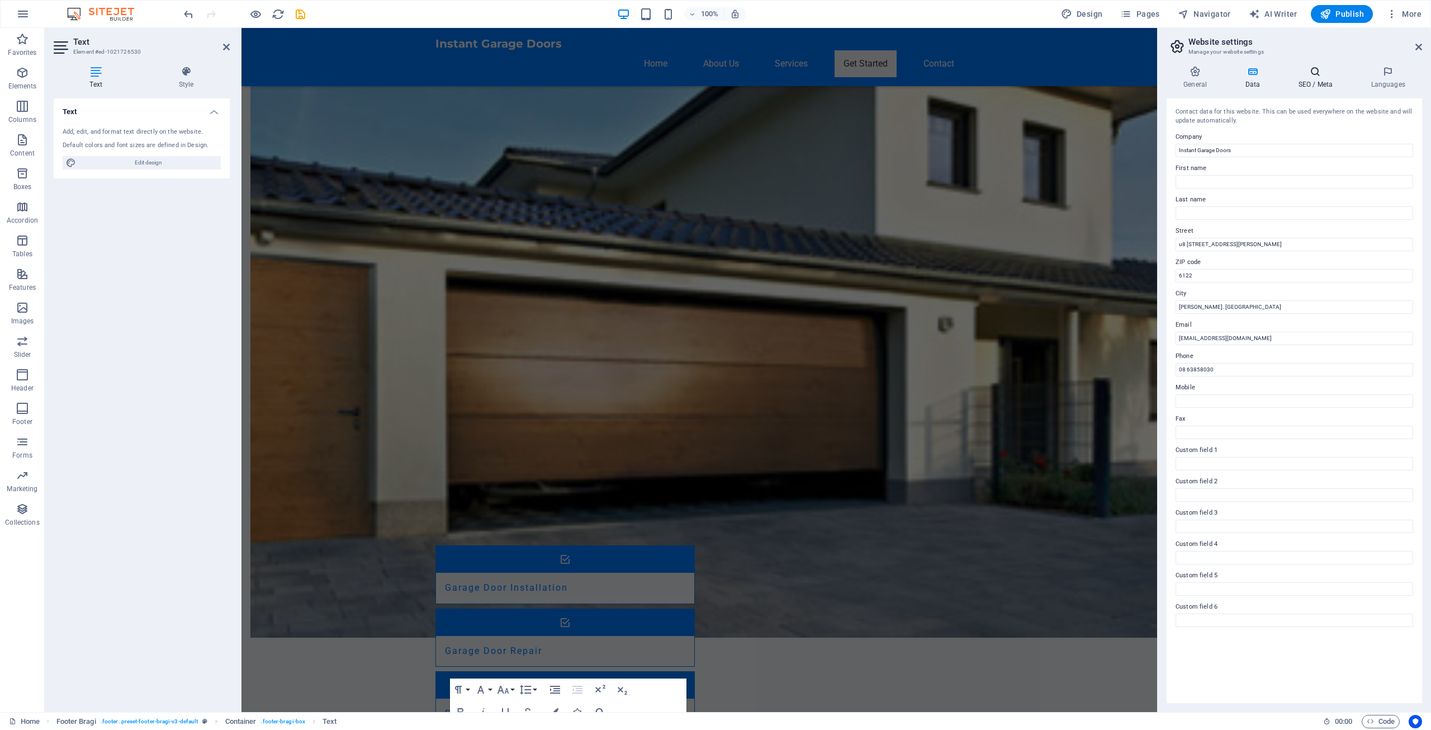
click at [1318, 79] on h4 "SEO / Meta" at bounding box center [1317, 77] width 73 height 23
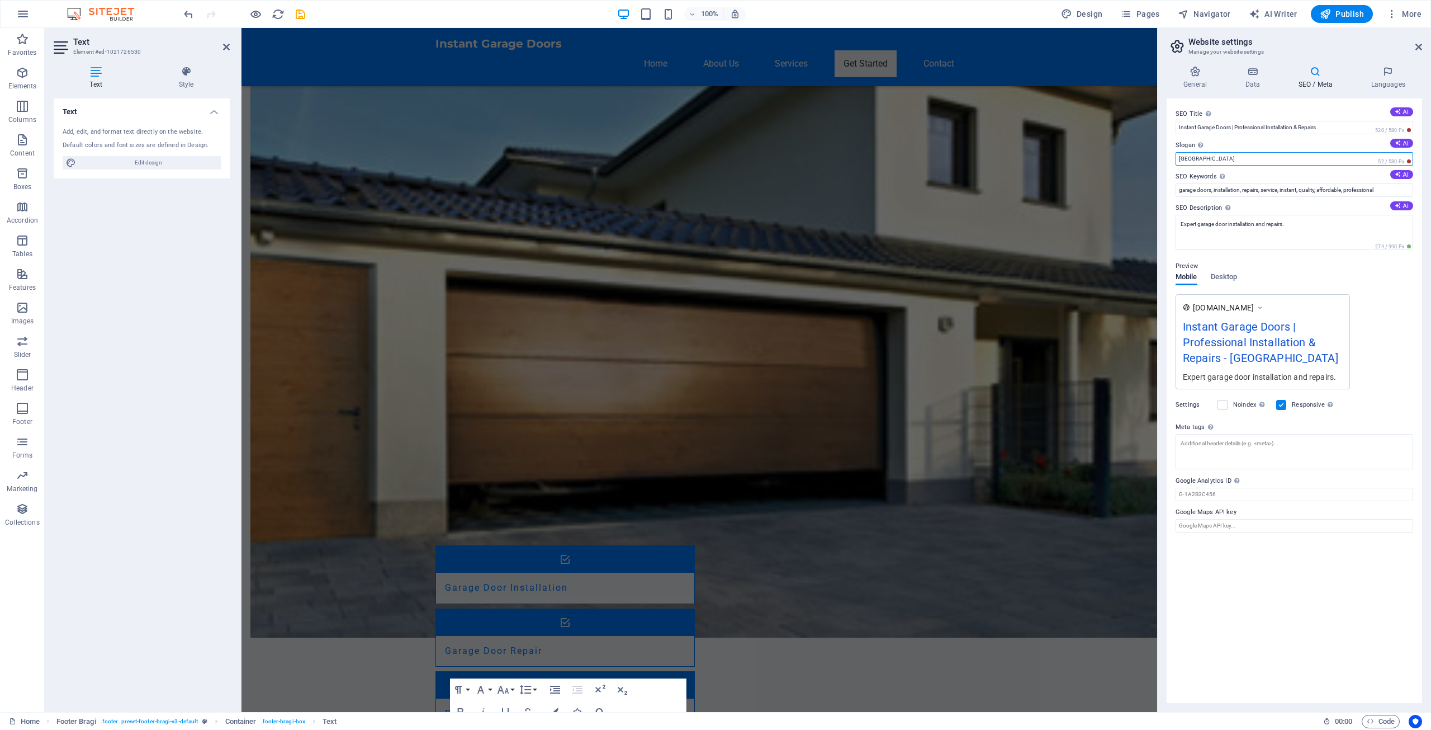
drag, startPoint x: 1199, startPoint y: 158, endPoint x: 1167, endPoint y: 158, distance: 31.9
click at [1167, 158] on div "SEO Title The title of your website - make it something that stands out in sear…" at bounding box center [1294, 400] width 255 height 604
type input "[GEOGRAPHIC_DATA], [GEOGRAPHIC_DATA]"
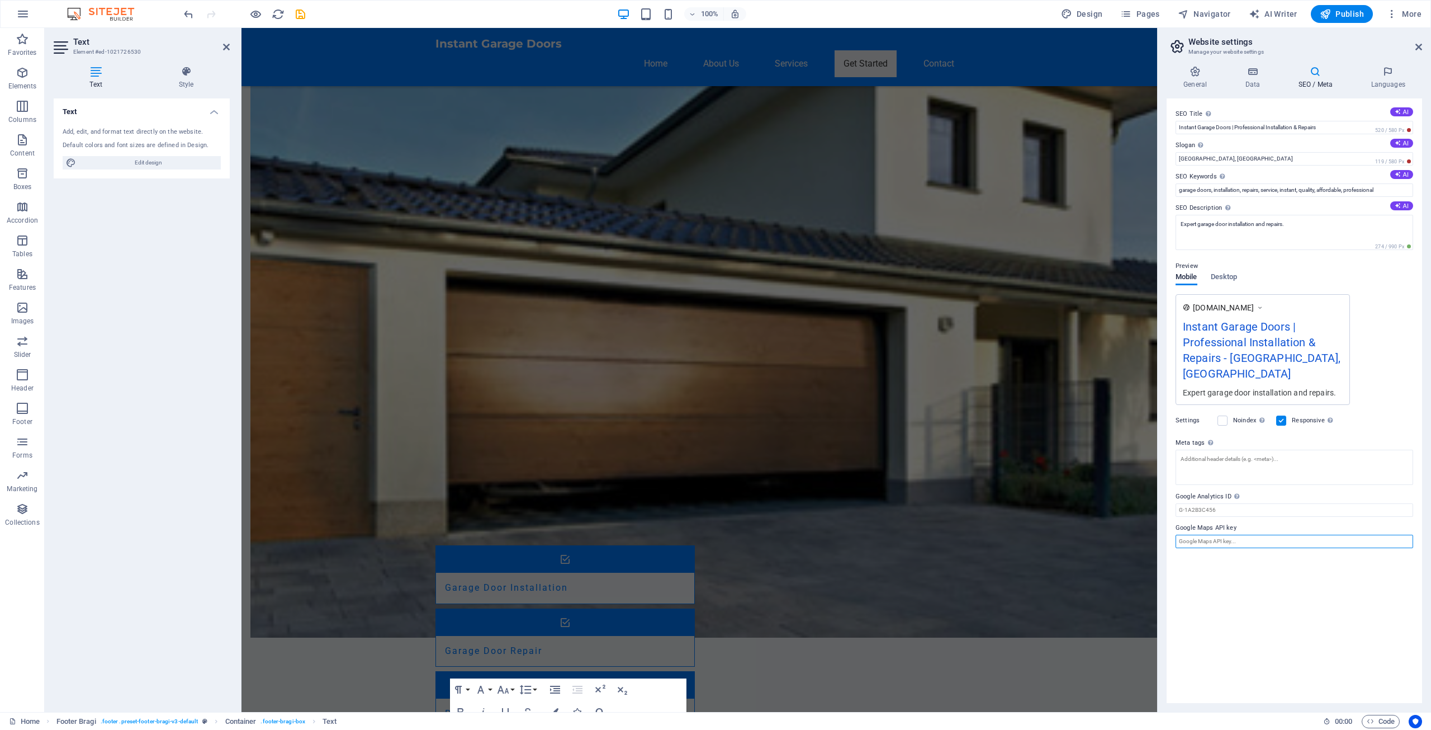
click at [1239, 534] on input "Google Maps API key" at bounding box center [1295, 540] width 238 height 13
click at [1271, 503] on input "Google Analytics ID Please only add the Google Analytics ID. We automatically i…" at bounding box center [1295, 509] width 238 height 13
click at [1385, 73] on icon at bounding box center [1388, 71] width 68 height 11
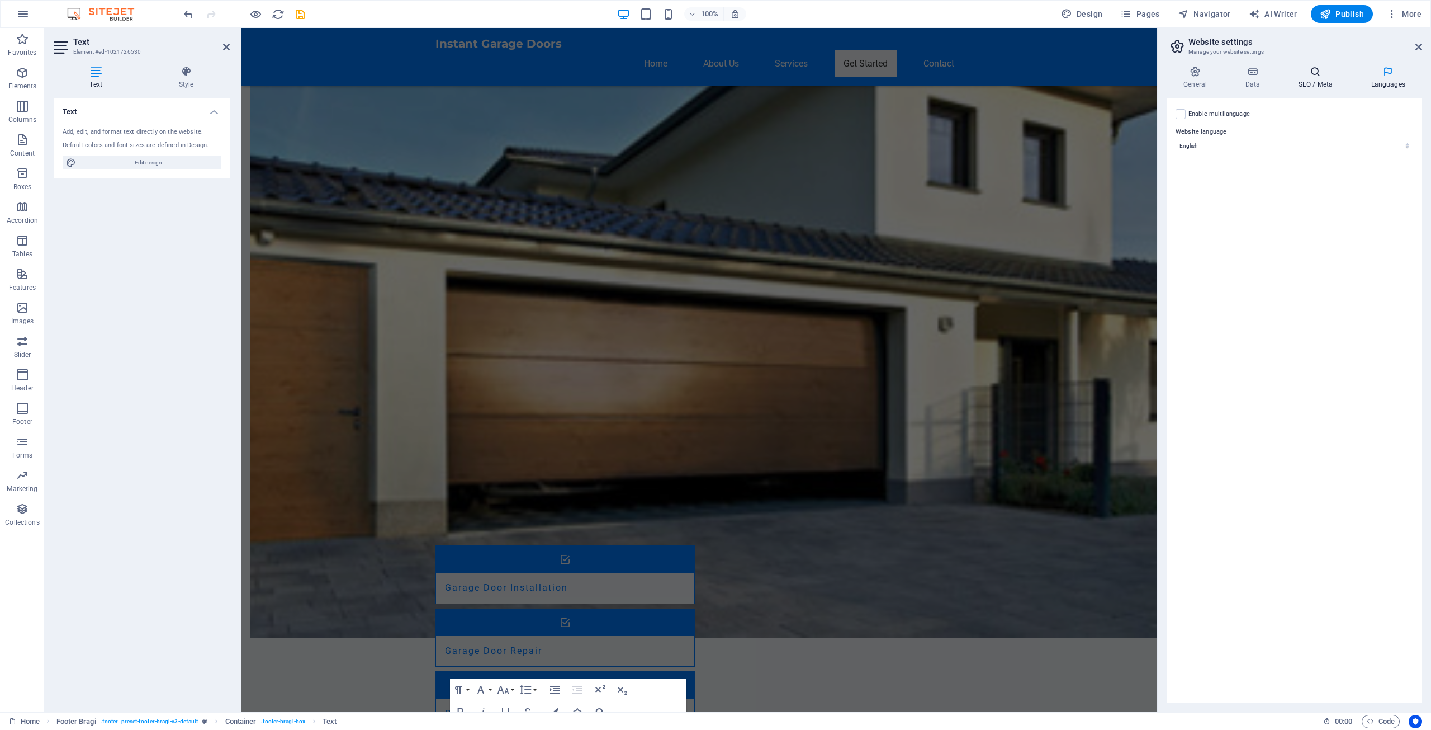
click at [1325, 78] on h4 "SEO / Meta" at bounding box center [1317, 77] width 73 height 23
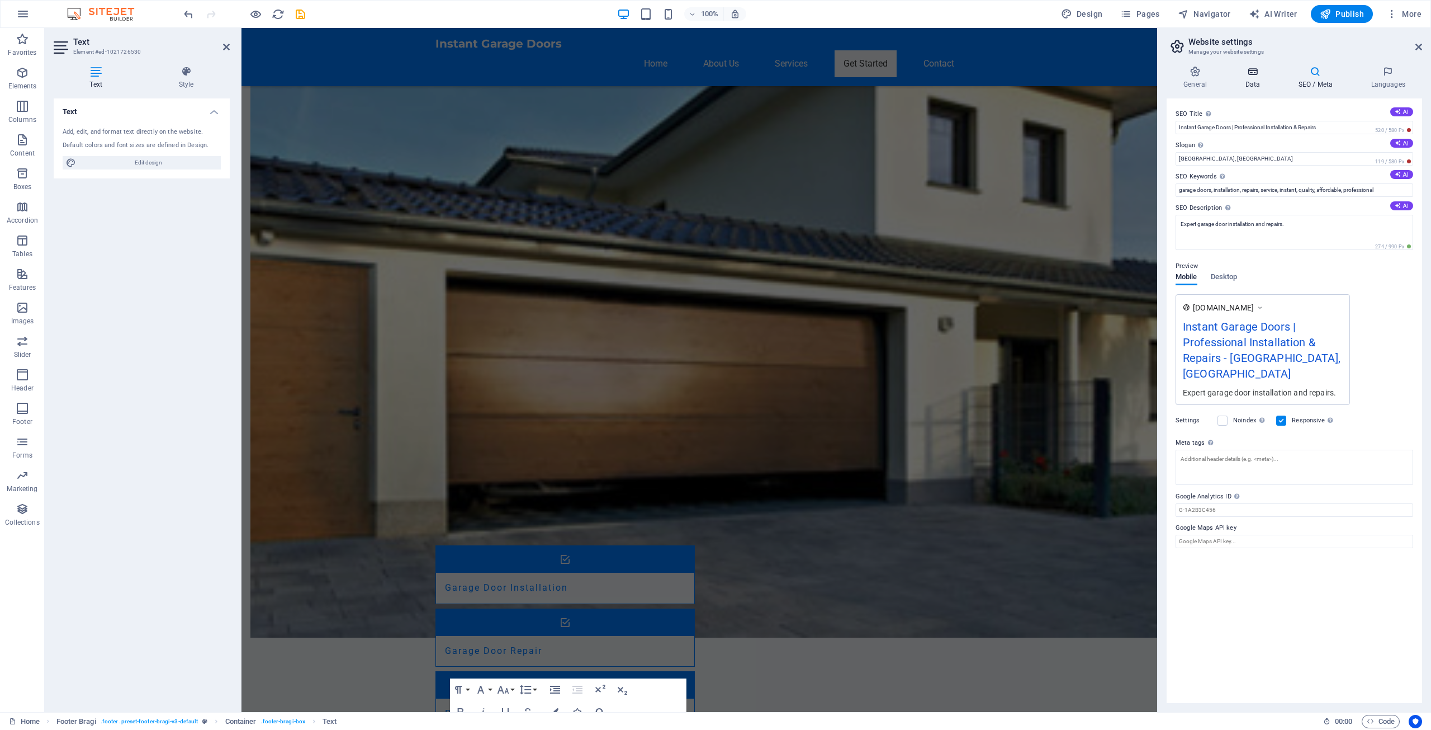
click at [1259, 80] on h4 "Data" at bounding box center [1254, 77] width 53 height 23
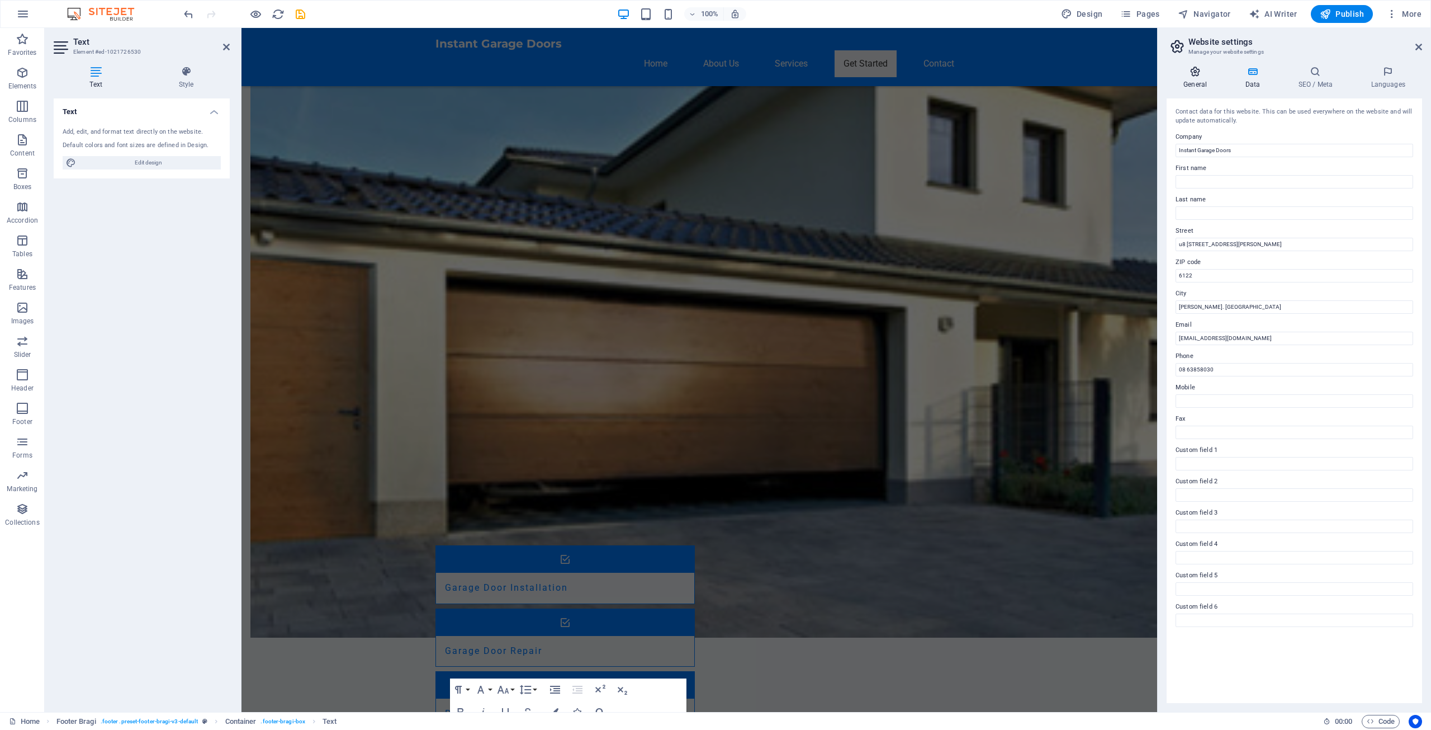
click at [1199, 77] on icon at bounding box center [1195, 71] width 57 height 11
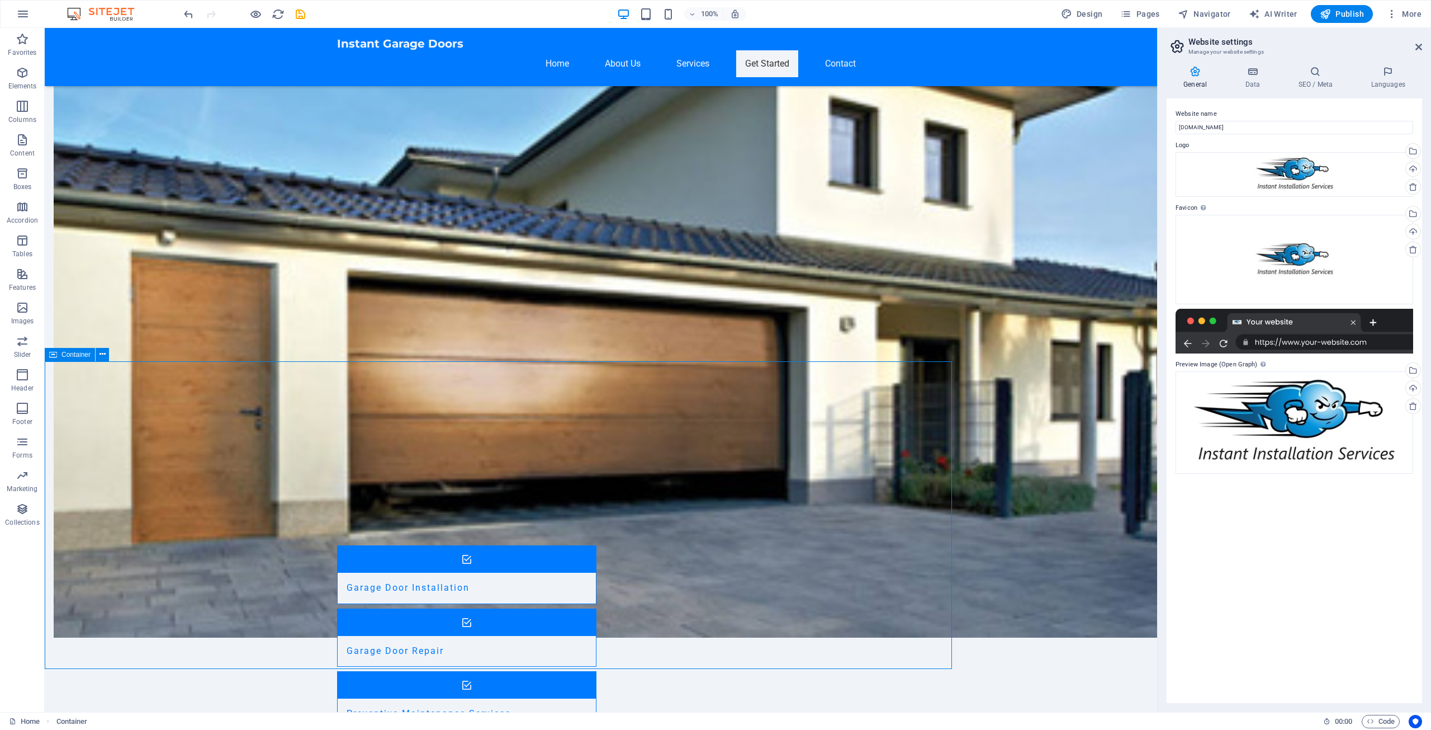
scroll to position [931, 0]
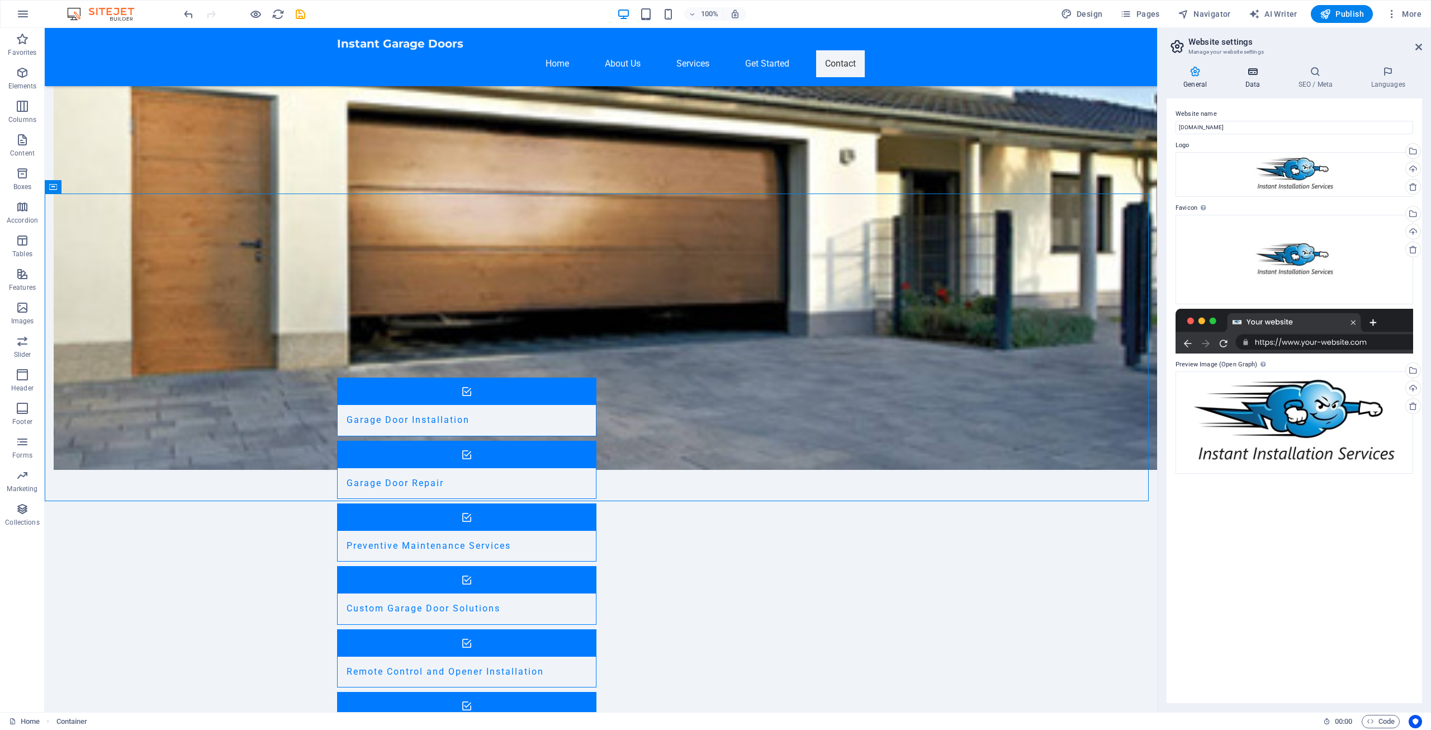
click at [1254, 69] on icon at bounding box center [1252, 71] width 49 height 11
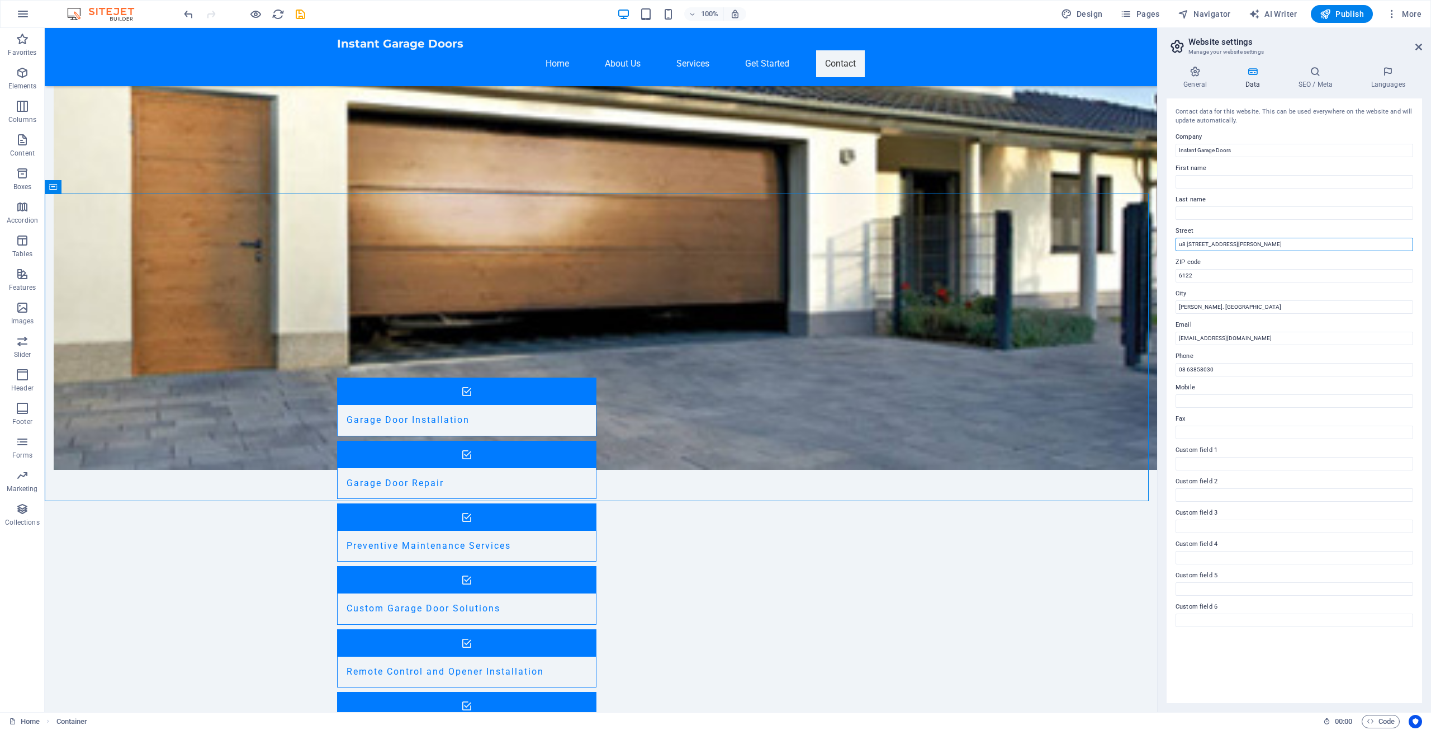
click at [1182, 241] on input "u8 660 Robertson Rd" at bounding box center [1295, 244] width 238 height 13
type input "U8 [STREET_ADDRESS][PERSON_NAME]"
click at [1226, 371] on input "08 63858030" at bounding box center [1295, 369] width 238 height 13
click at [1215, 368] on input "08 63858030 24/7" at bounding box center [1295, 369] width 238 height 13
click at [1213, 370] on input "08 63858030 24/7" at bounding box center [1295, 369] width 238 height 13
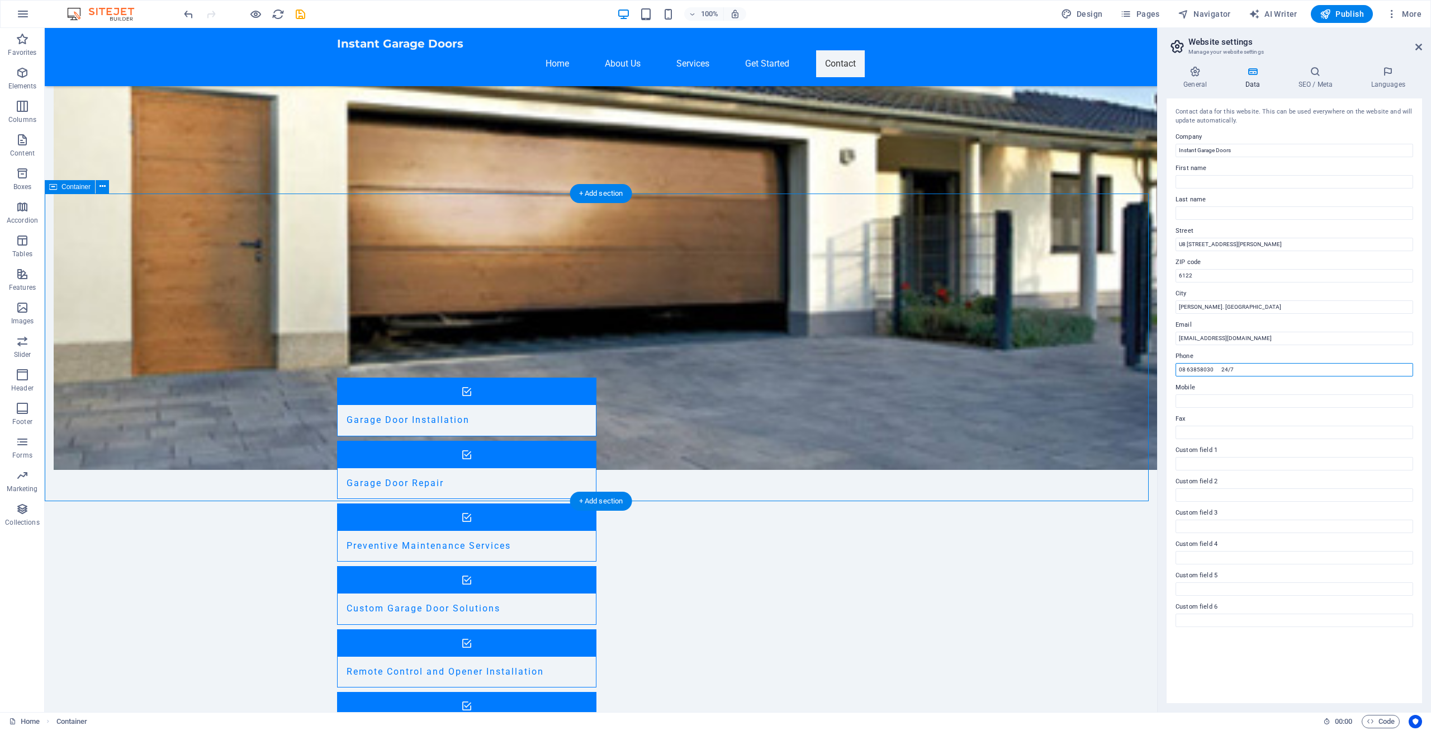
type input "08 63858030 24/7"
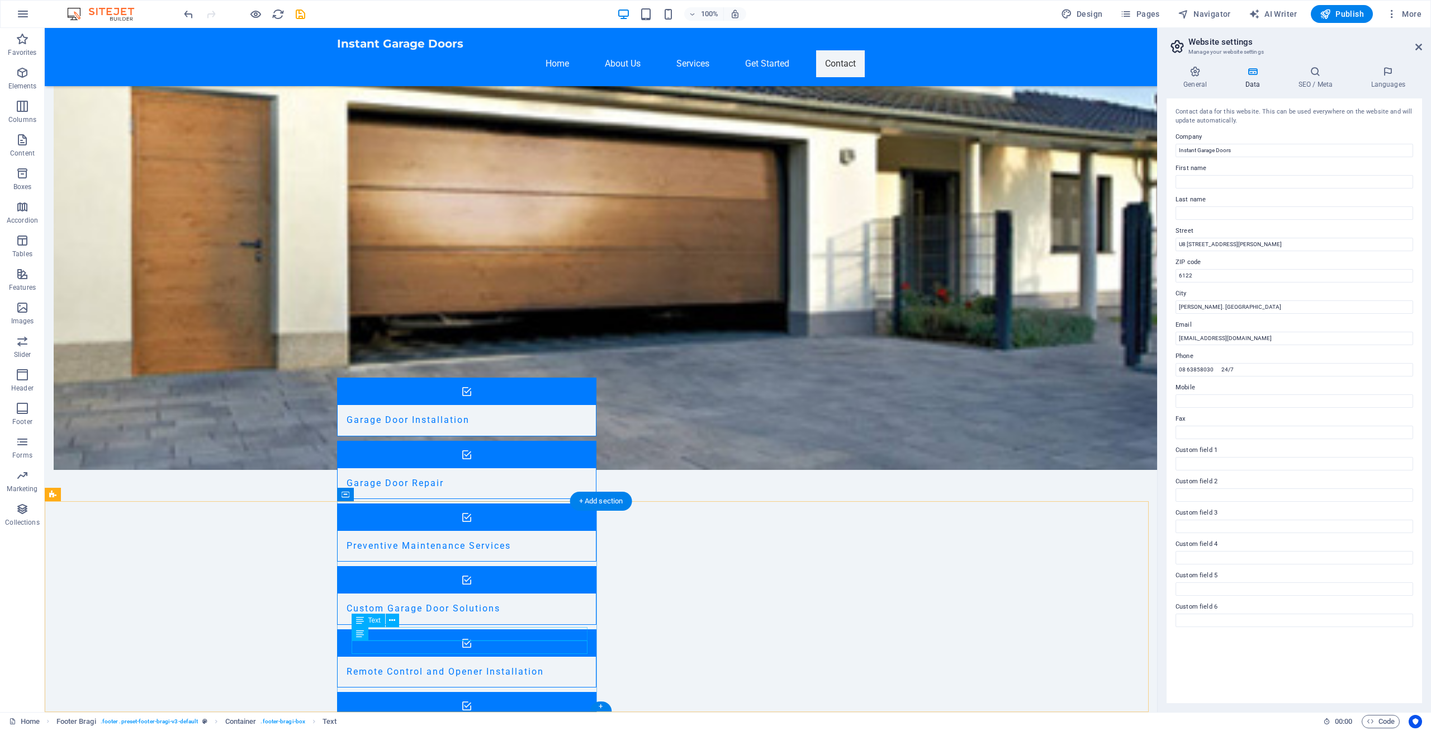
drag, startPoint x: 668, startPoint y: 494, endPoint x: 427, endPoint y: 466, distance: 243.2
click at [668, 494] on icon at bounding box center [669, 495] width 8 height 12
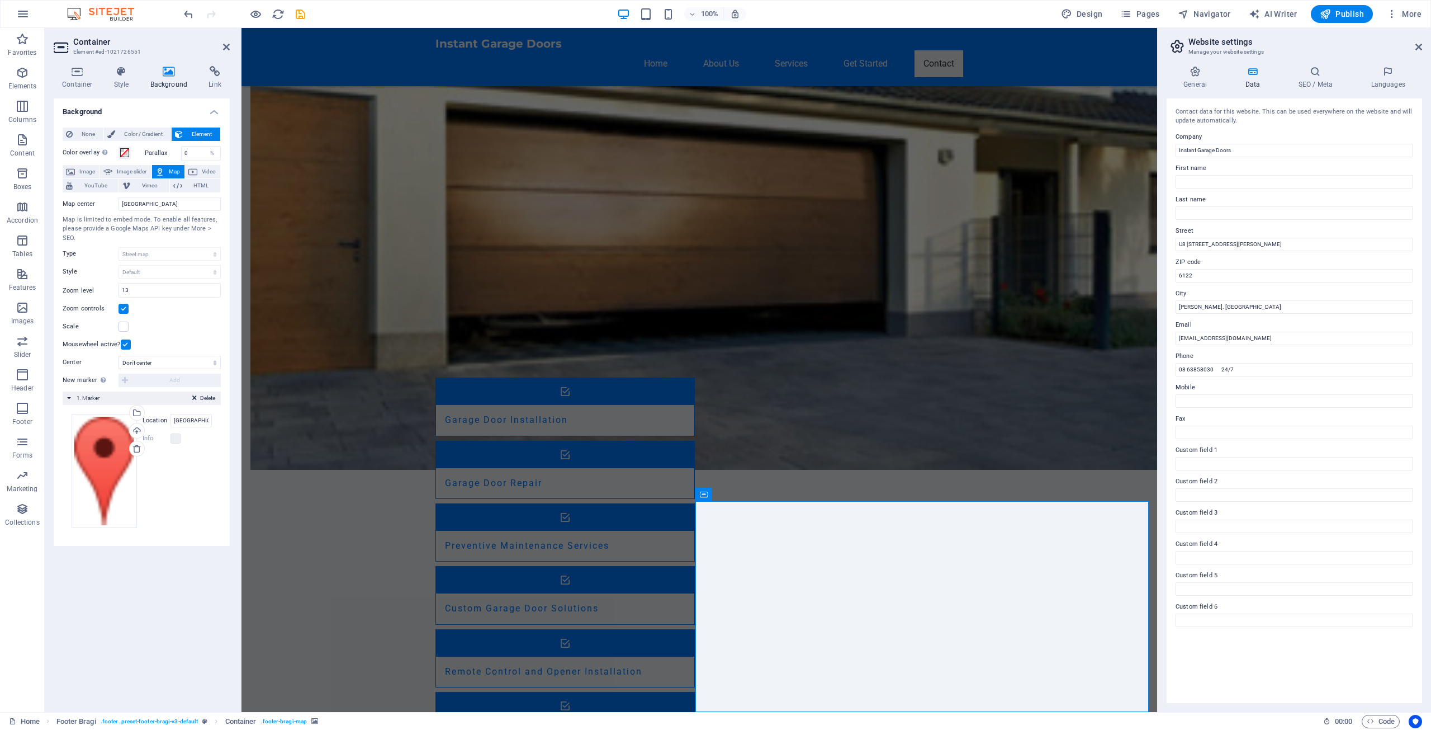
drag, startPoint x: 150, startPoint y: 202, endPoint x: 102, endPoint y: 203, distance: 48.1
click at [102, 203] on div "Map center Berlin" at bounding box center [142, 203] width 158 height 13
type input "Byford"
drag, startPoint x: 196, startPoint y: 420, endPoint x: 157, endPoint y: 419, distance: 38.6
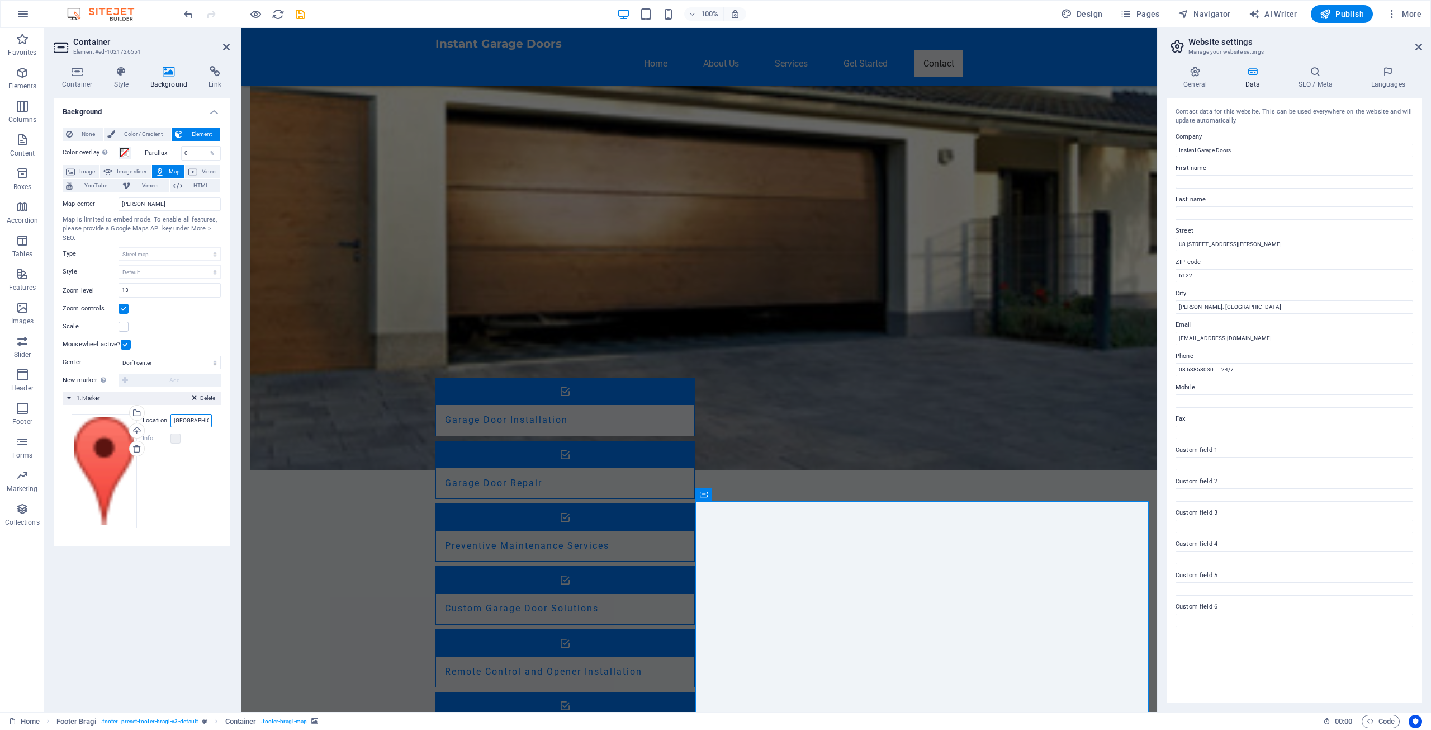
click at [157, 419] on div "Location Berlin" at bounding box center [177, 420] width 69 height 13
click at [177, 418] on input "u8 660 robertson rd byford" at bounding box center [191, 420] width 41 height 13
type input "U8 660 robertson rd byford"
click at [225, 46] on icon at bounding box center [226, 46] width 7 height 9
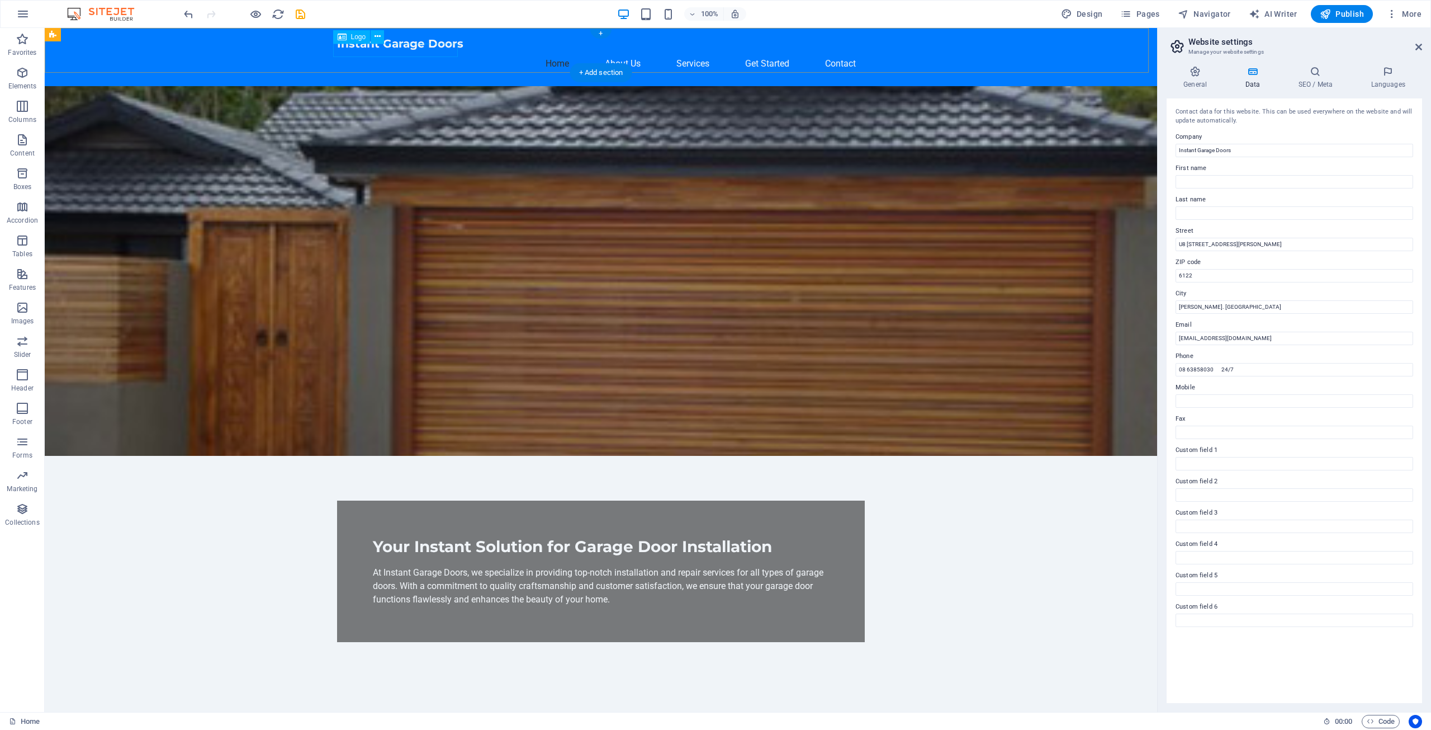
click at [365, 50] on div "Instant Garage Doors" at bounding box center [601, 43] width 528 height 13
click at [379, 37] on icon at bounding box center [378, 37] width 6 height 12
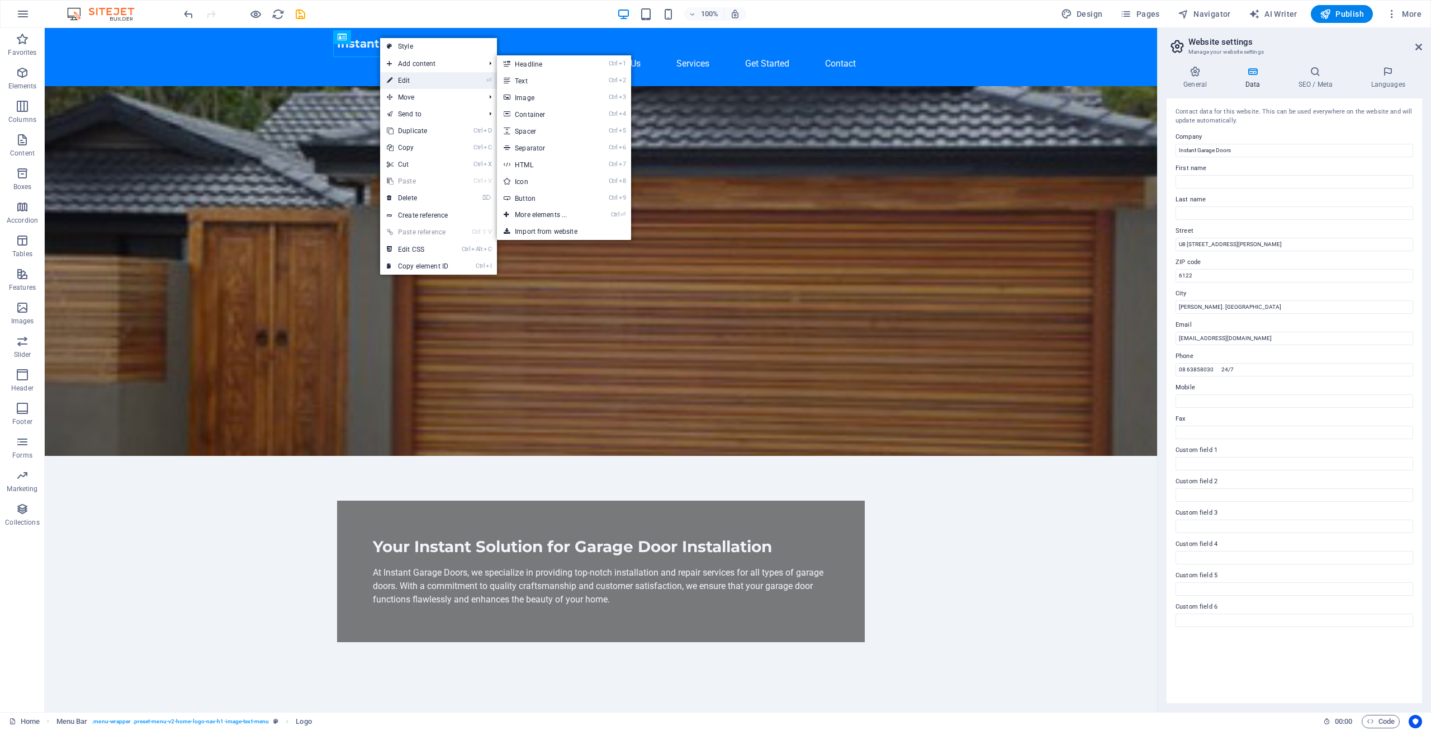
click at [408, 78] on link "⏎ Edit" at bounding box center [417, 80] width 75 height 17
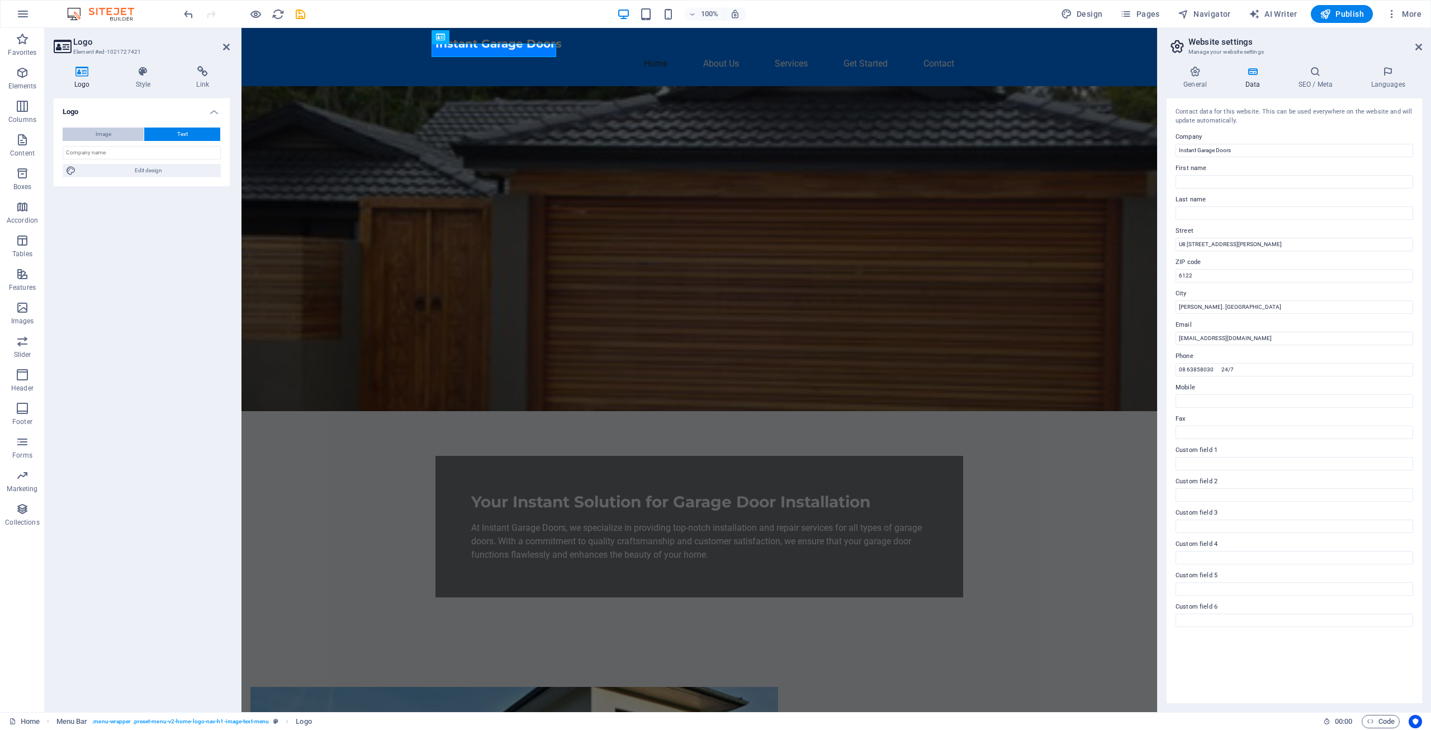
click at [108, 132] on span "Image" at bounding box center [104, 133] width 16 height 13
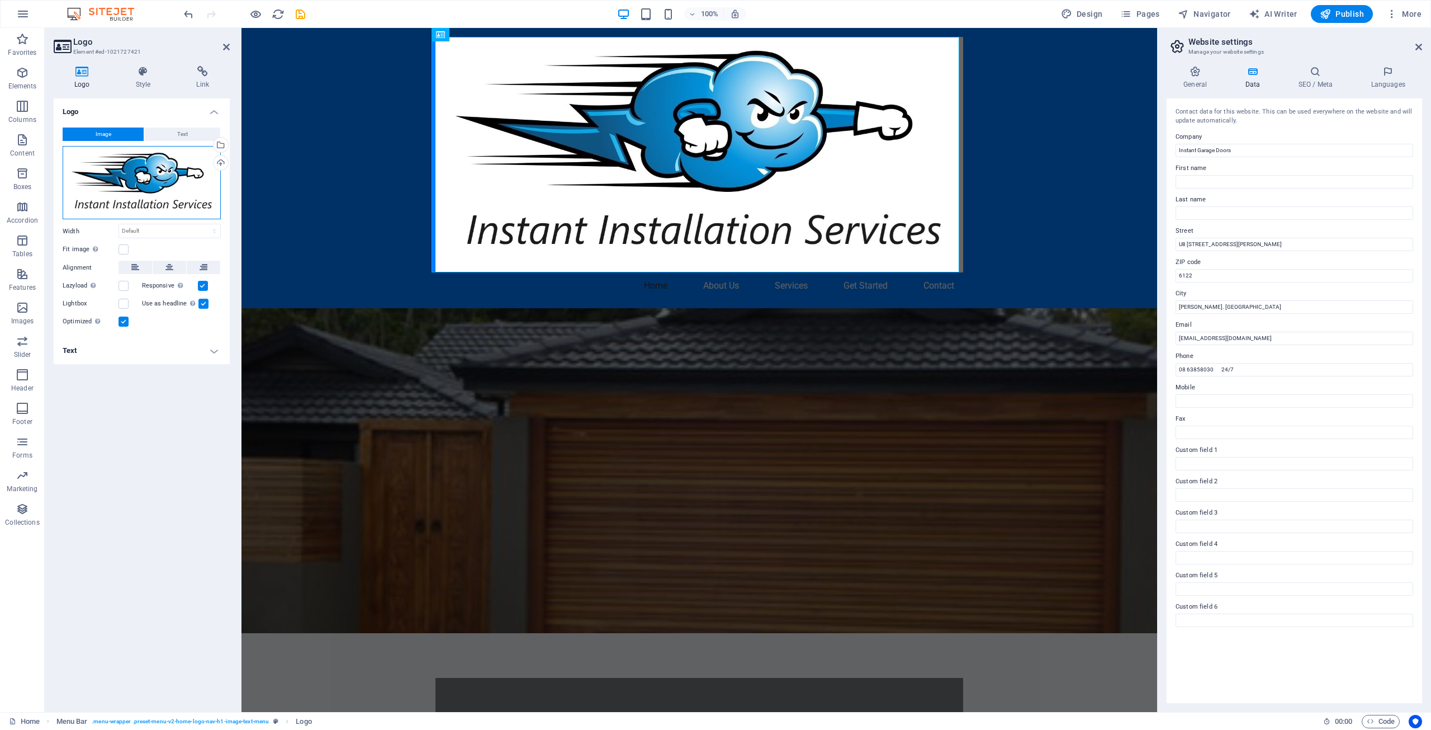
click at [150, 181] on div "Drag files here, click to choose files or select files from Files or our free s…" at bounding box center [142, 182] width 158 height 73
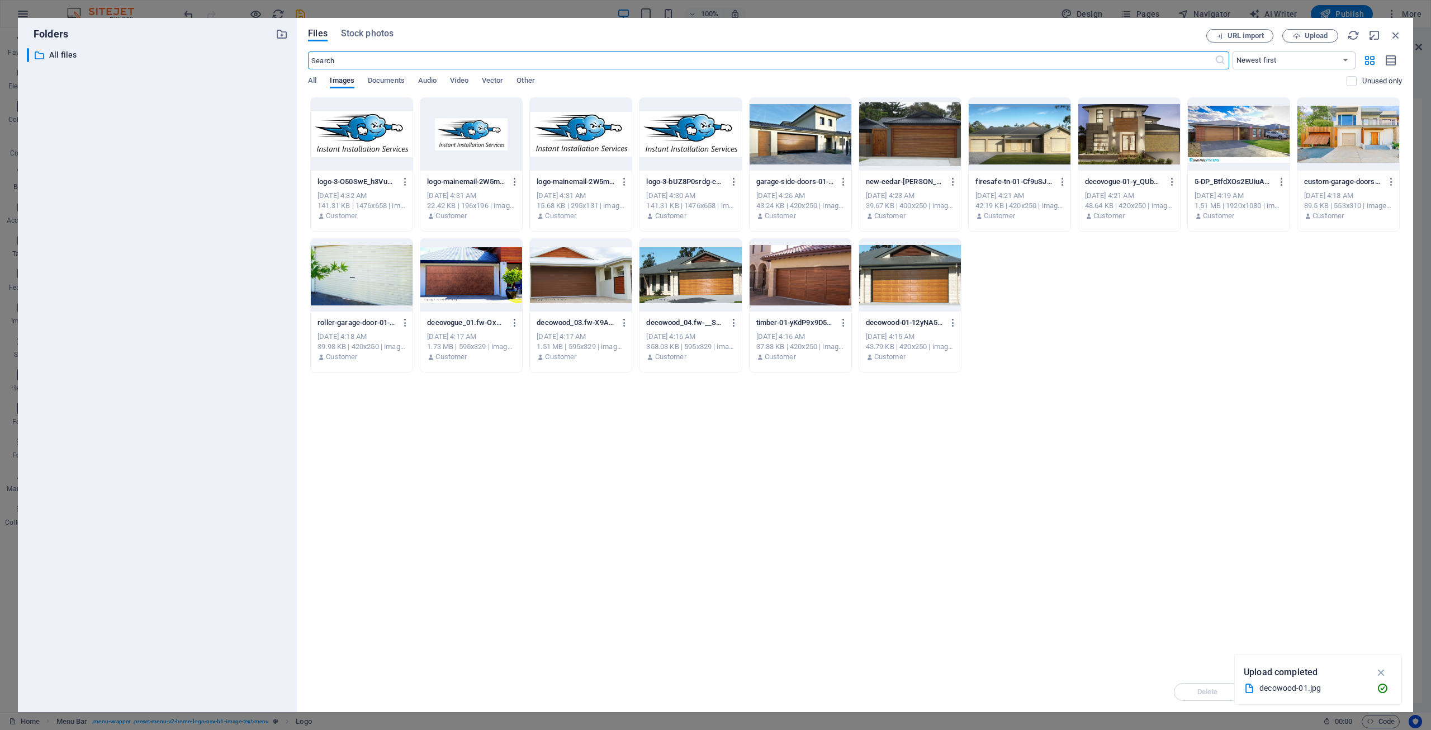
click at [371, 132] on div at bounding box center [362, 134] width 102 height 73
click at [1381, 671] on icon "button" at bounding box center [1381, 672] width 13 height 12
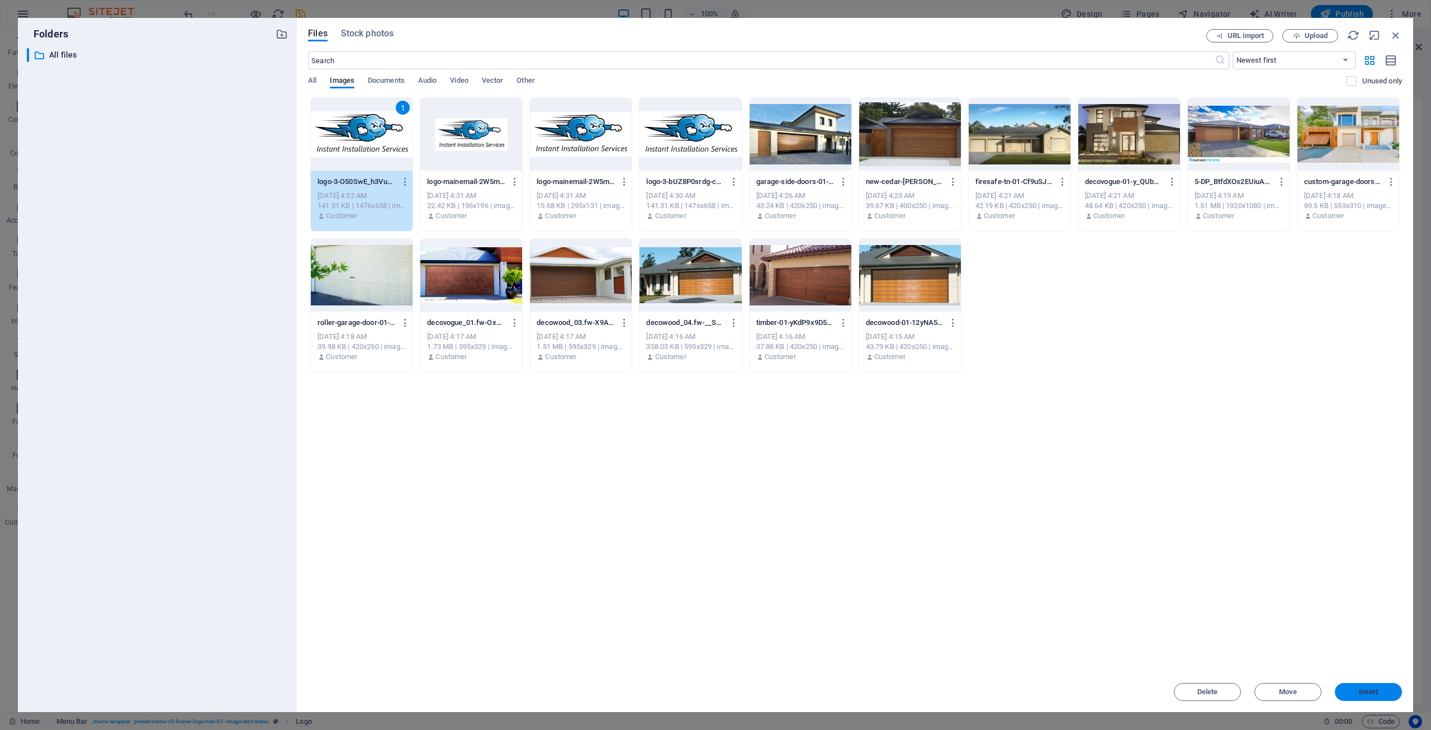
click at [1373, 691] on span "Insert" at bounding box center [1369, 691] width 20 height 7
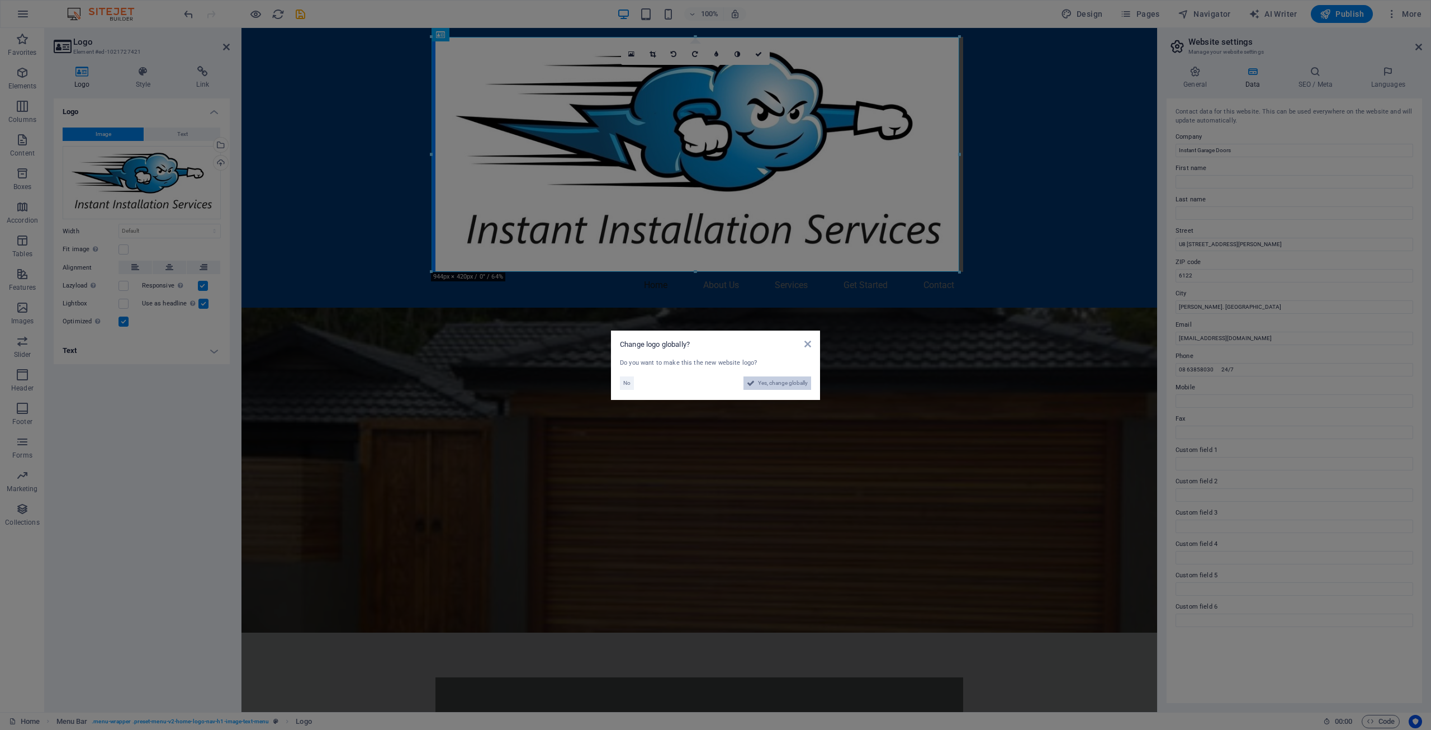
click at [788, 383] on span "Yes, change globally" at bounding box center [783, 382] width 50 height 13
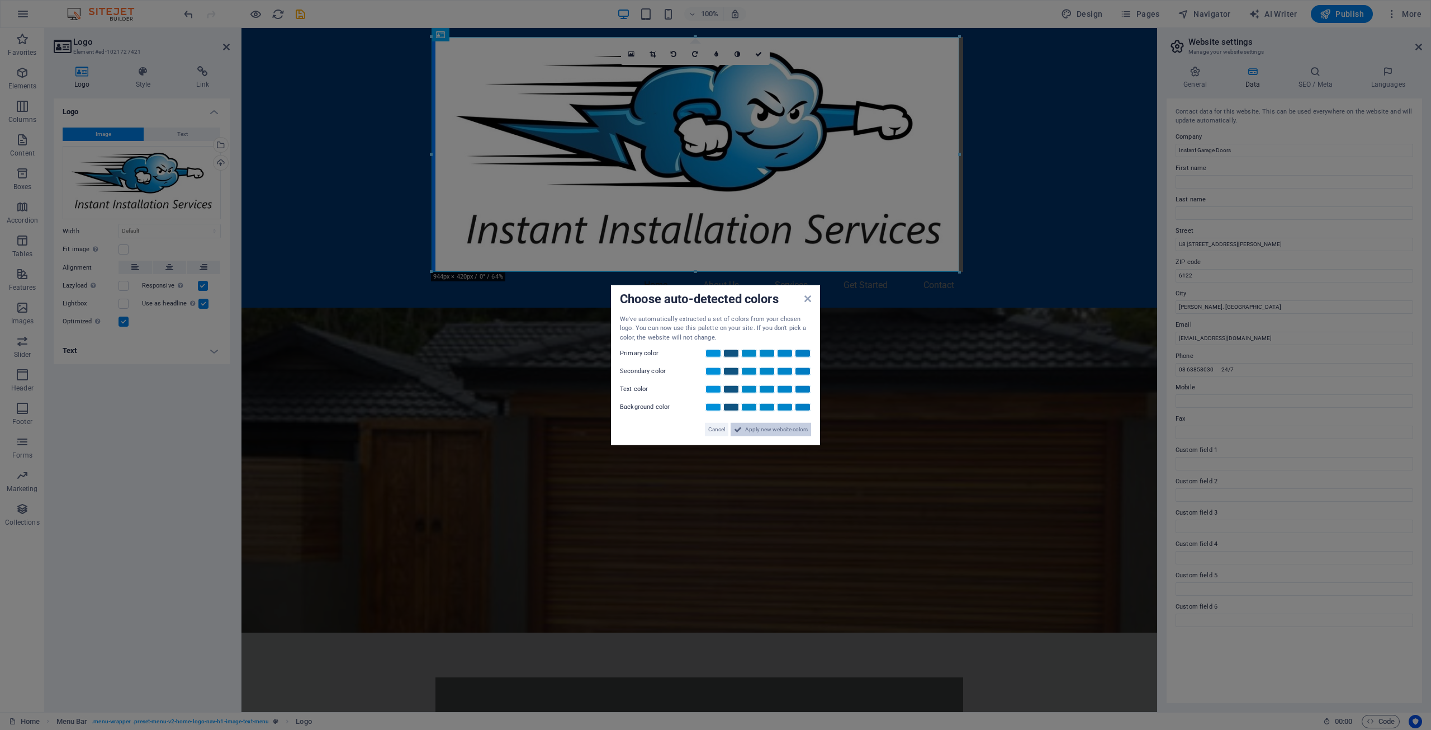
click at [774, 429] on span "Apply new website colors" at bounding box center [776, 429] width 63 height 13
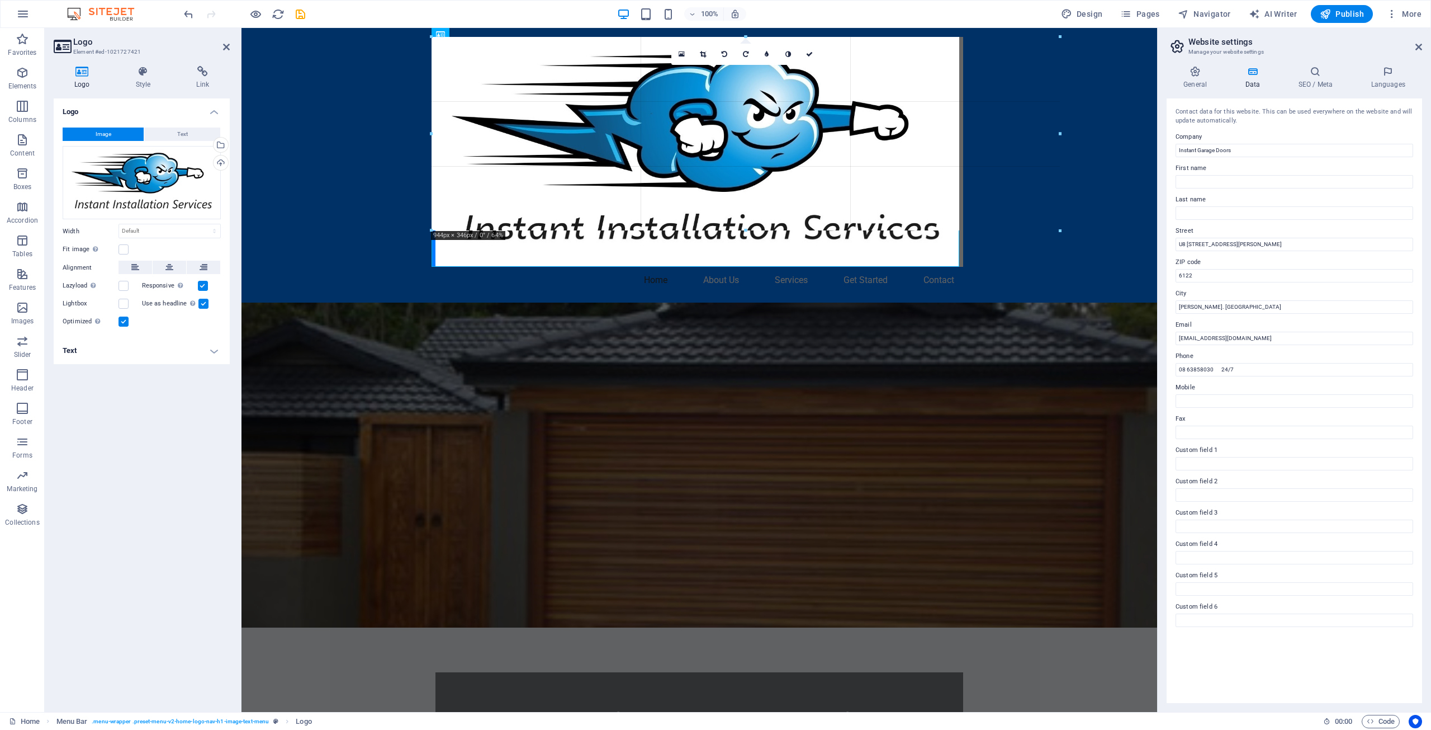
drag, startPoint x: 957, startPoint y: 271, endPoint x: 728, endPoint y: 266, distance: 229.3
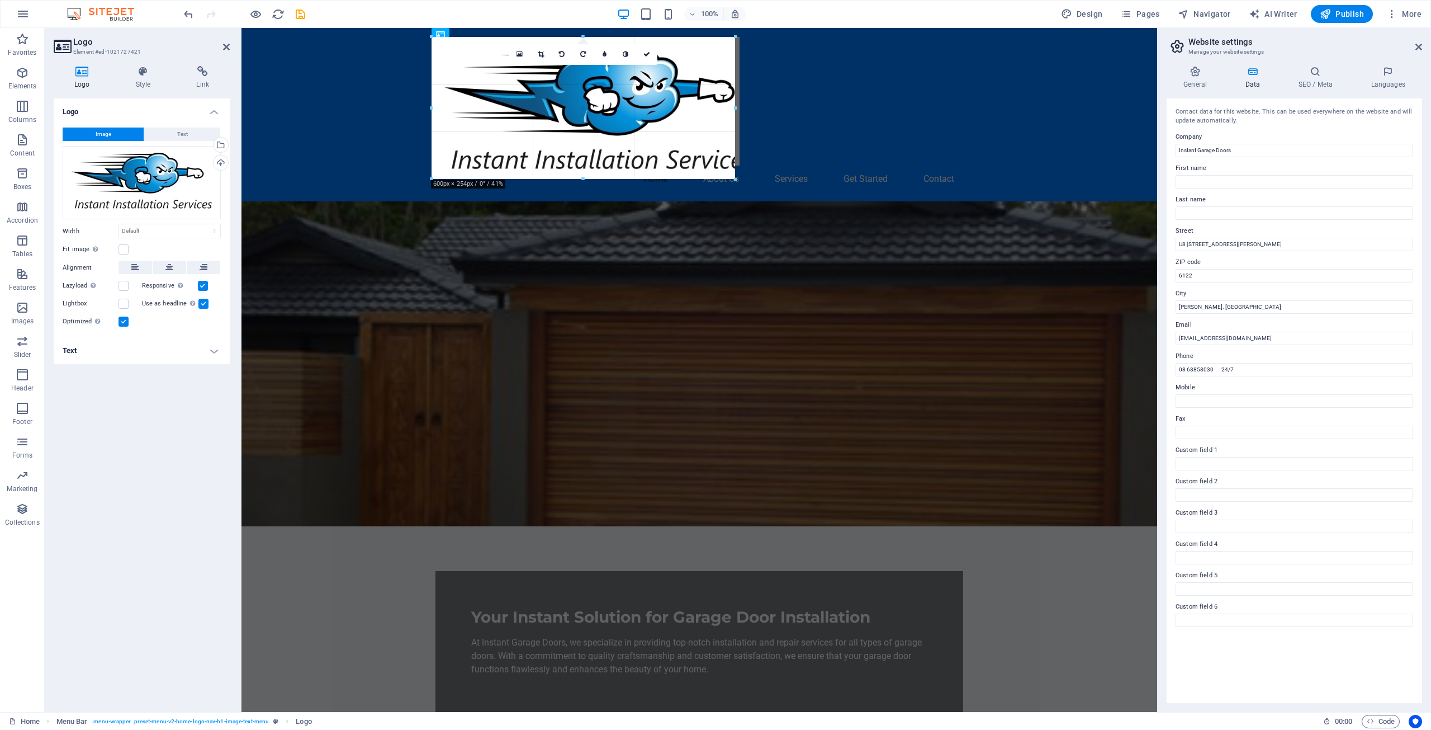
drag, startPoint x: 959, startPoint y: 272, endPoint x: 465, endPoint y: 166, distance: 505.5
type input "543"
select select "px"
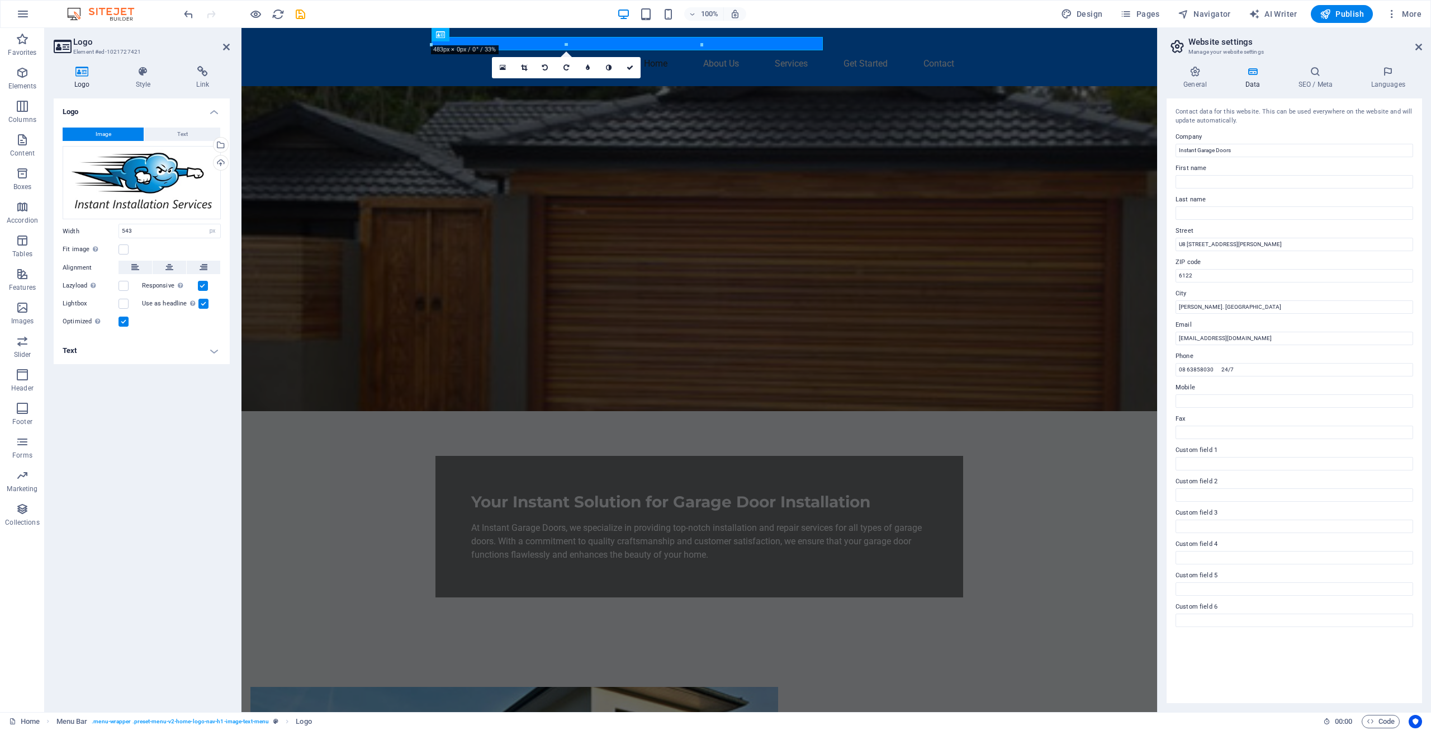
drag, startPoint x: 432, startPoint y: 72, endPoint x: 344, endPoint y: 60, distance: 89.2
type input "700"
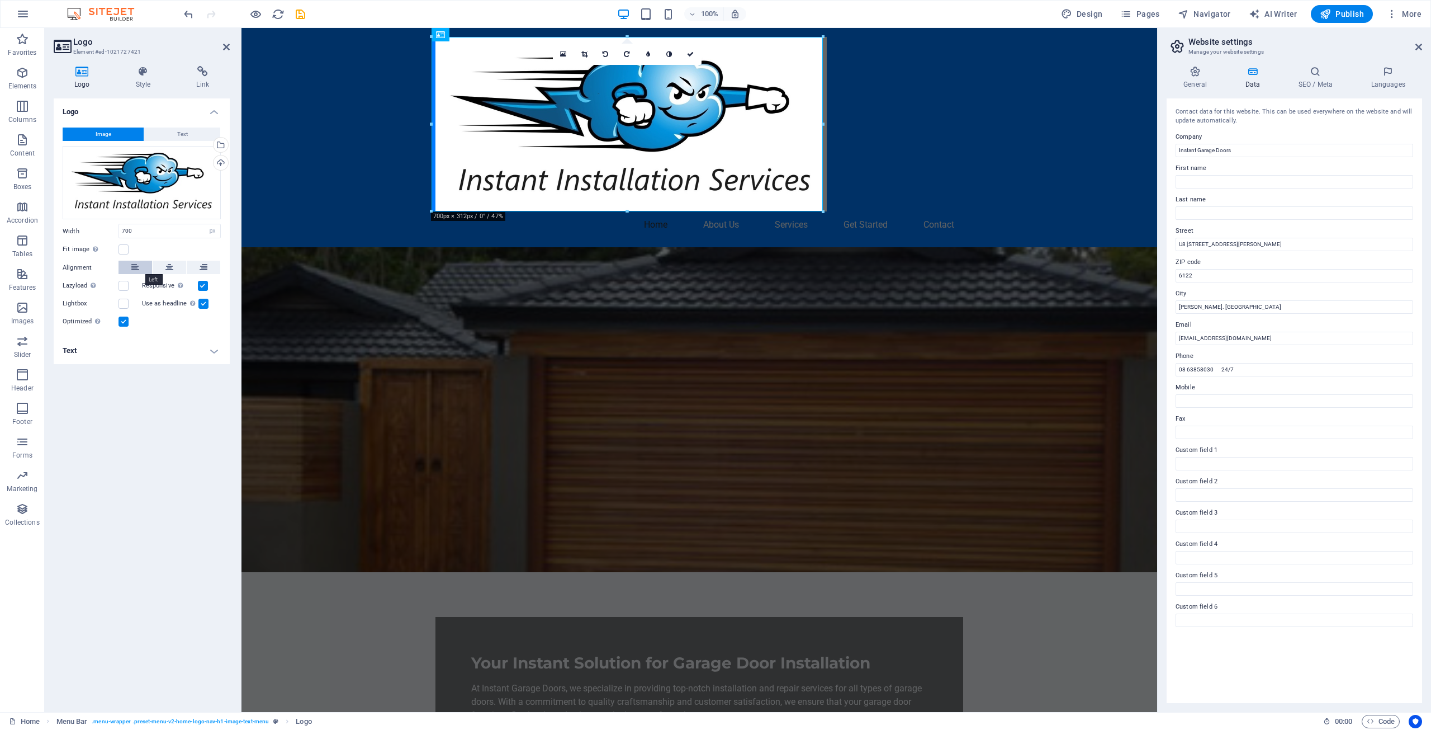
click at [137, 269] on icon at bounding box center [135, 267] width 8 height 13
click at [123, 249] on label at bounding box center [124, 249] width 10 height 10
click at [0, 0] on input "Fit image Automatically fit image to a fixed width and height" at bounding box center [0, 0] width 0 height 0
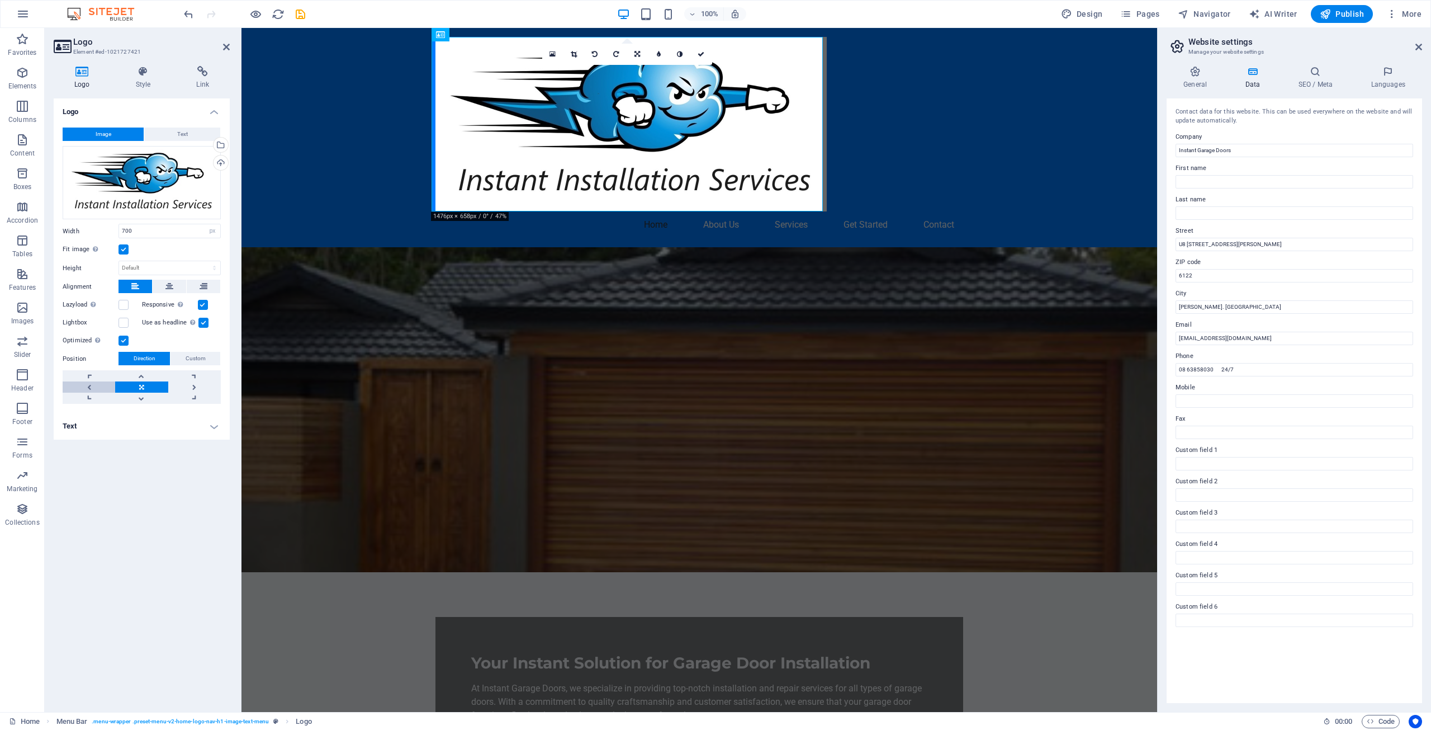
click at [91, 385] on link at bounding box center [89, 386] width 53 height 11
click at [89, 383] on link at bounding box center [89, 386] width 53 height 11
click at [930, 146] on div "Home About Us Services Get Started Contact" at bounding box center [699, 137] width 916 height 219
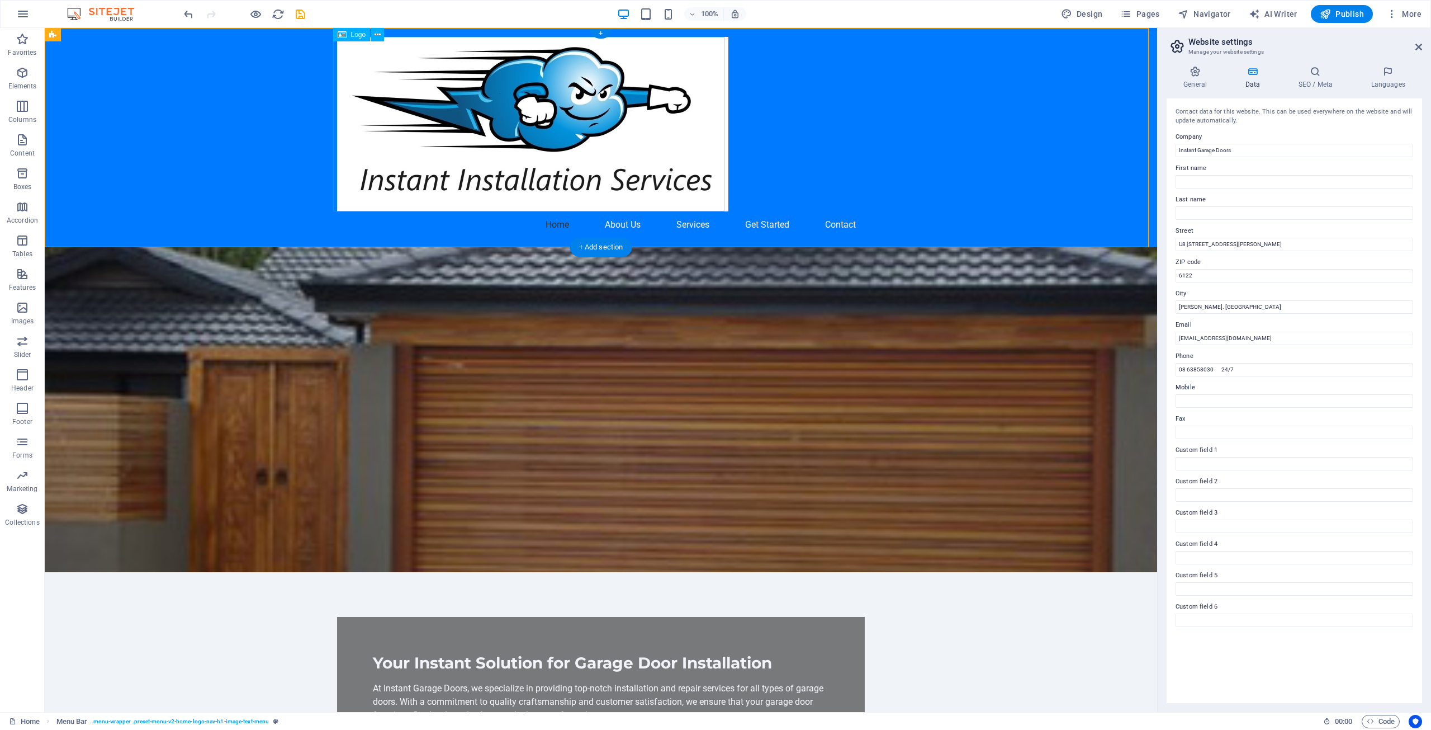
click at [679, 144] on div at bounding box center [601, 124] width 528 height 174
click at [687, 138] on div at bounding box center [601, 124] width 528 height 174
click at [688, 138] on div at bounding box center [601, 124] width 528 height 174
select select "px"
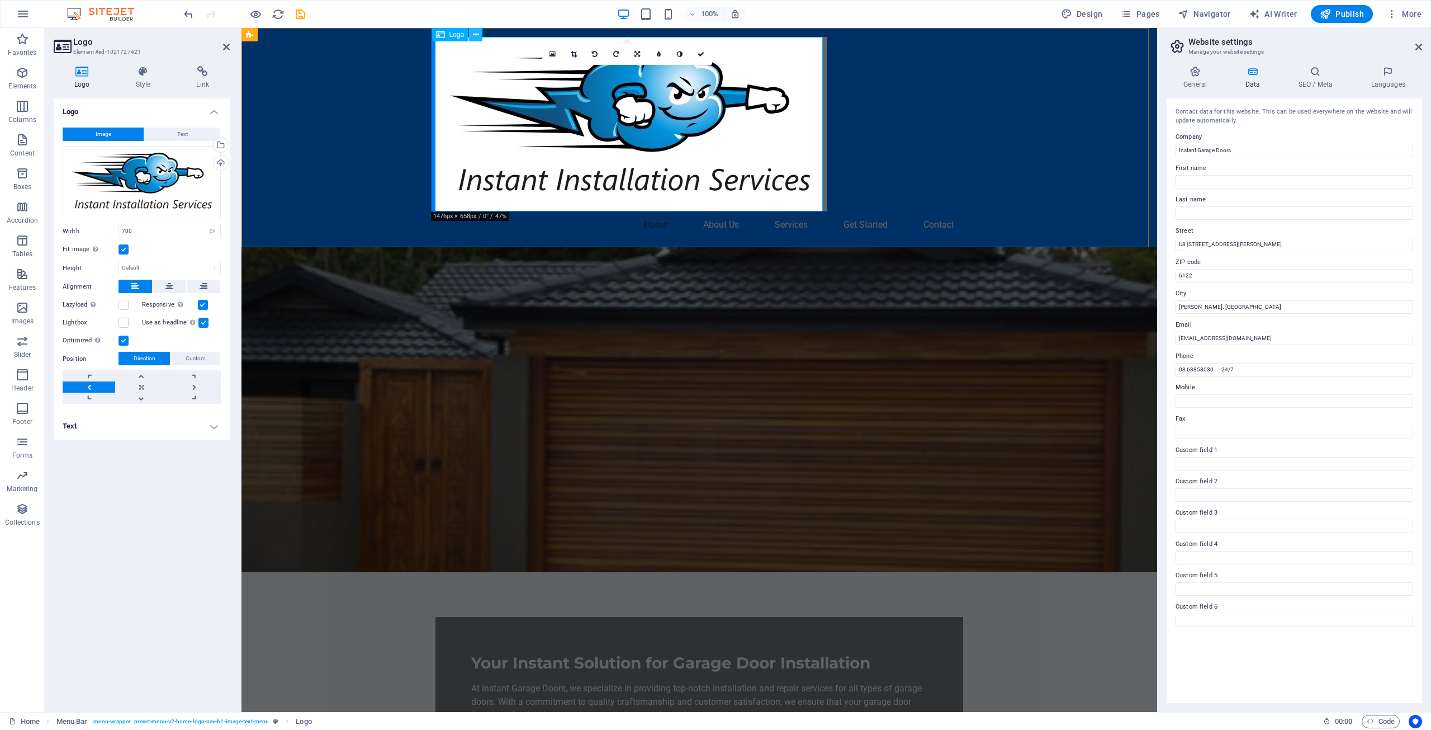
click at [477, 34] on icon at bounding box center [476, 35] width 6 height 12
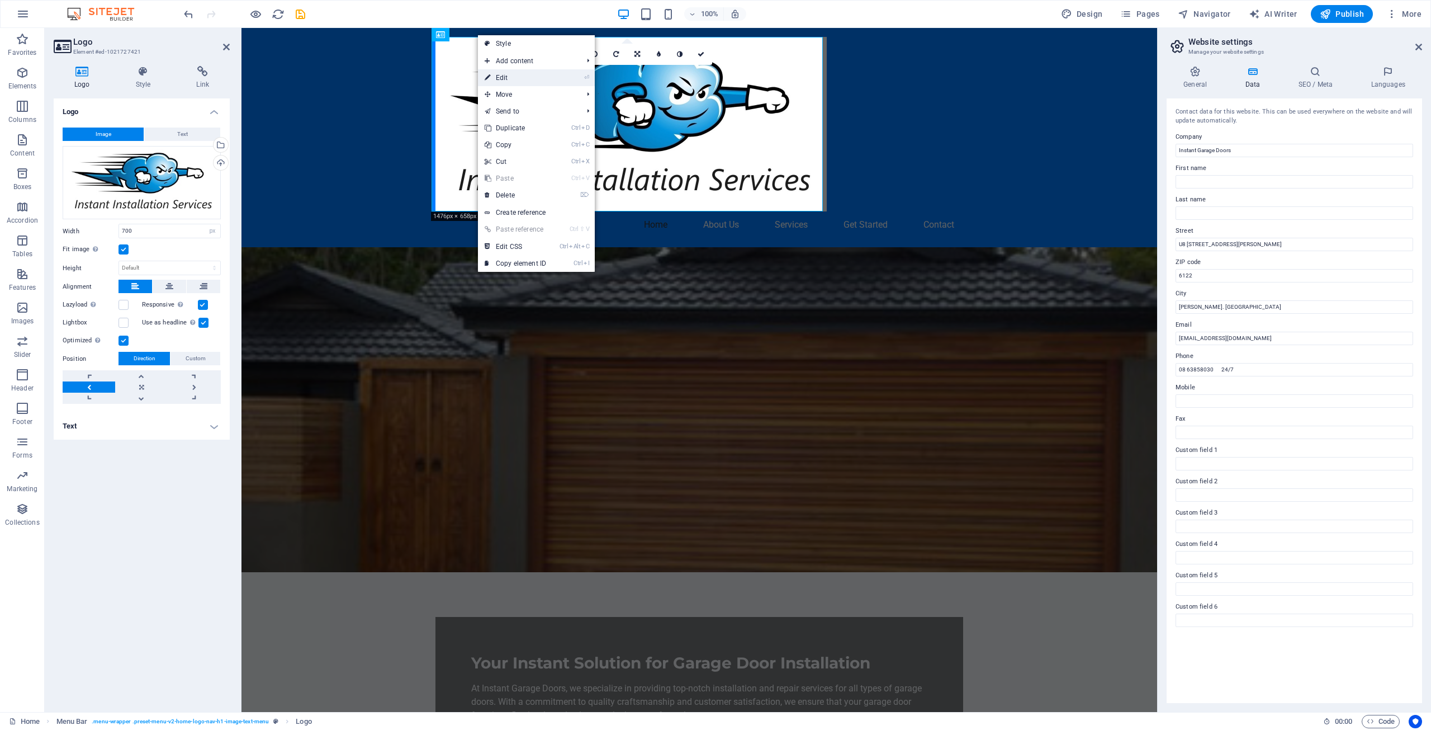
click at [512, 80] on link "⏎ Edit" at bounding box center [515, 77] width 75 height 17
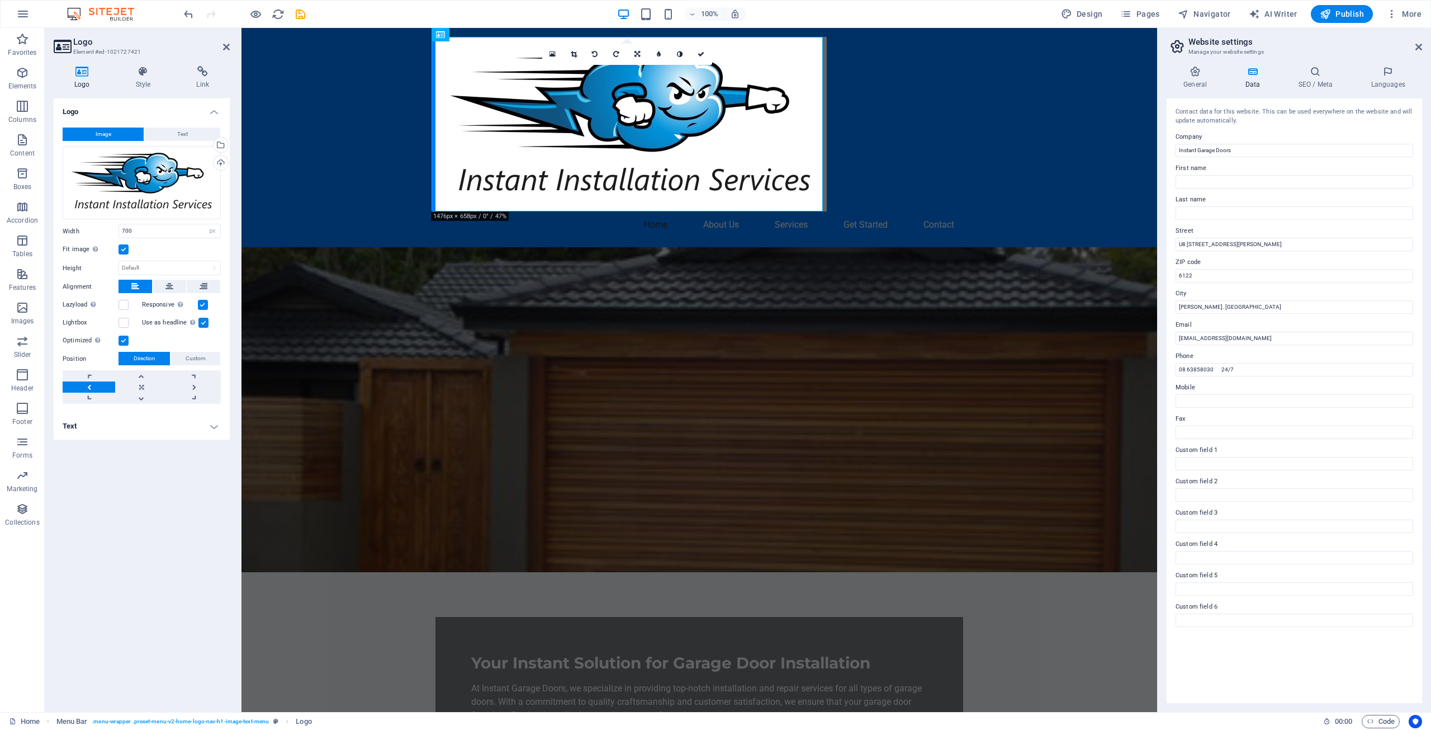
click at [122, 249] on label at bounding box center [124, 249] width 10 height 10
click at [0, 0] on input "Fit image Automatically fit image to a fixed width and height" at bounding box center [0, 0] width 0 height 0
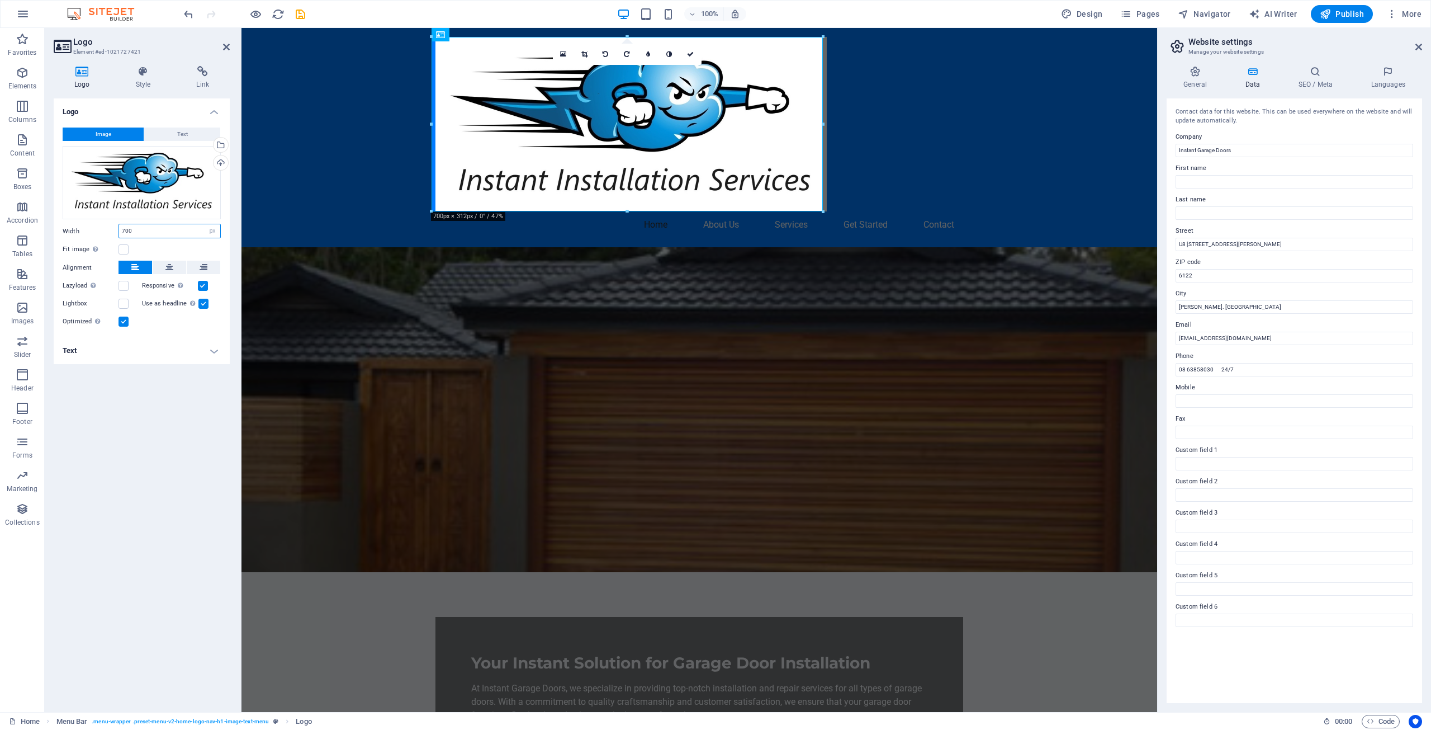
drag, startPoint x: 148, startPoint y: 230, endPoint x: 89, endPoint y: 231, distance: 58.1
click at [89, 231] on div "Width 700 Default auto px rem % em vh vw" at bounding box center [142, 231] width 158 height 15
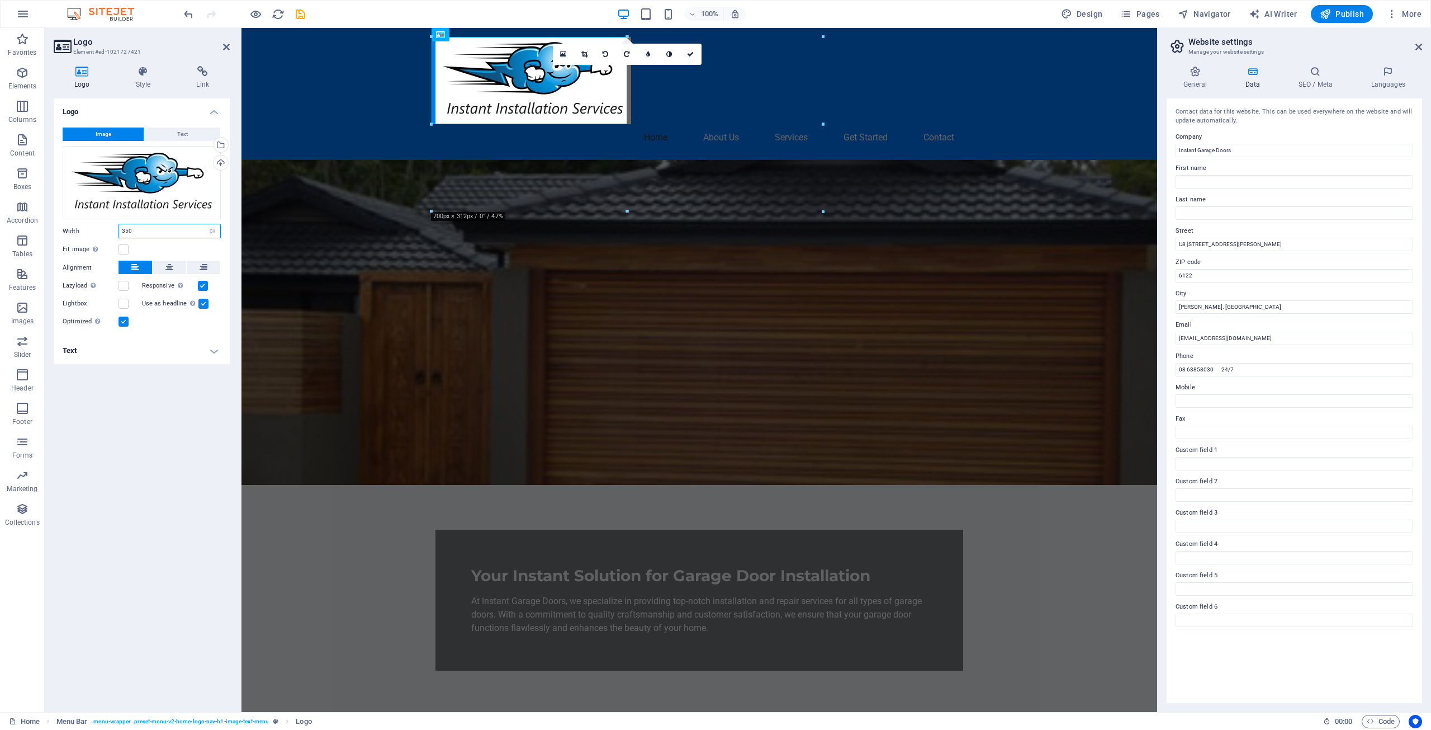
type input "350"
click at [706, 107] on div "Home About Us Services Get Started Contact" at bounding box center [699, 94] width 916 height 132
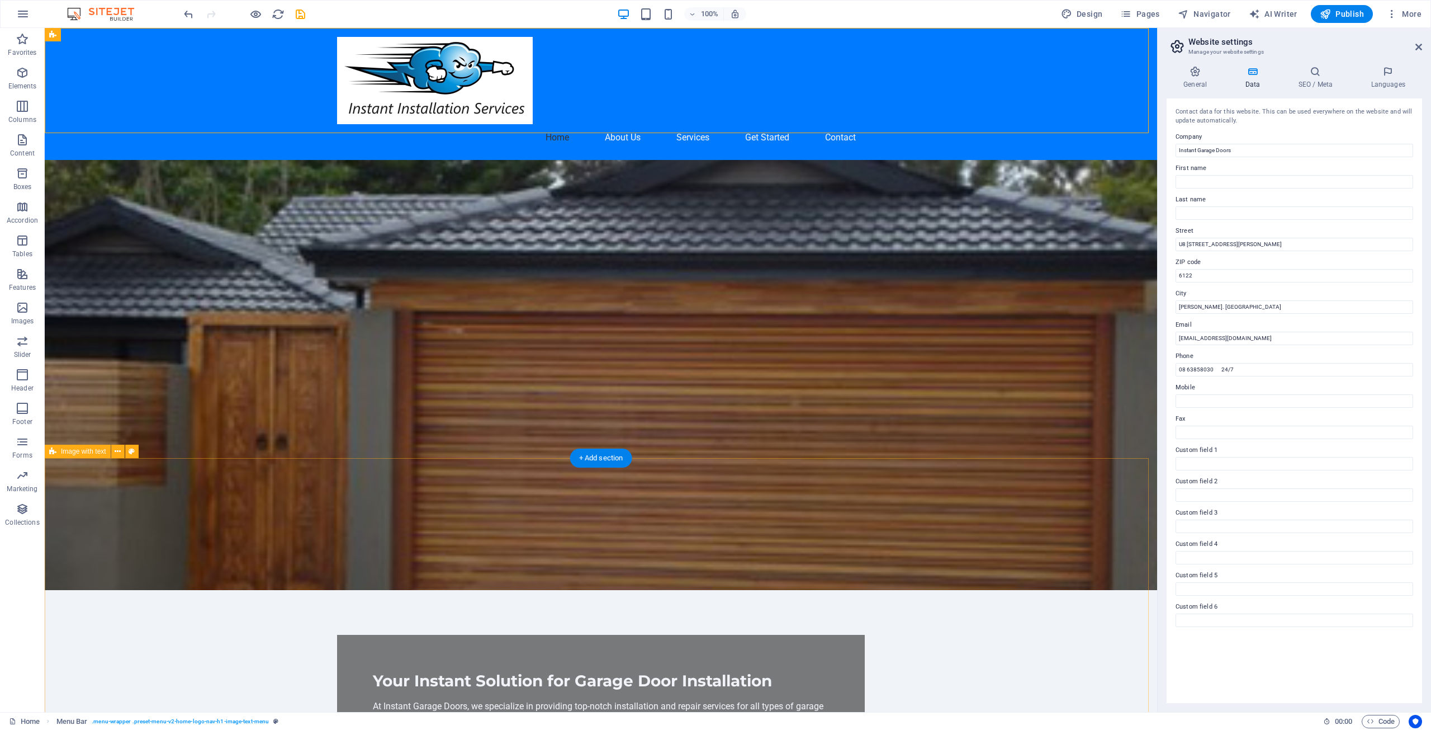
click at [274, 13] on icon "reload" at bounding box center [278, 14] width 13 height 13
click at [297, 11] on icon "save" at bounding box center [300, 14] width 13 height 13
checkbox input "false"
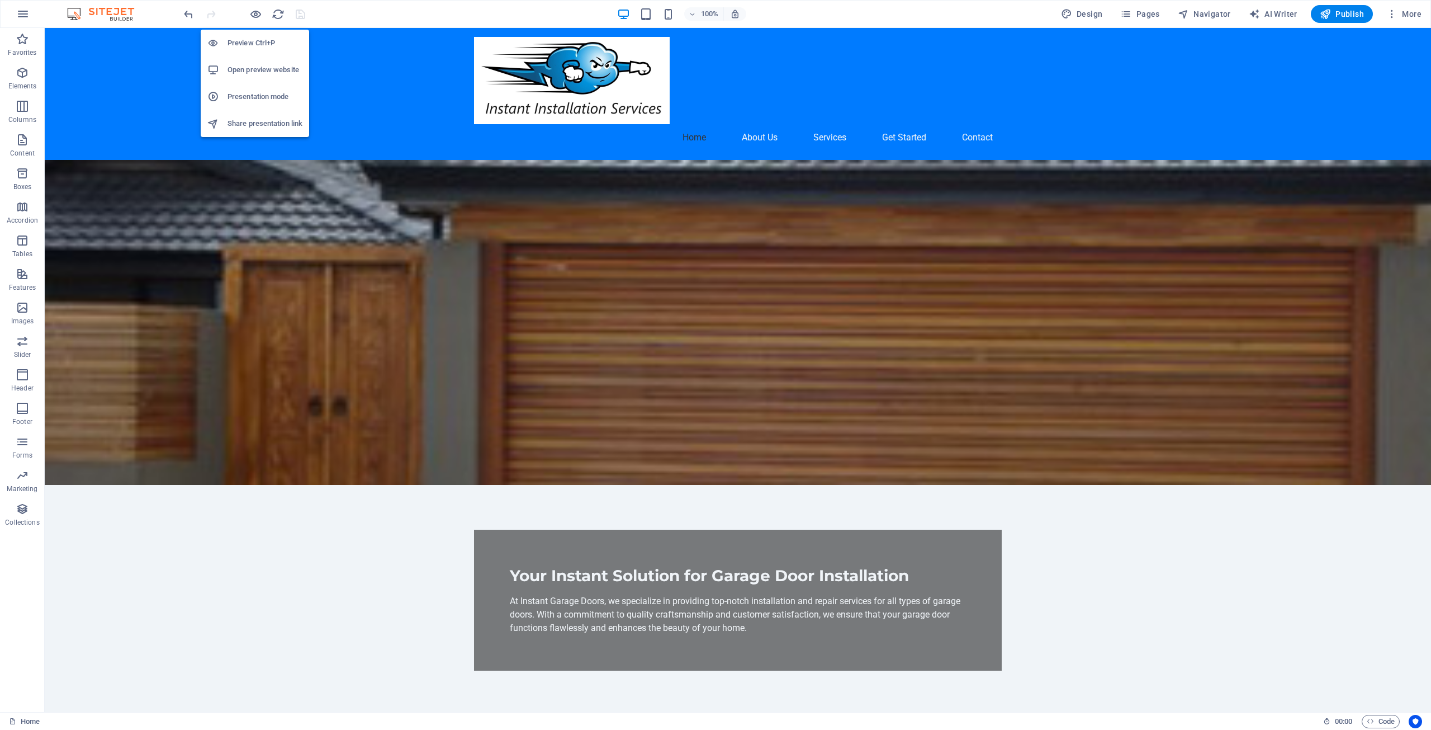
click at [236, 42] on h6 "Preview Ctrl+P" at bounding box center [265, 42] width 75 height 13
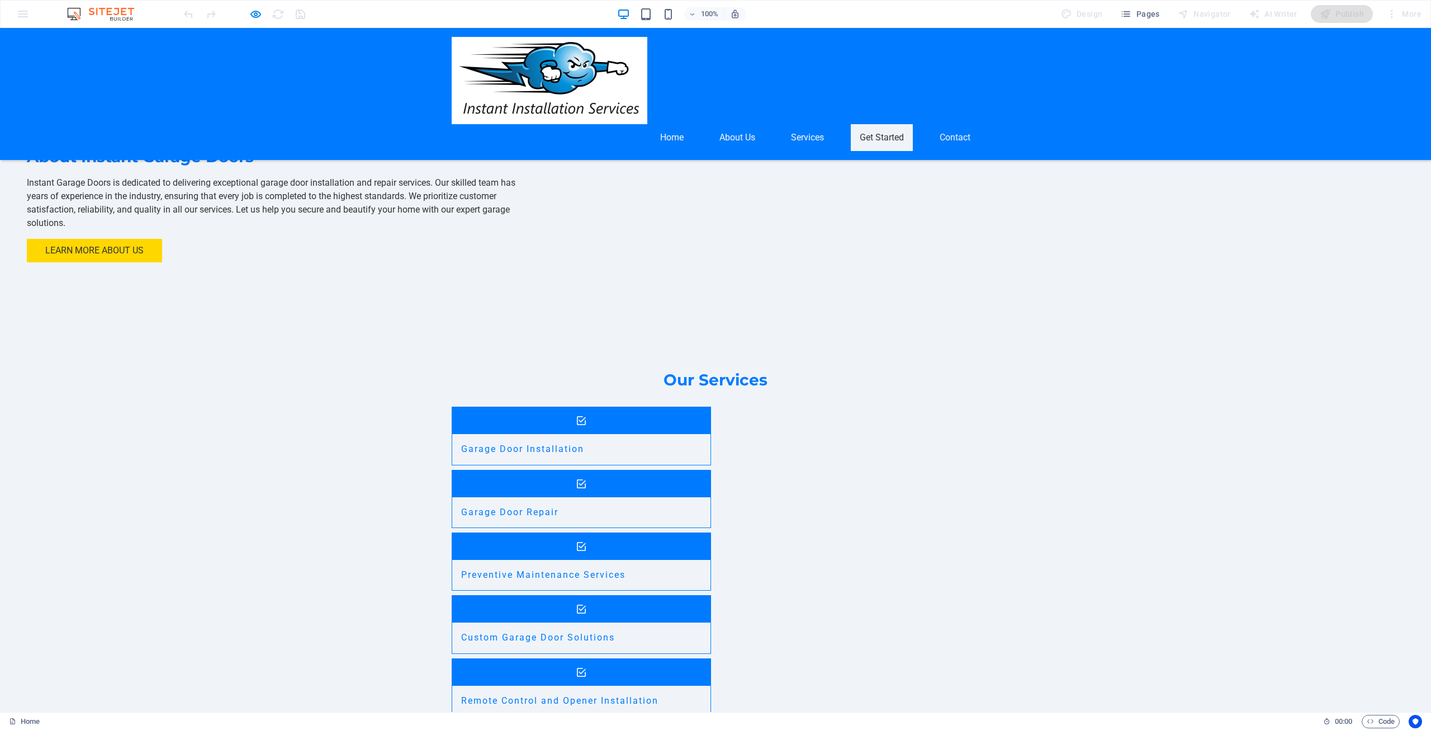
scroll to position [992, 0]
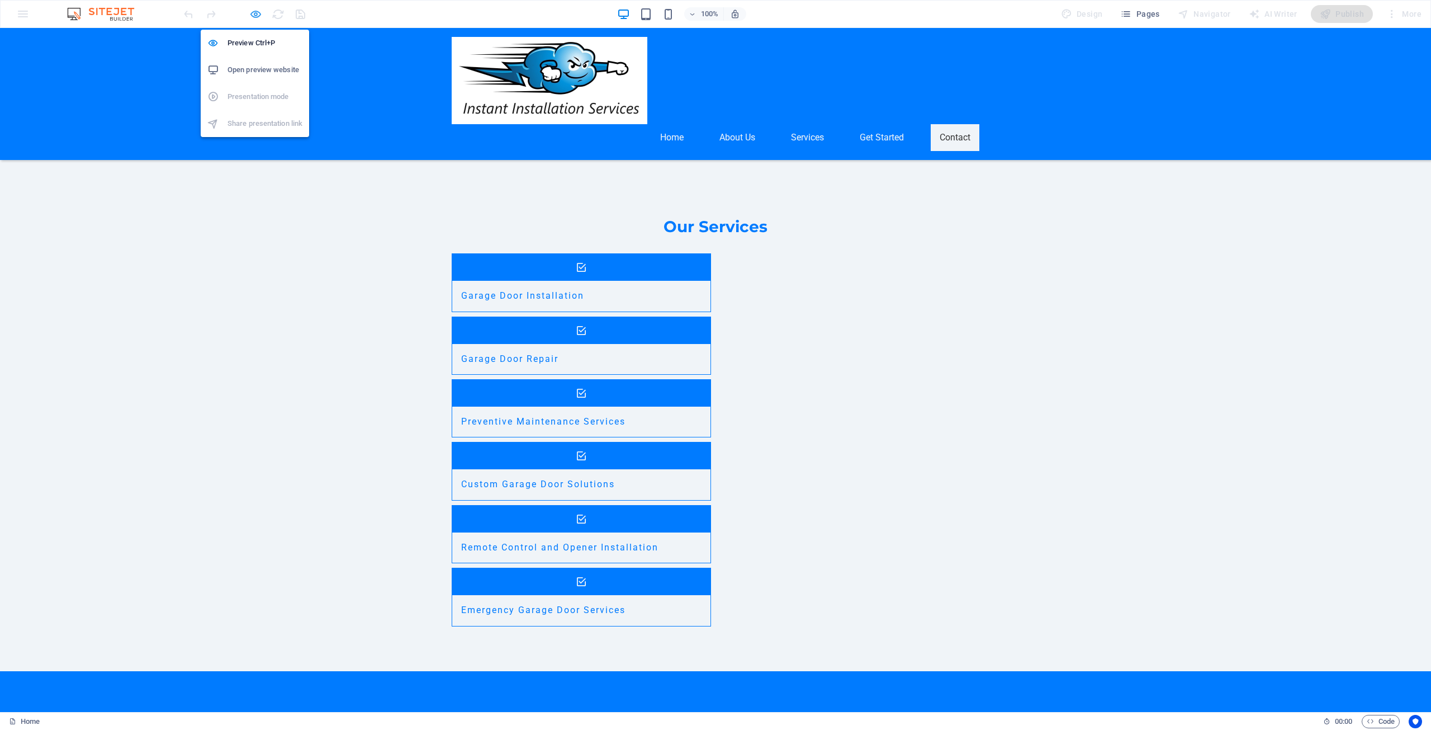
click at [254, 14] on icon "button" at bounding box center [255, 14] width 13 height 13
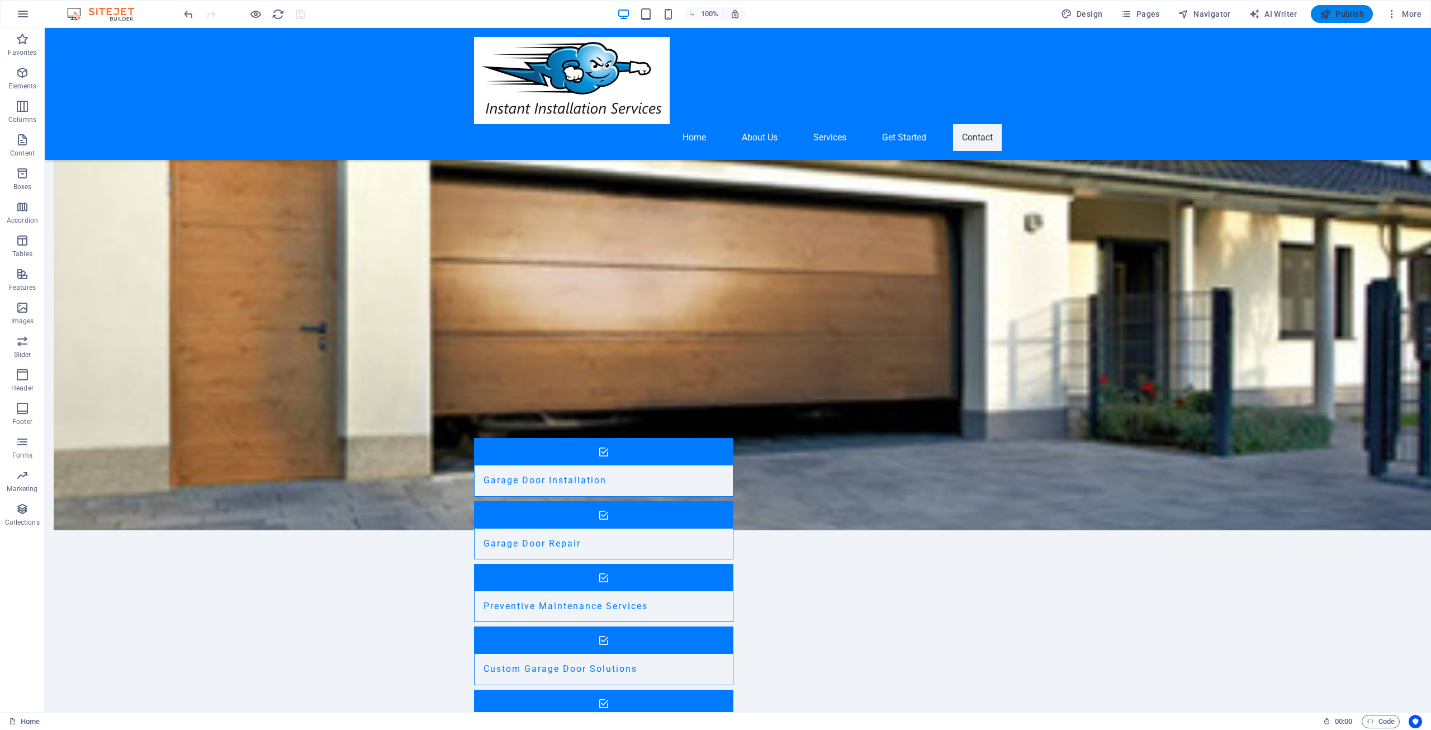
click at [1347, 12] on span "Publish" at bounding box center [1342, 13] width 44 height 11
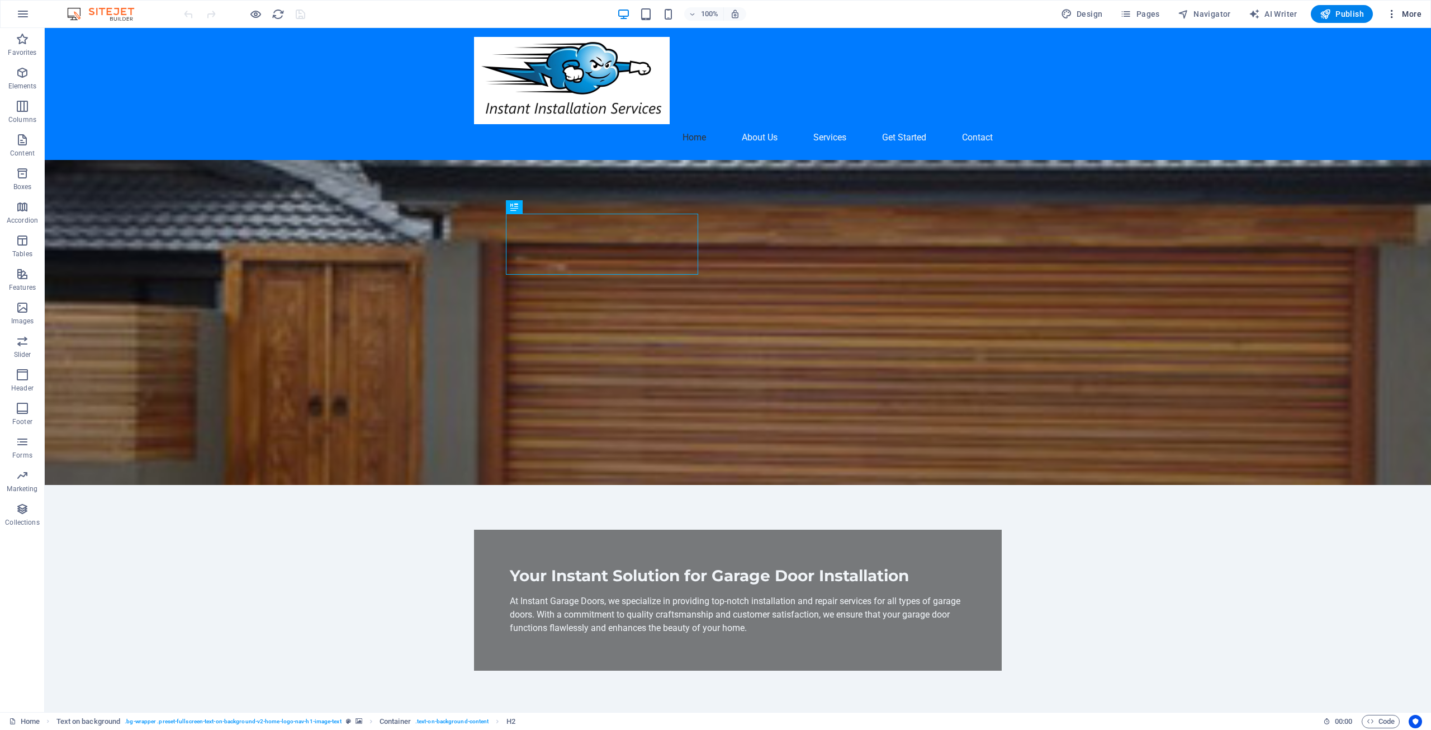
click at [1406, 14] on span "More" at bounding box center [1403, 13] width 35 height 11
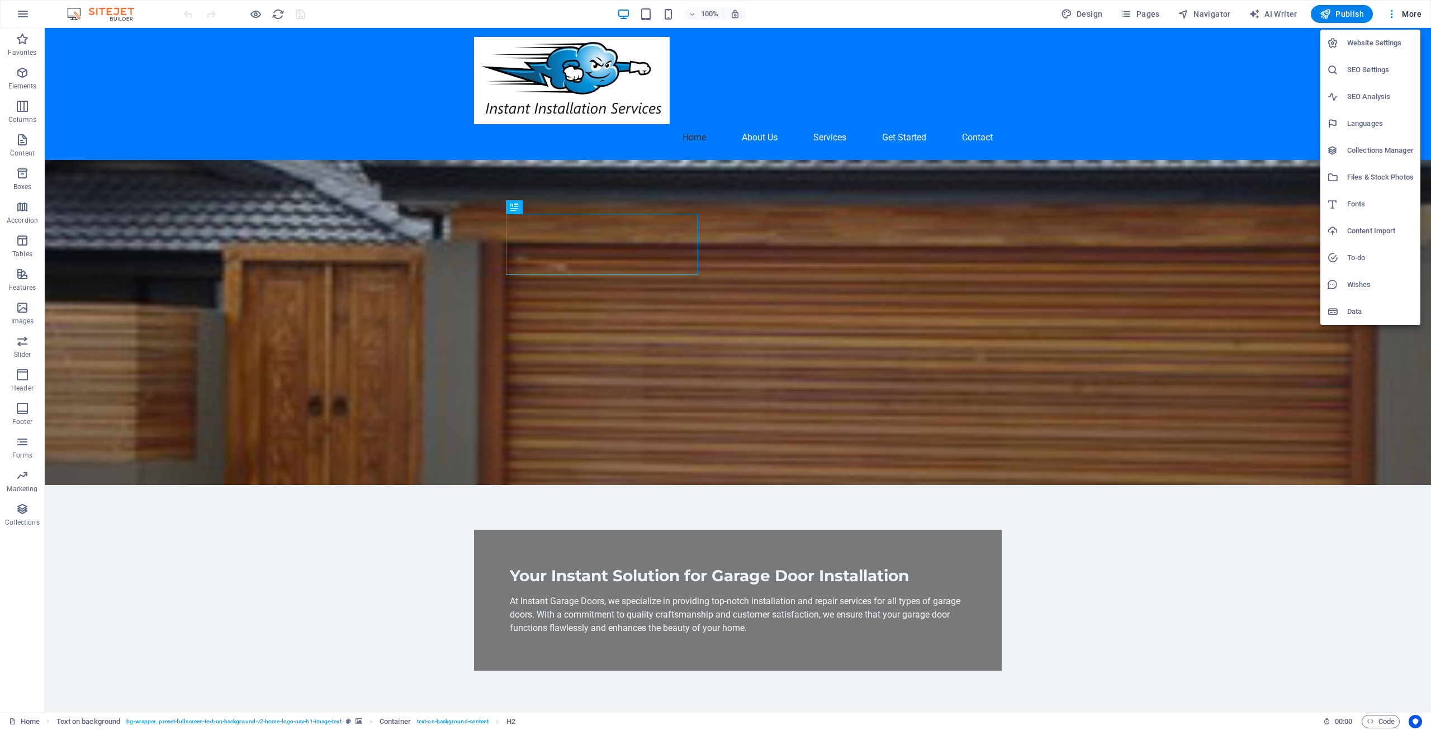
click at [1367, 40] on h6 "Website Settings" at bounding box center [1380, 42] width 67 height 13
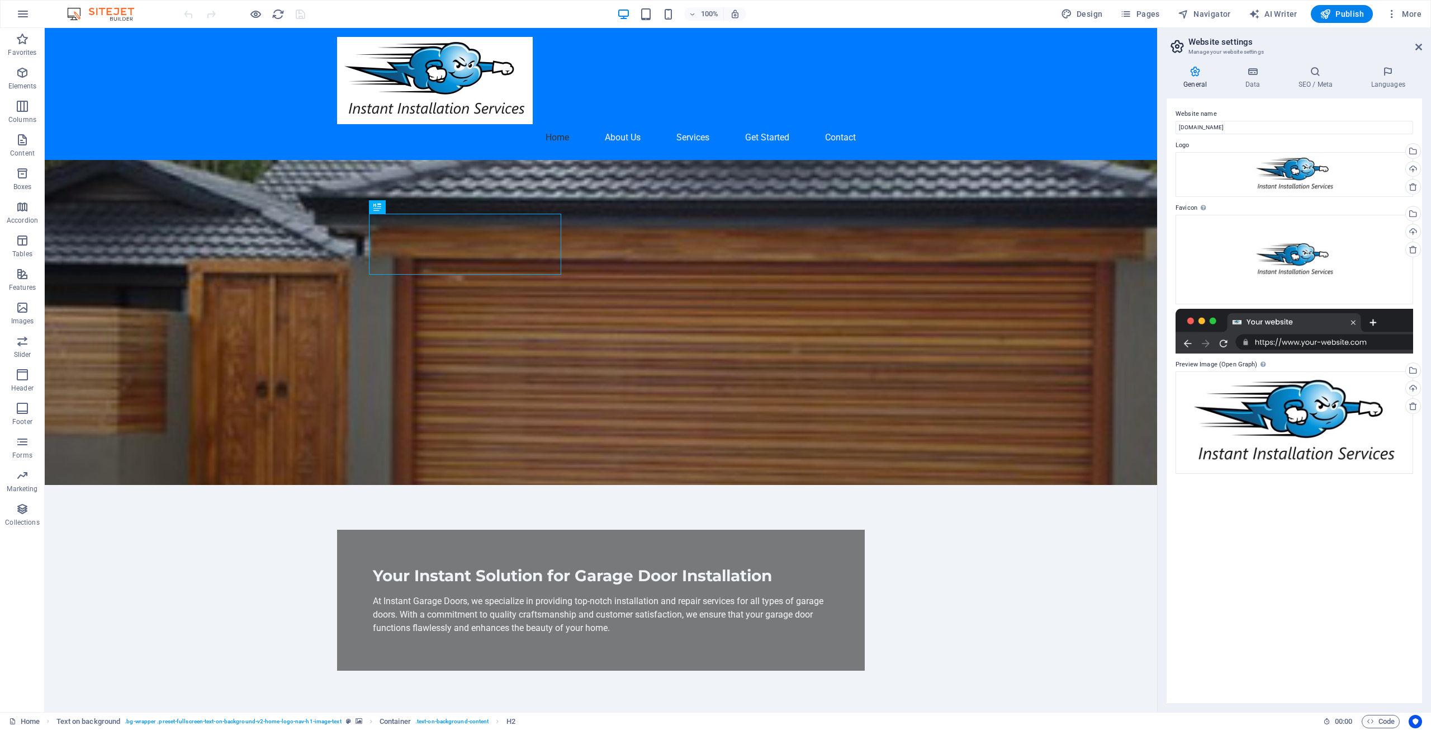
click at [1369, 342] on div at bounding box center [1295, 331] width 238 height 45
click at [1354, 344] on div at bounding box center [1295, 331] width 238 height 45
click at [22, 13] on icon "button" at bounding box center [22, 13] width 13 height 13
